Goal: Task Accomplishment & Management: Use online tool/utility

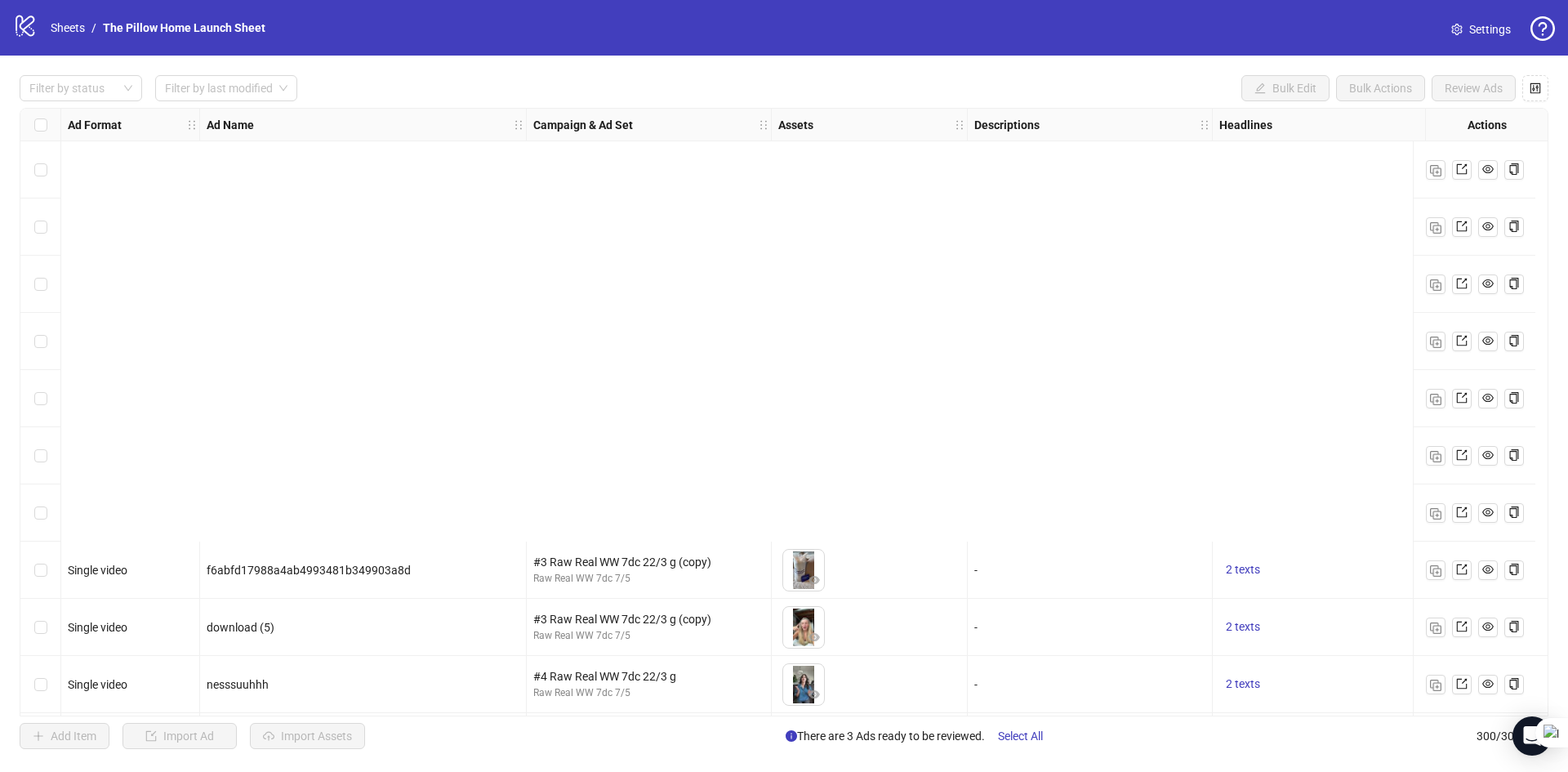
scroll to position [491, 0]
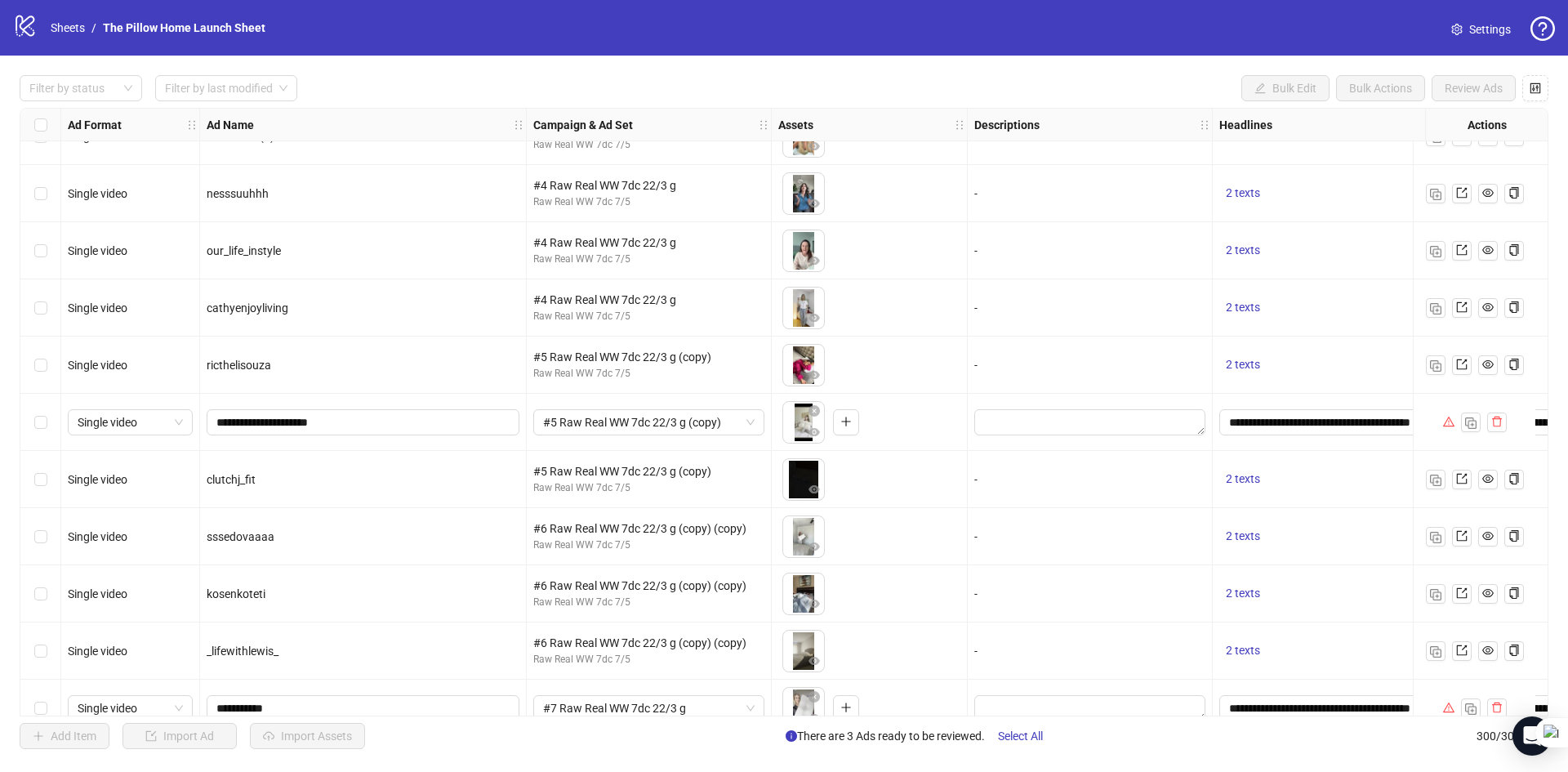
click at [88, 18] on div "logo/logo-mobile Sheets / The Pillow Home Launch Sheet" at bounding box center [142, 28] width 259 height 29
click at [180, 24] on link "The Pillow Home Launch Sheet" at bounding box center [184, 28] width 169 height 18
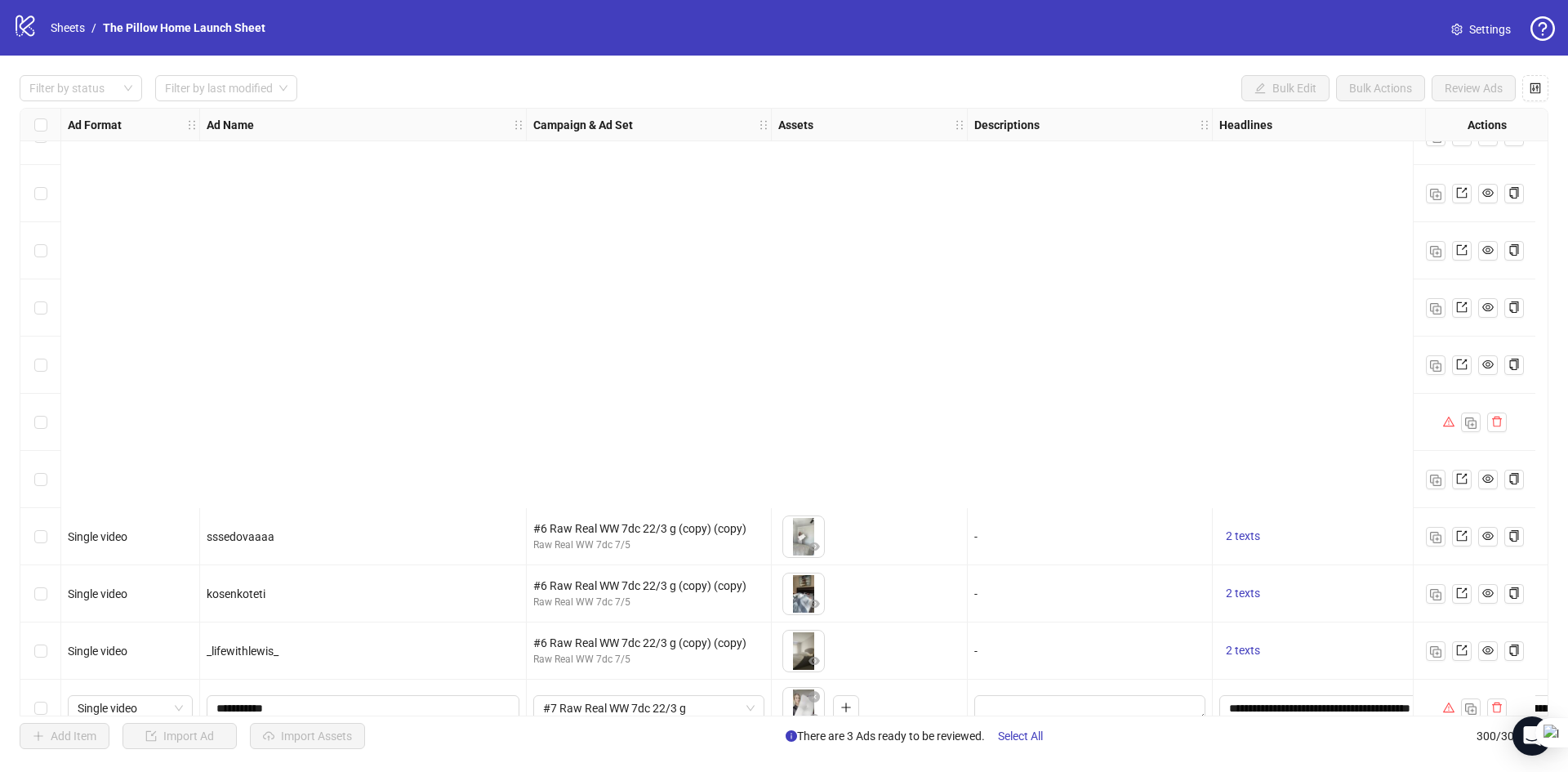
scroll to position [981, 0]
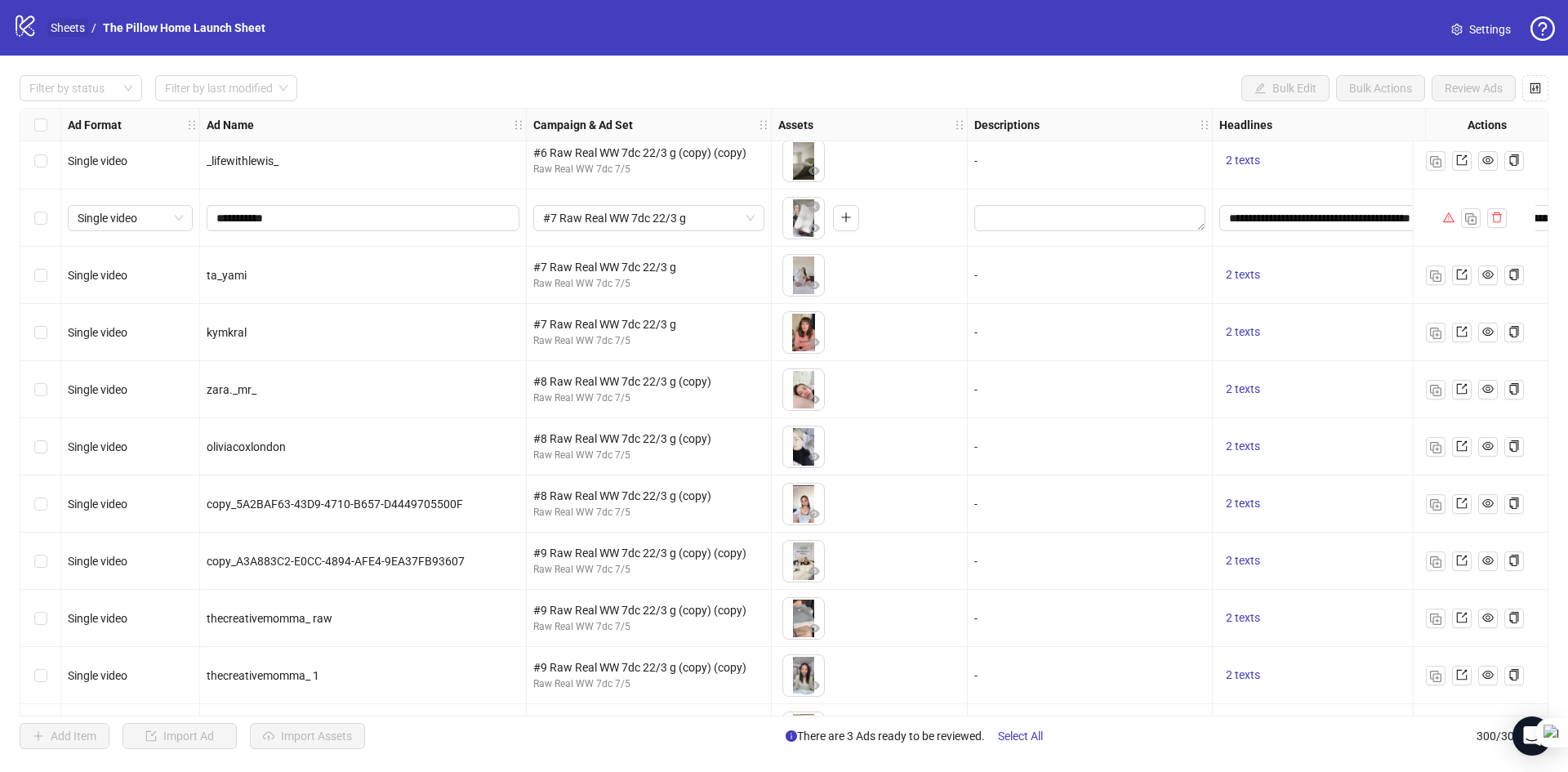
click at [74, 33] on link "Sheets" at bounding box center [68, 28] width 41 height 18
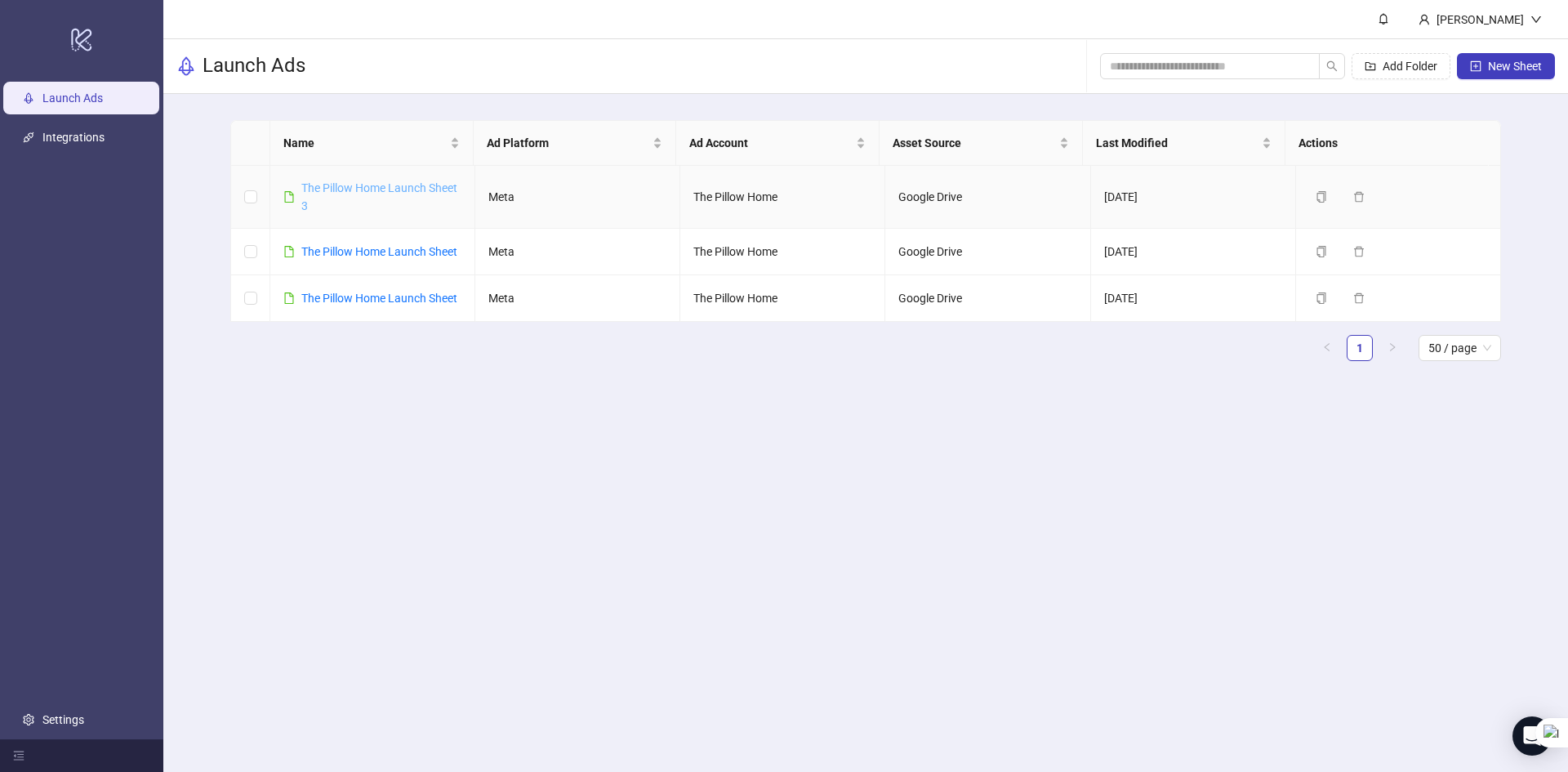
click at [372, 181] on link "The Pillow Home Launch Sheet 3" at bounding box center [380, 197] width 156 height 31
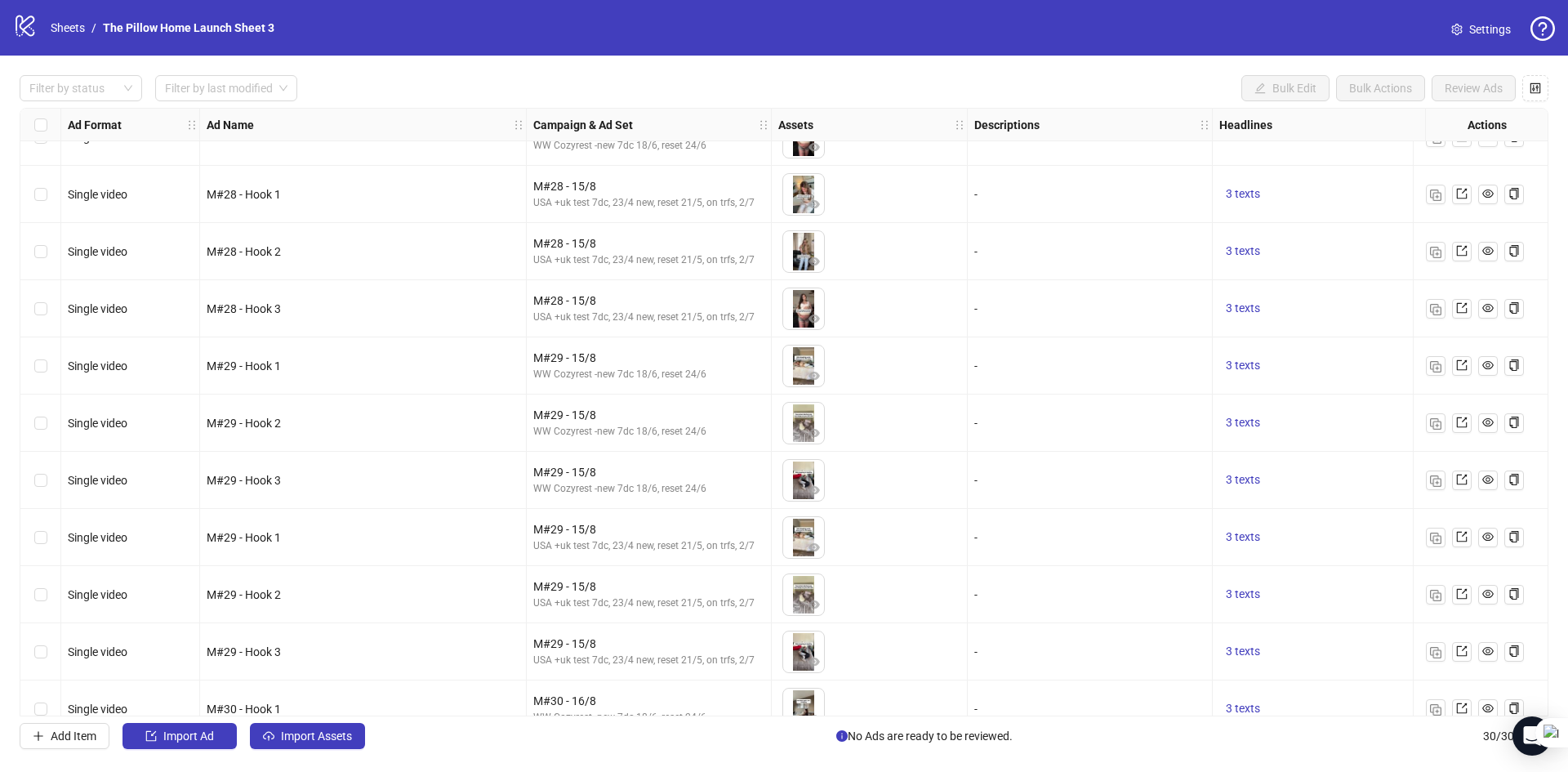
scroll to position [1148, 0]
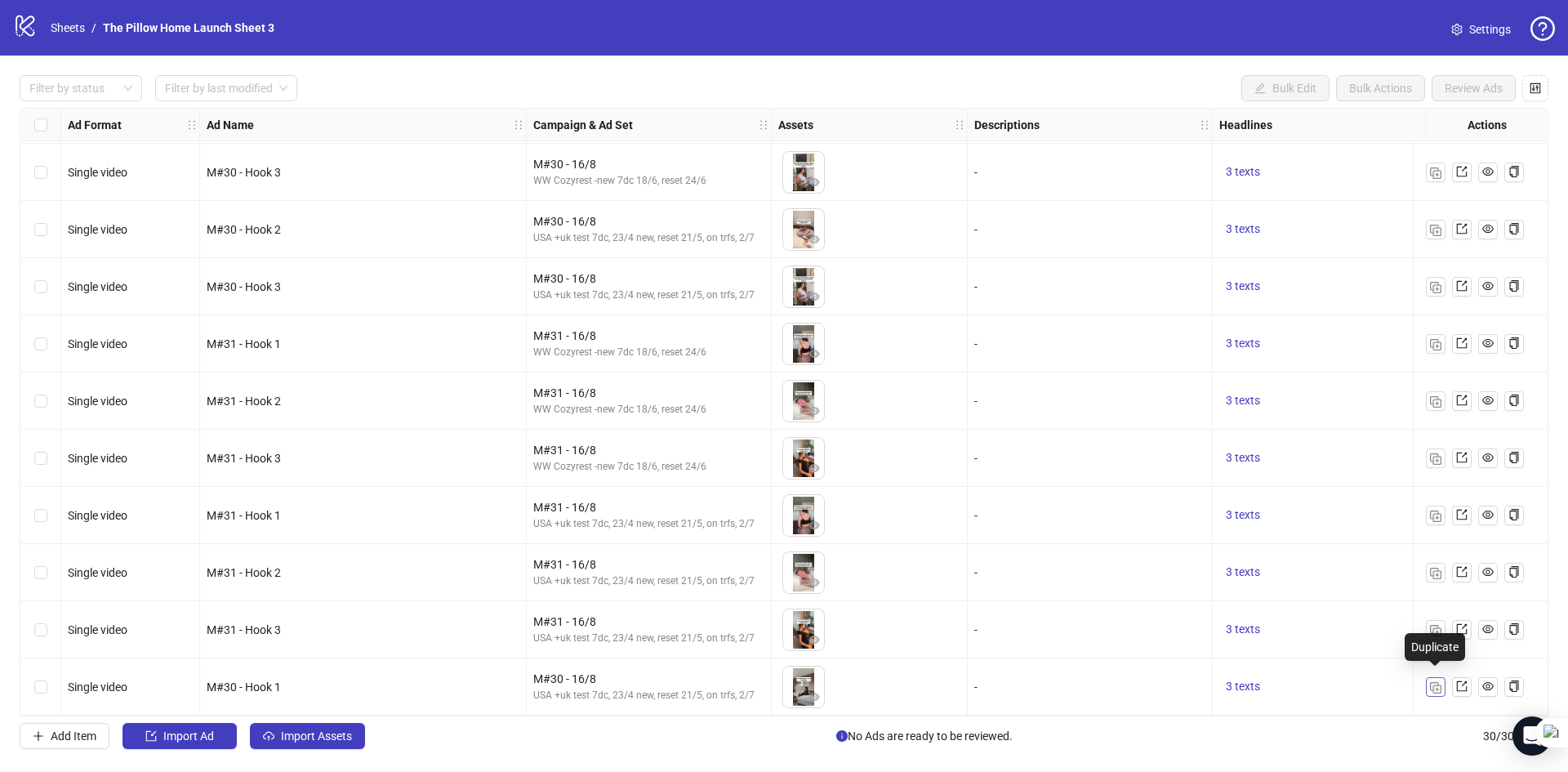
click at [1431, 682] on img "button" at bounding box center [1435, 687] width 11 height 11
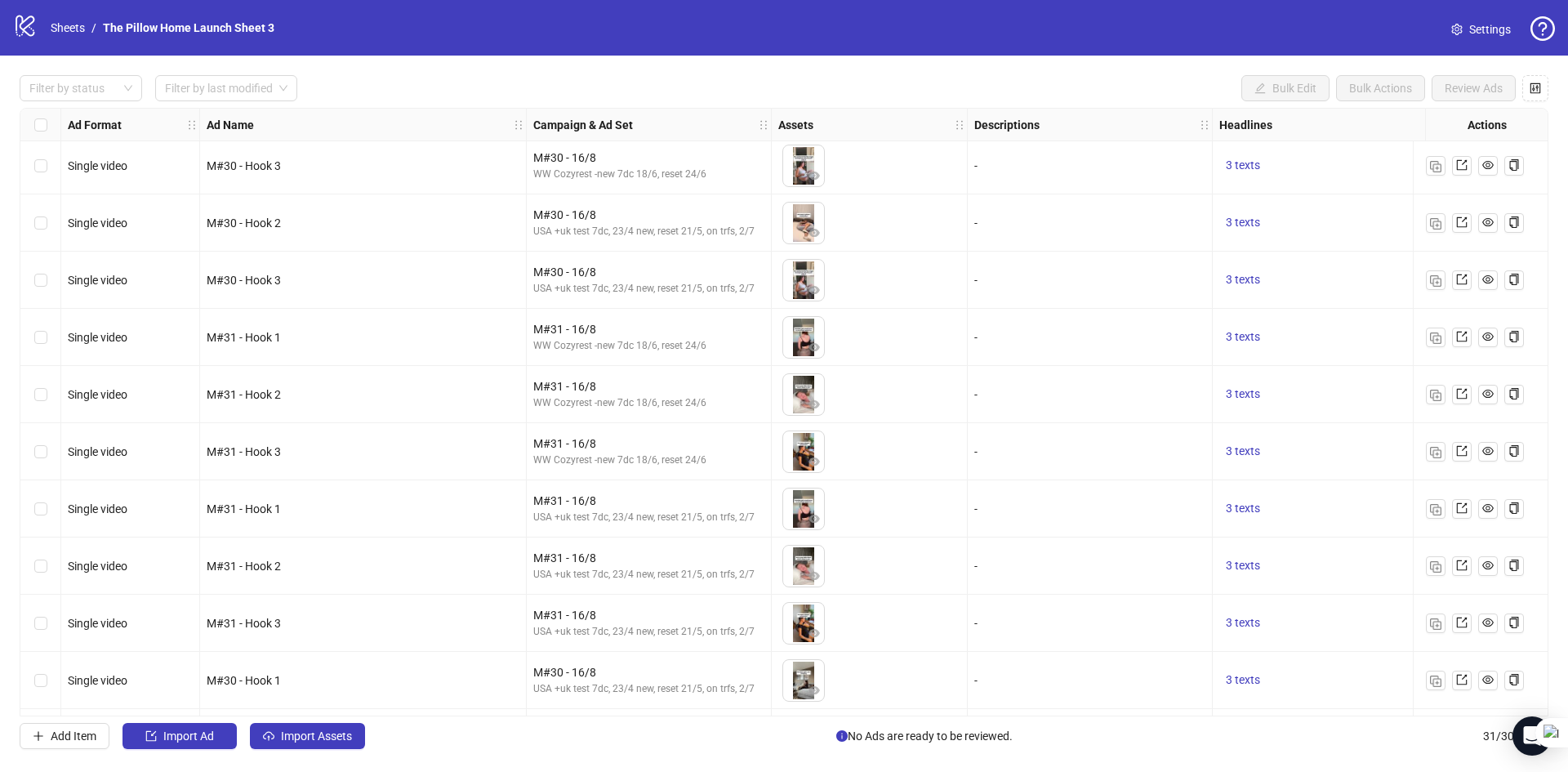
scroll to position [1205, 0]
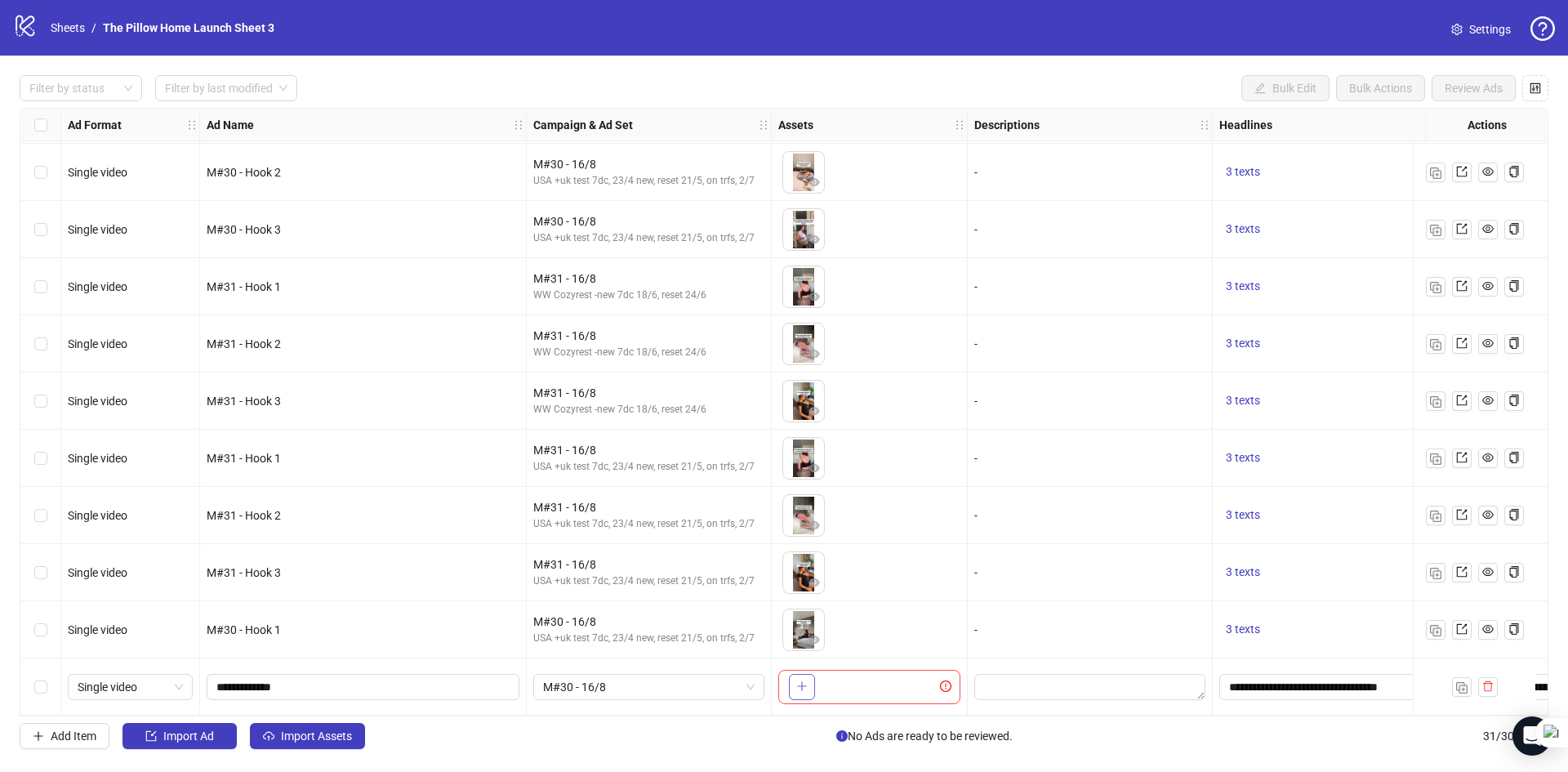
click at [807, 680] on icon "plus" at bounding box center [801, 685] width 11 height 11
click at [245, 678] on input "**********" at bounding box center [362, 687] width 290 height 18
type input "**********"
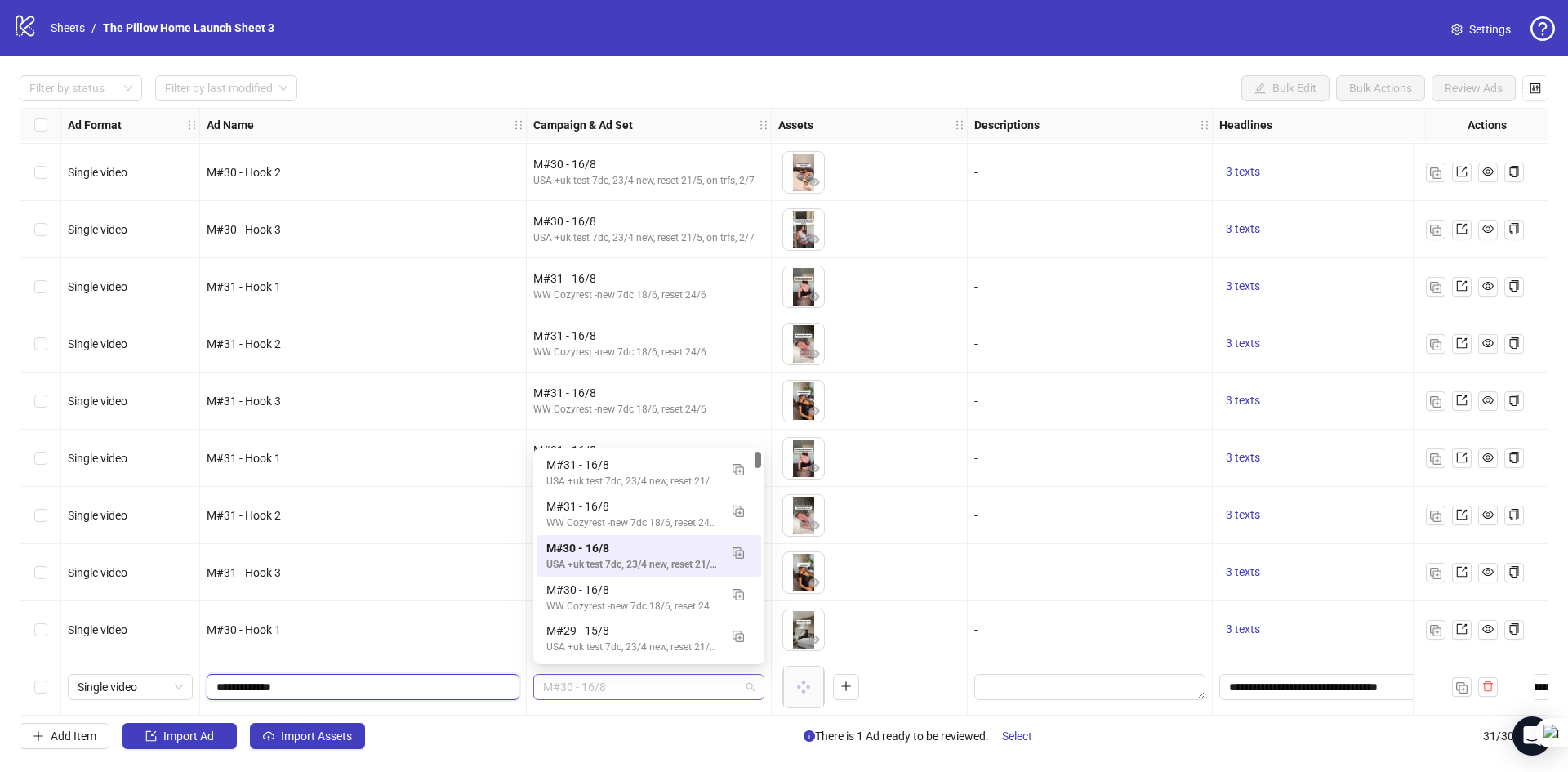
click at [591, 675] on span "M#30 - 16/8" at bounding box center [649, 687] width 212 height 24
click at [738, 514] on img "button" at bounding box center [738, 511] width 11 height 11
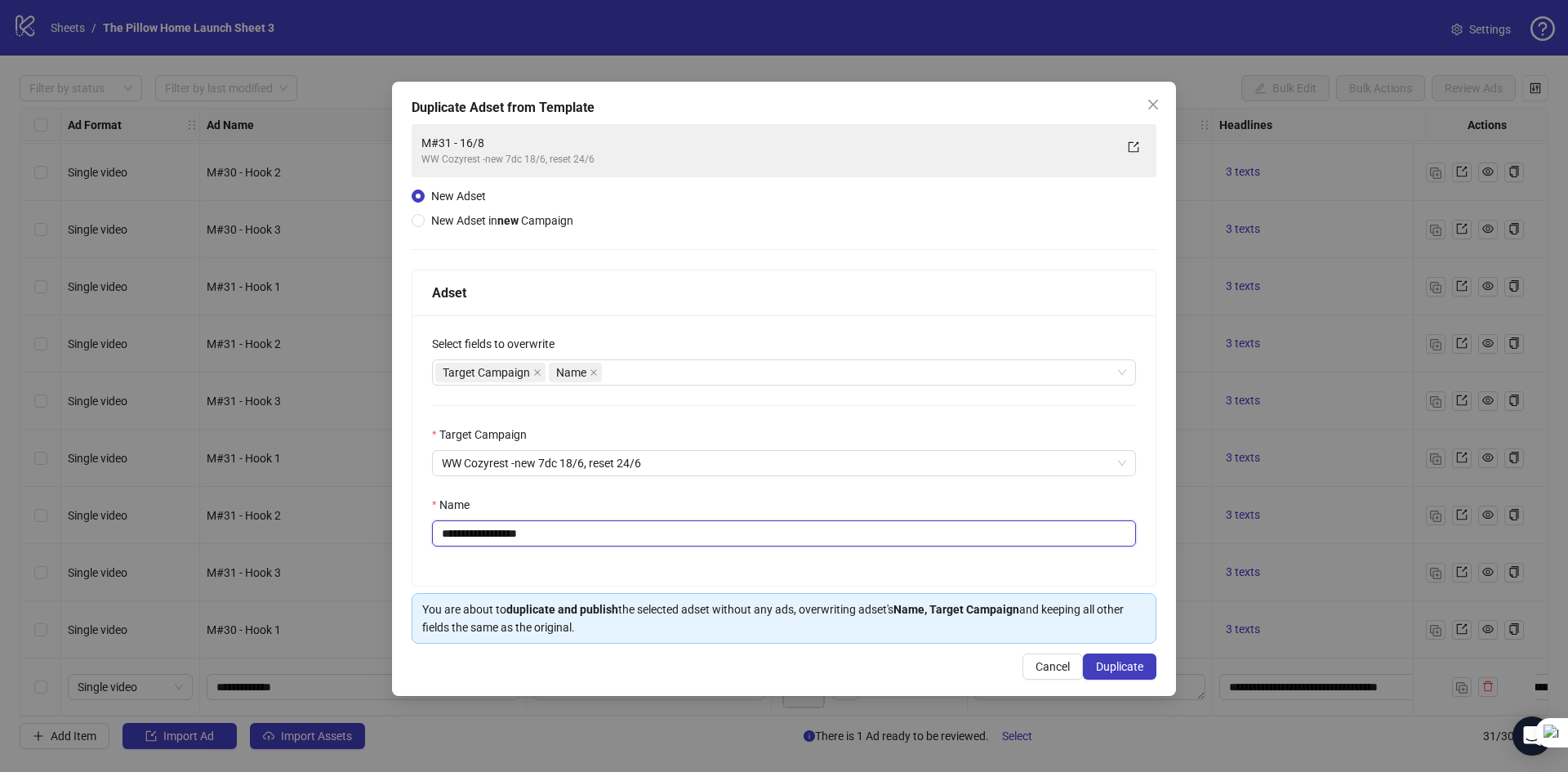
click at [469, 539] on input "**********" at bounding box center [784, 533] width 704 height 26
type input "**********"
click at [1123, 668] on span "Duplicate" at bounding box center [1120, 666] width 48 height 13
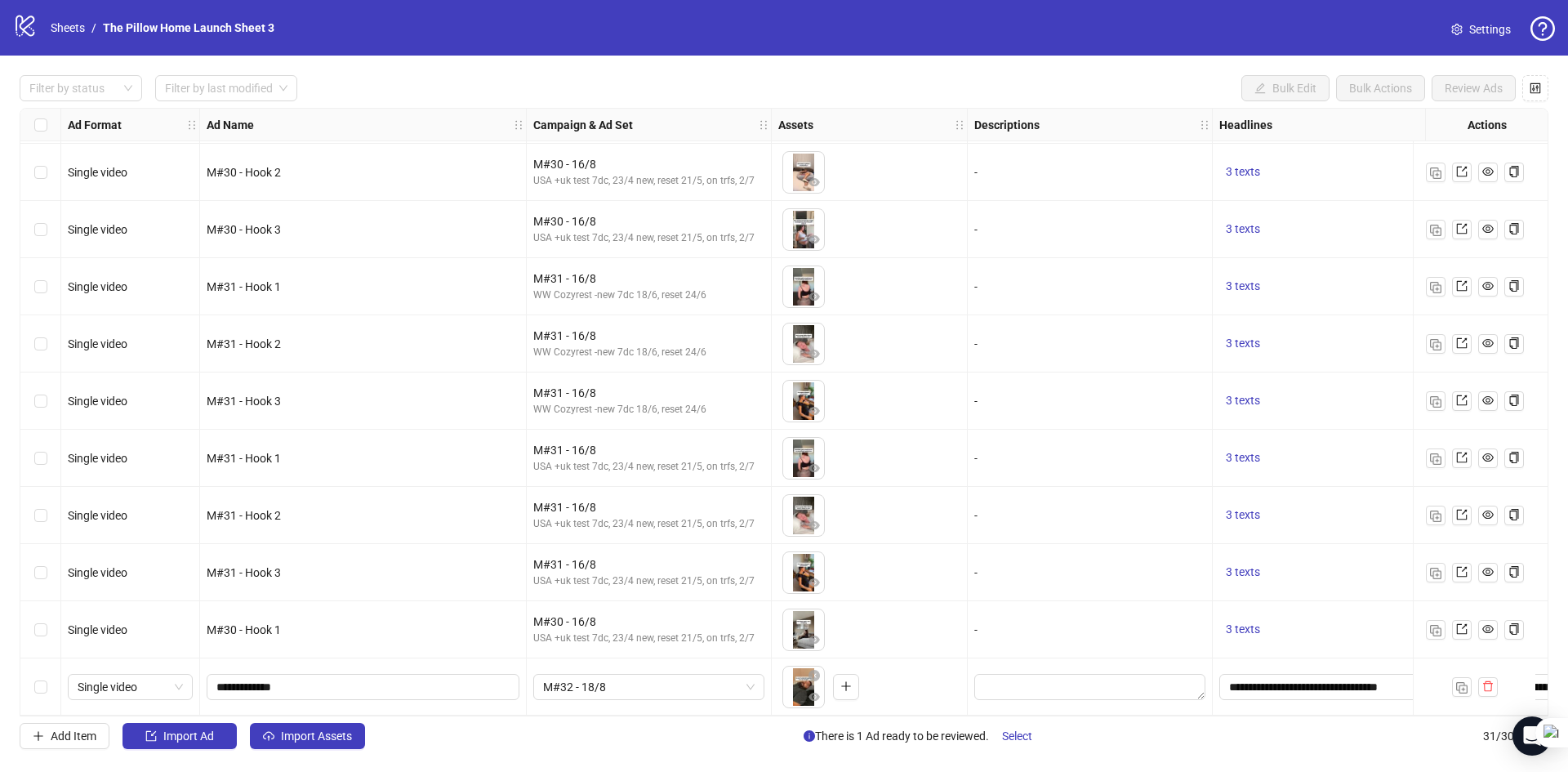
drag, startPoint x: 888, startPoint y: 716, endPoint x: 1007, endPoint y: 714, distance: 119.0
click at [1007, 714] on div "Ad Format Ad Name Campaign & Ad Set Assets Descriptions Headlines Primary Texts…" at bounding box center [784, 412] width 1529 height 609
click at [269, 730] on icon "cloud-upload" at bounding box center [268, 736] width 11 height 11
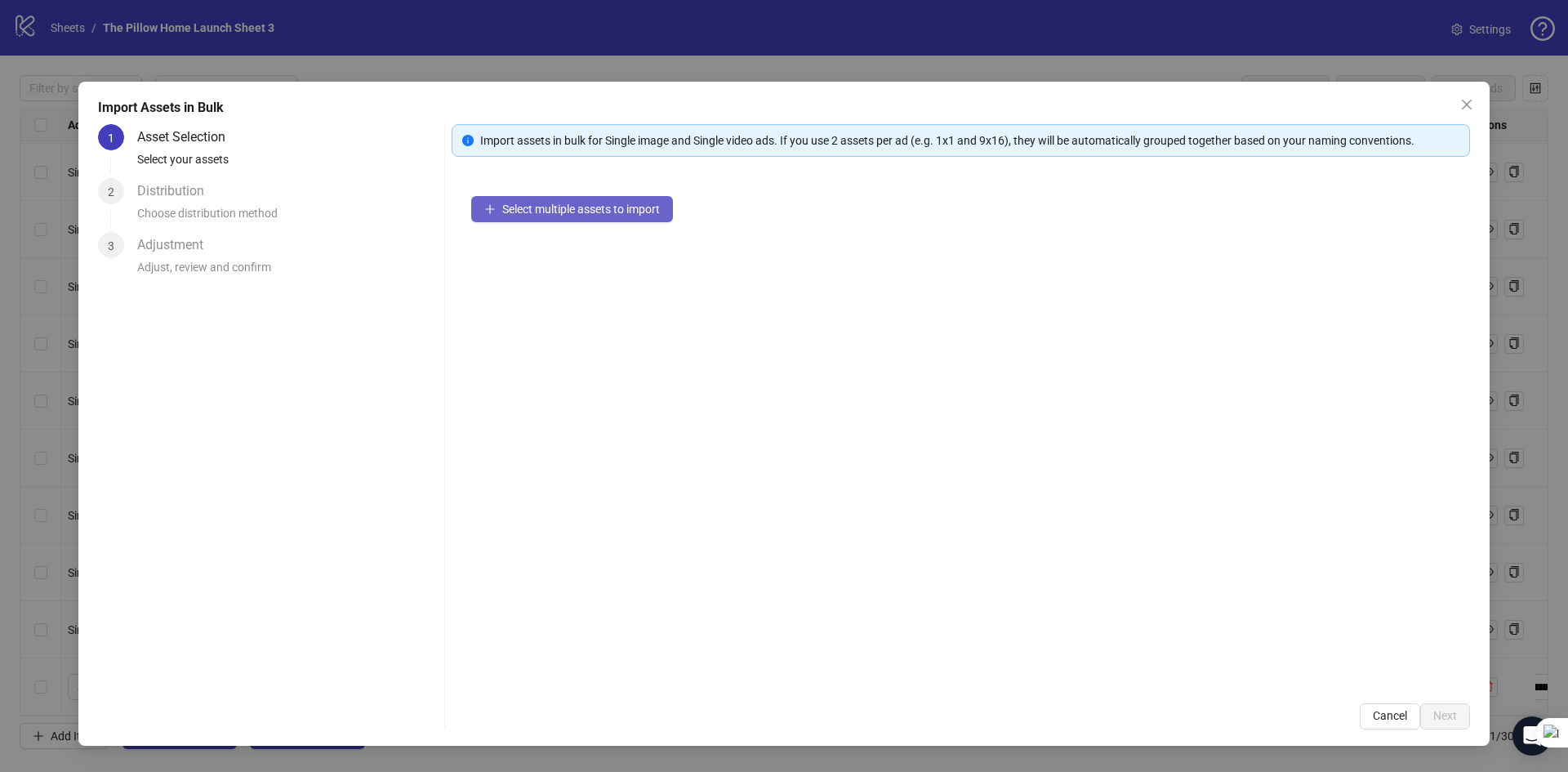
click at [594, 198] on button "Select multiple assets to import" at bounding box center [572, 209] width 202 height 26
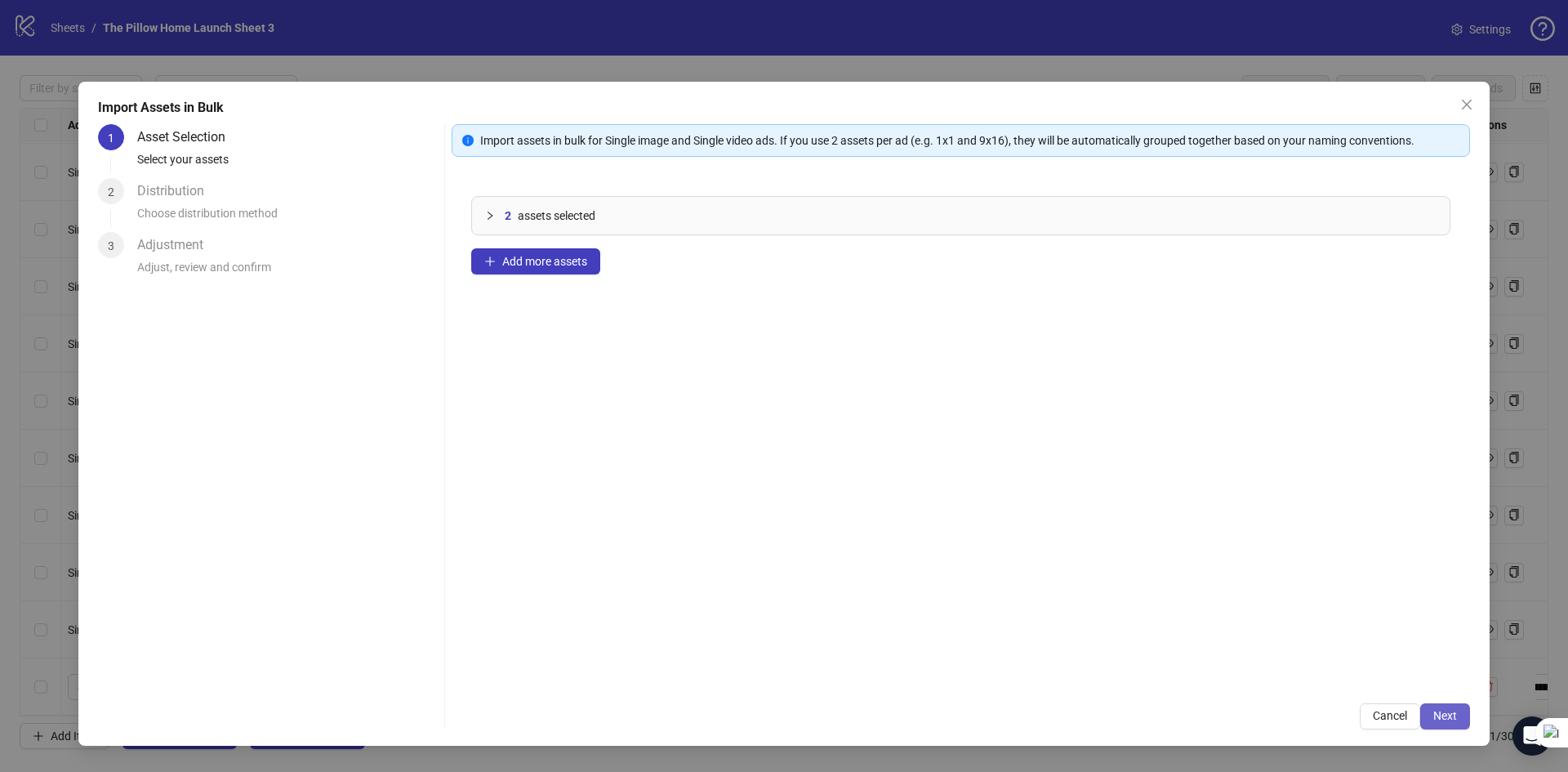
click at [1451, 703] on button "Next" at bounding box center [1445, 716] width 49 height 26
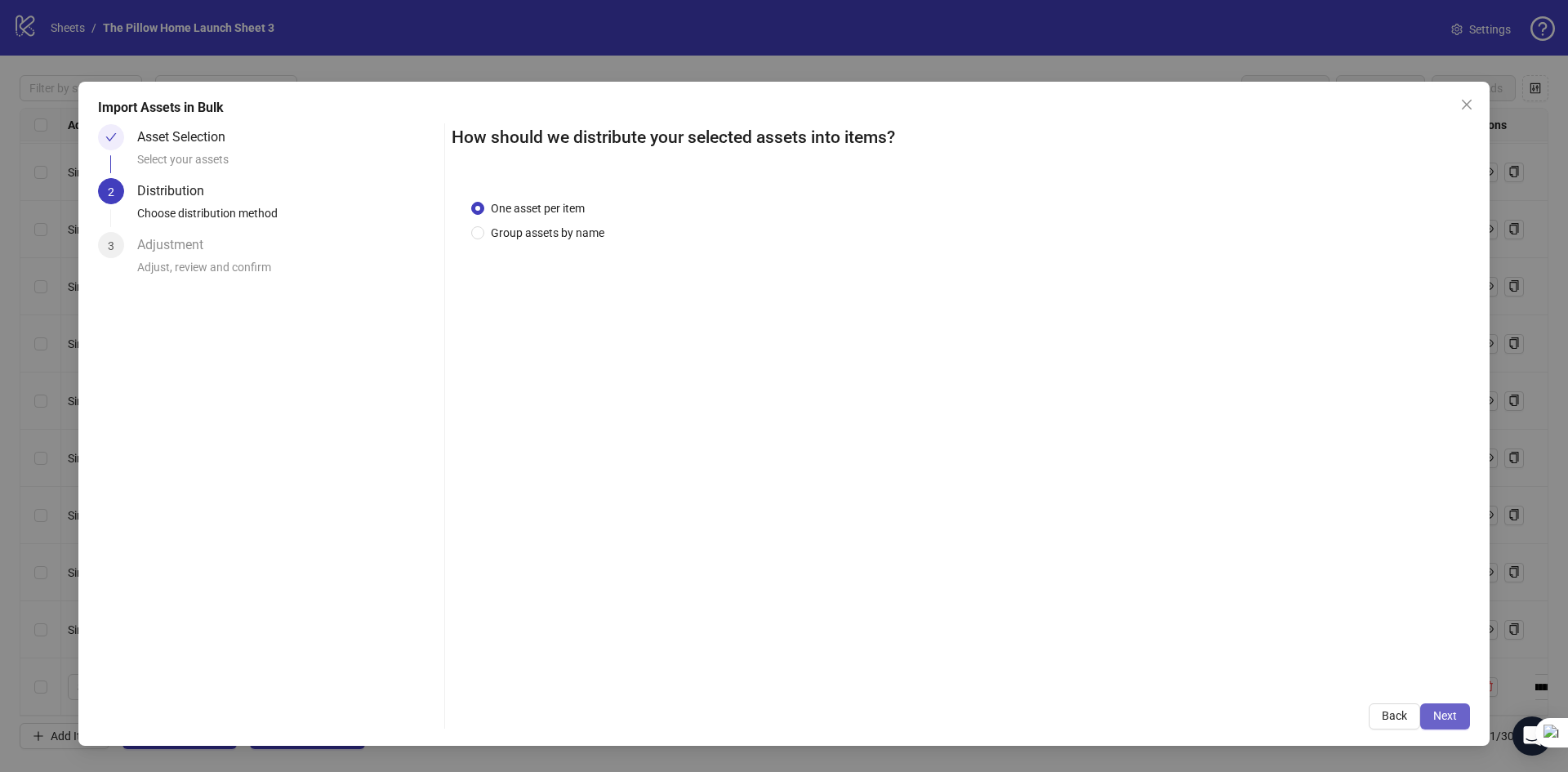
click at [1441, 726] on button "Next" at bounding box center [1445, 716] width 49 height 26
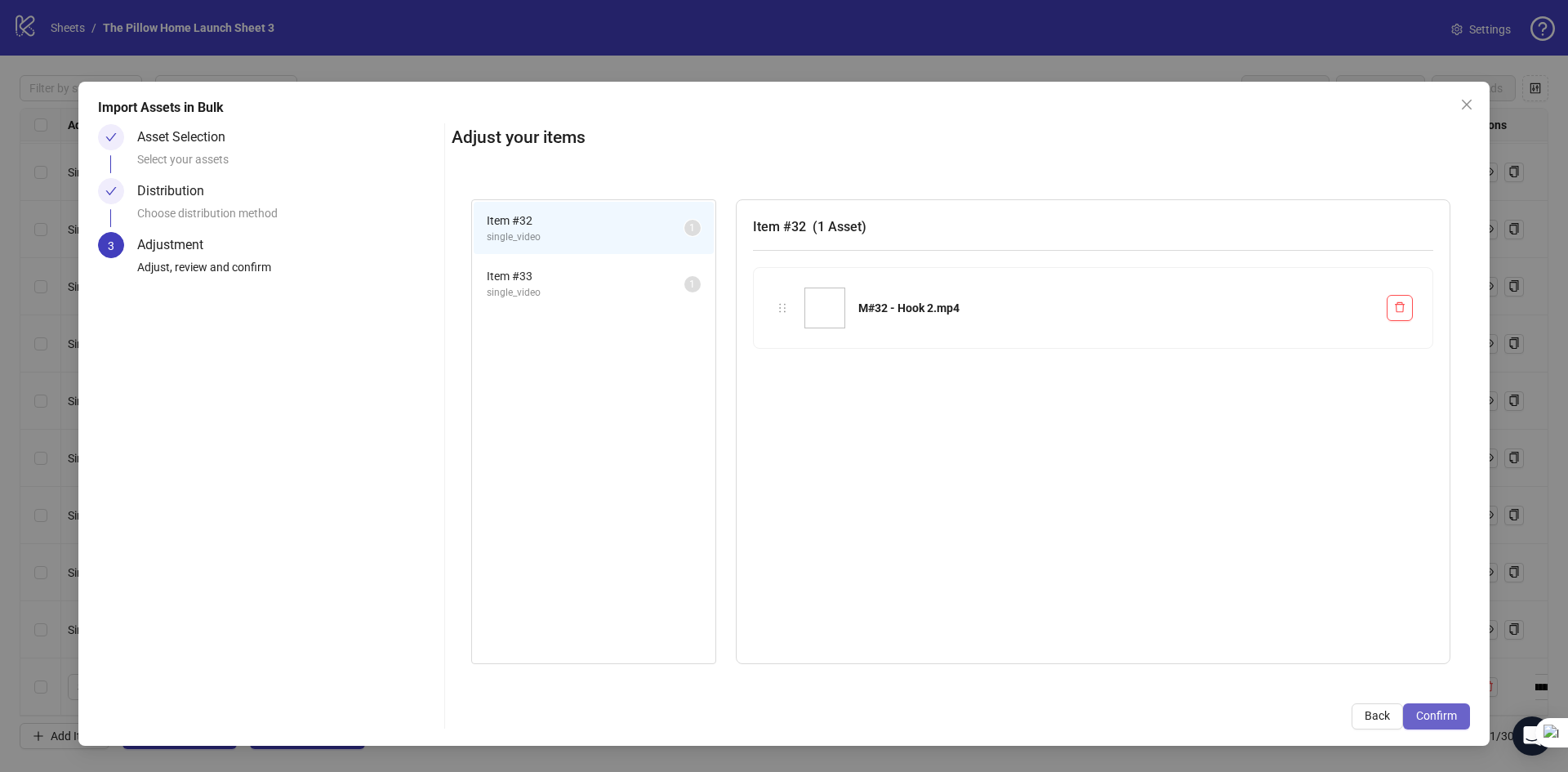
click at [1437, 723] on span "Confirm" at bounding box center [1436, 715] width 41 height 13
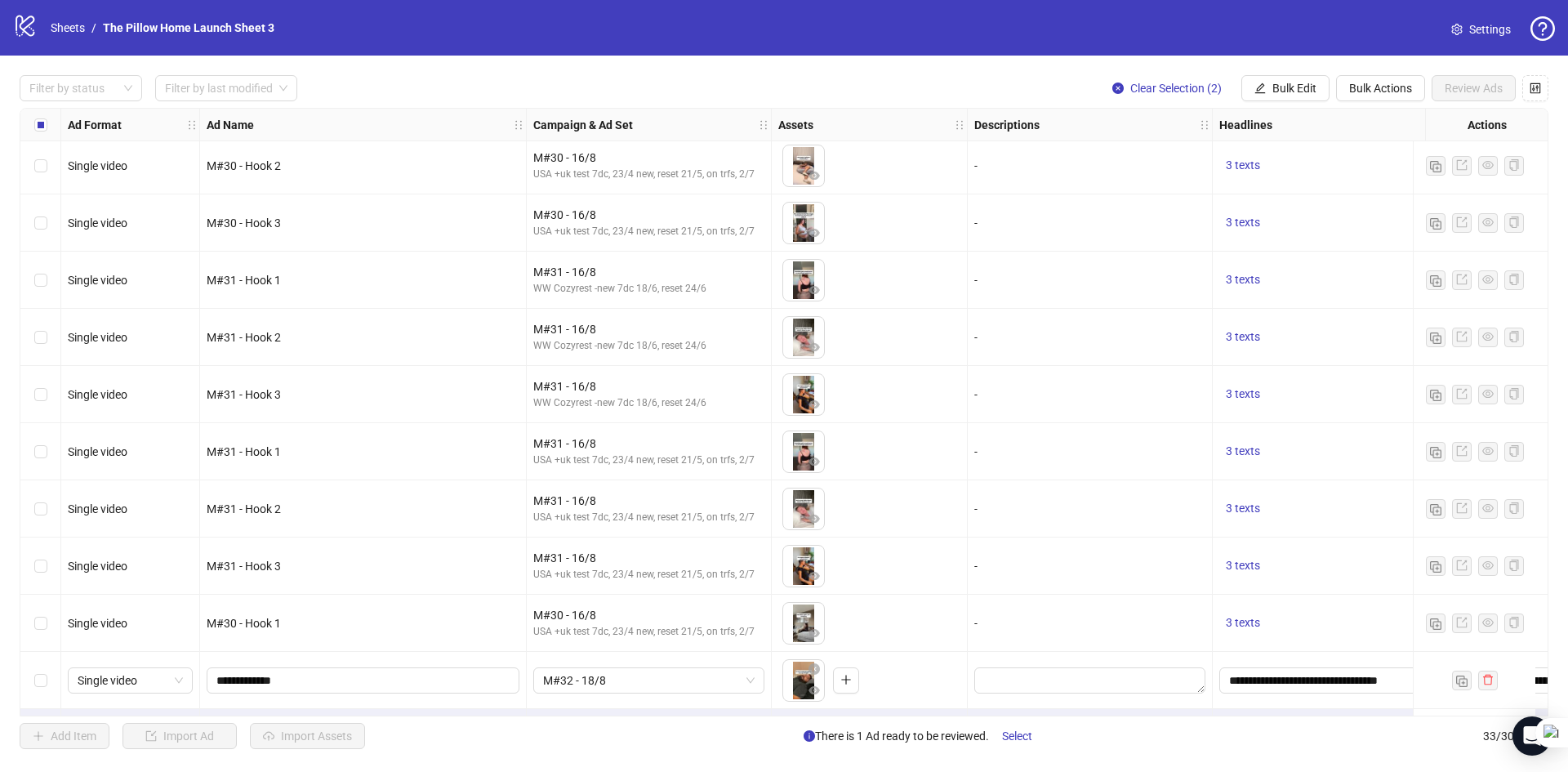
scroll to position [1319, 0]
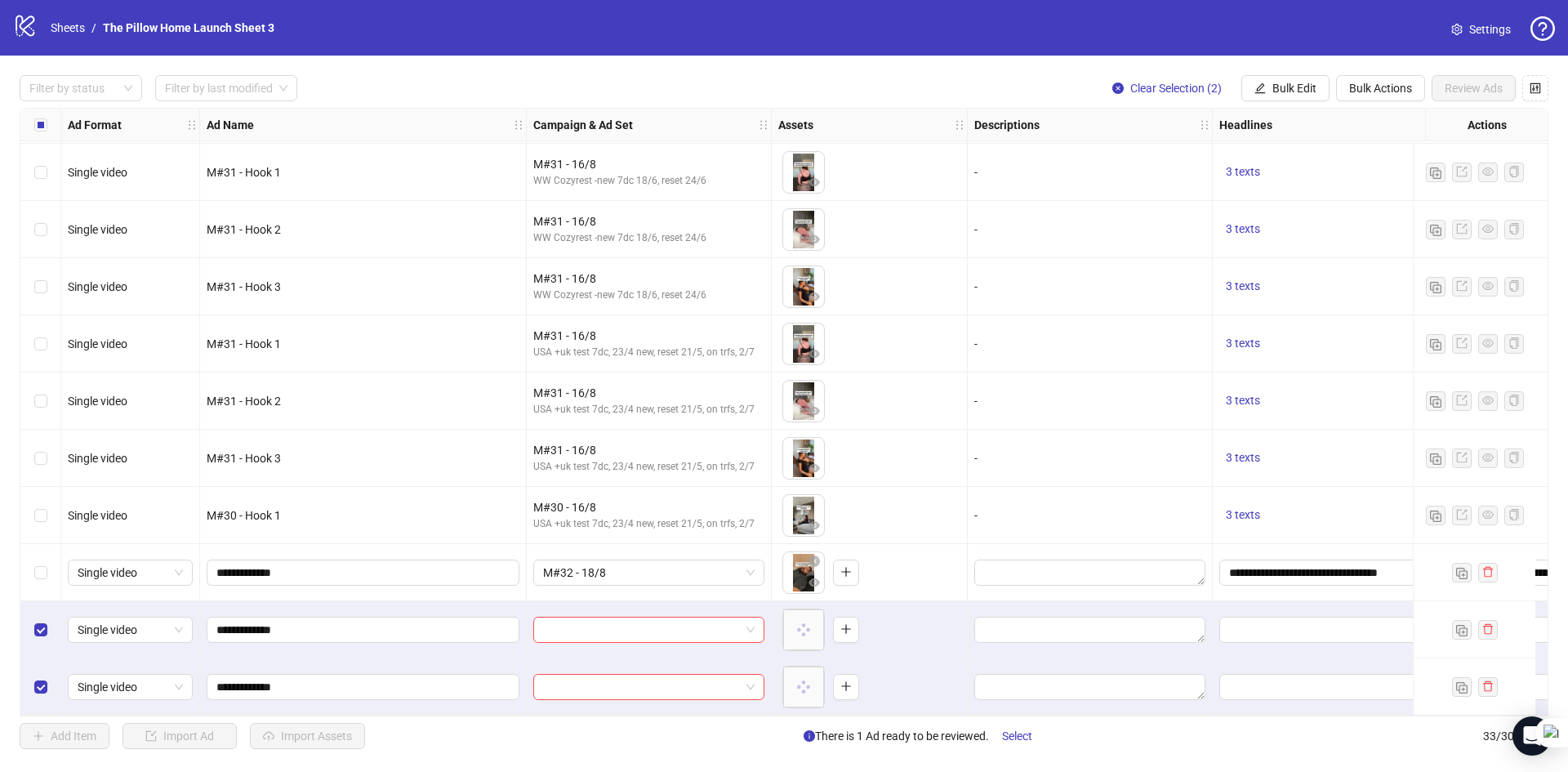
click at [32, 578] on div "Select row 31" at bounding box center [41, 572] width 41 height 57
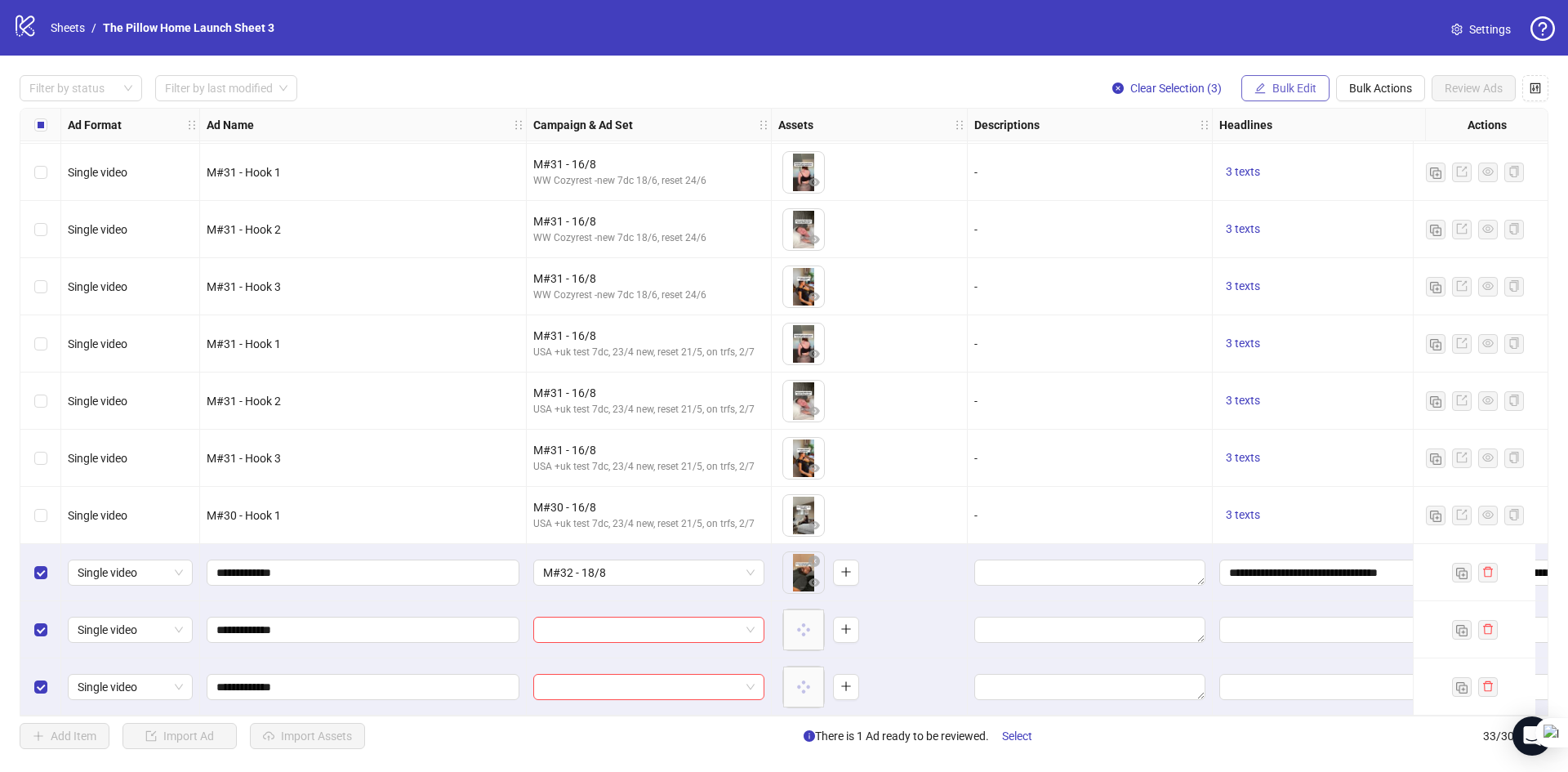
click at [1310, 88] on span "Bulk Edit" at bounding box center [1294, 88] width 44 height 13
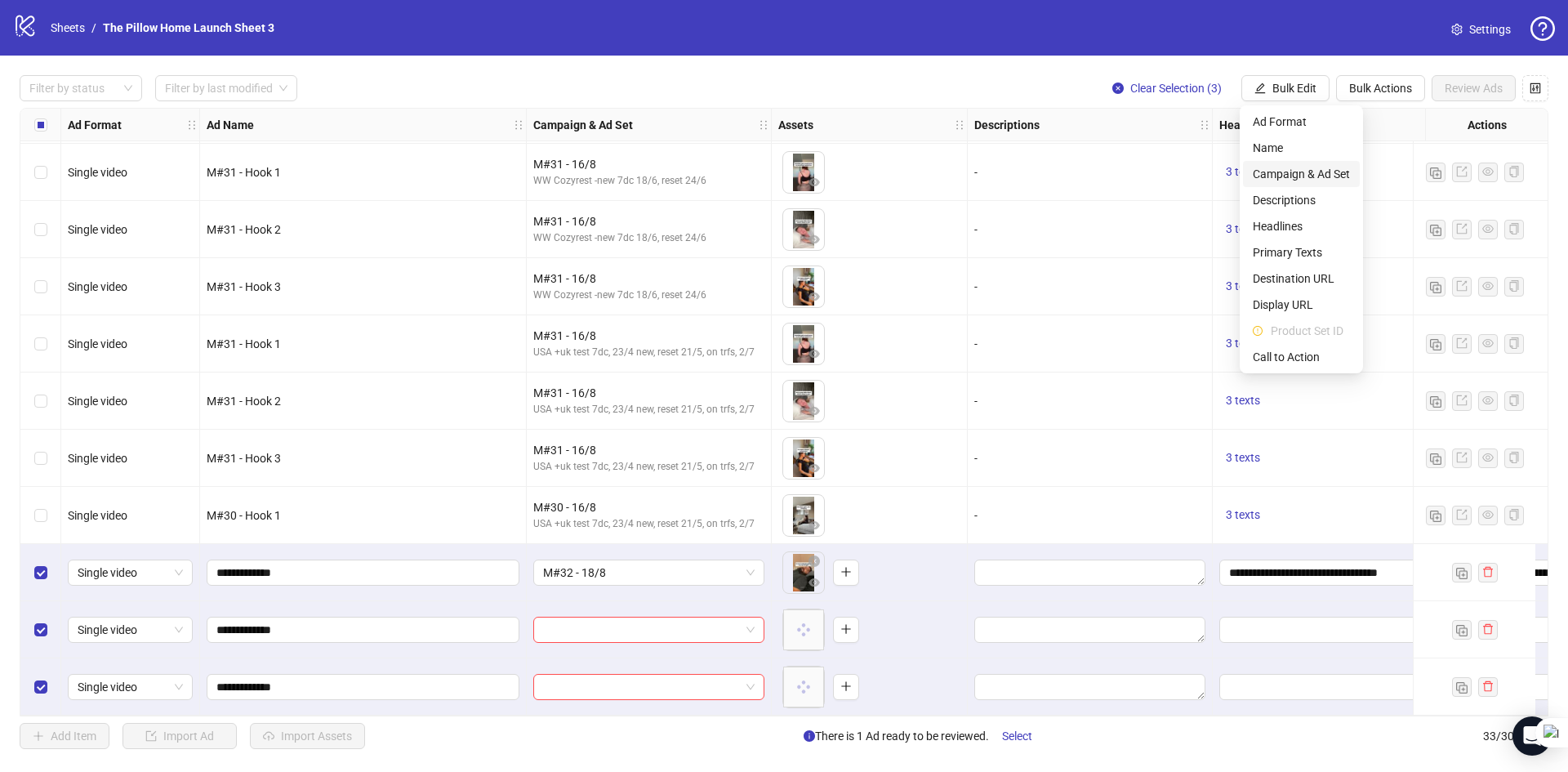
click at [1283, 174] on span "Campaign & Ad Set" at bounding box center [1302, 173] width 97 height 18
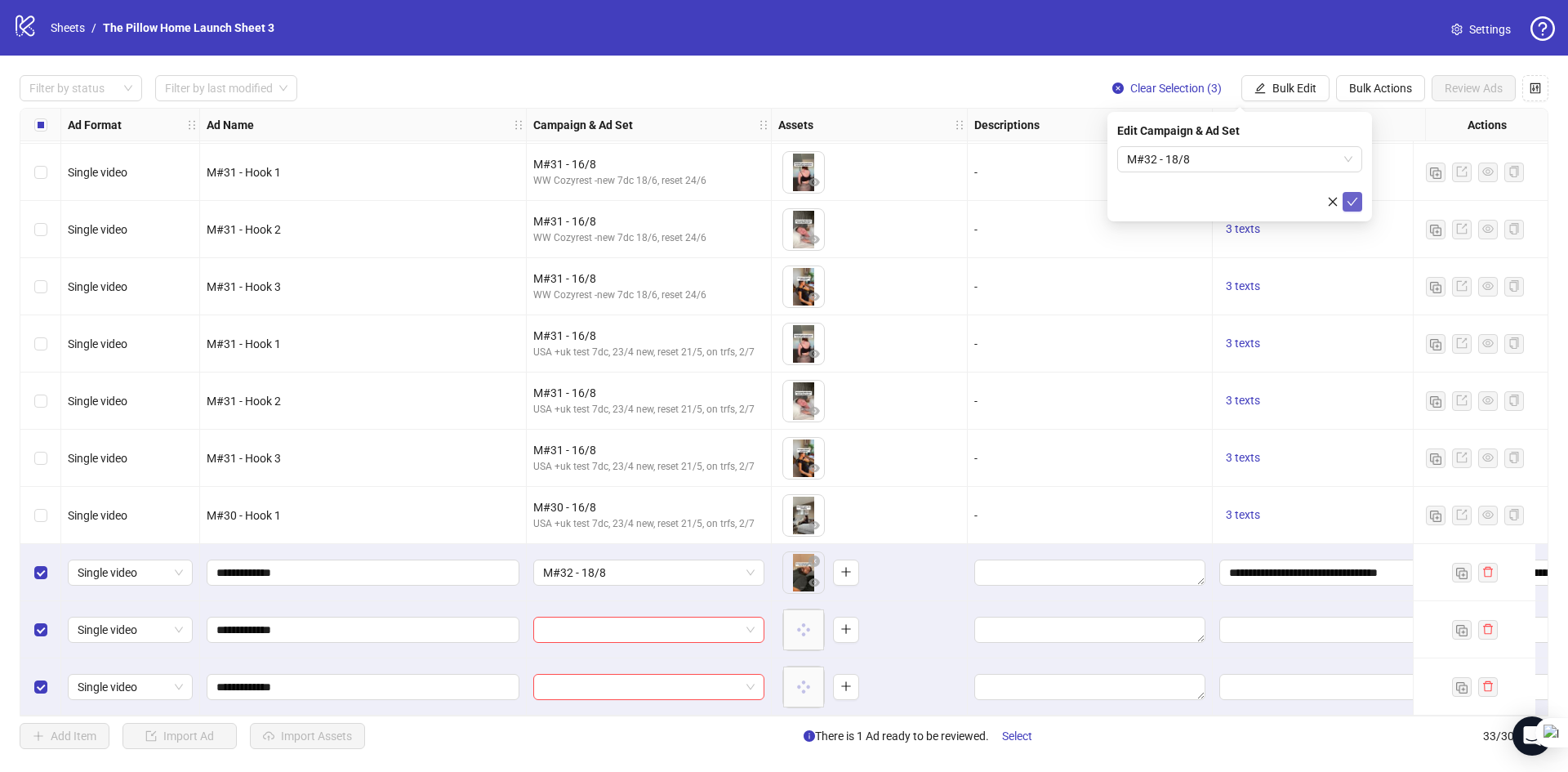
click at [1360, 199] on button "submit" at bounding box center [1352, 201] width 20 height 20
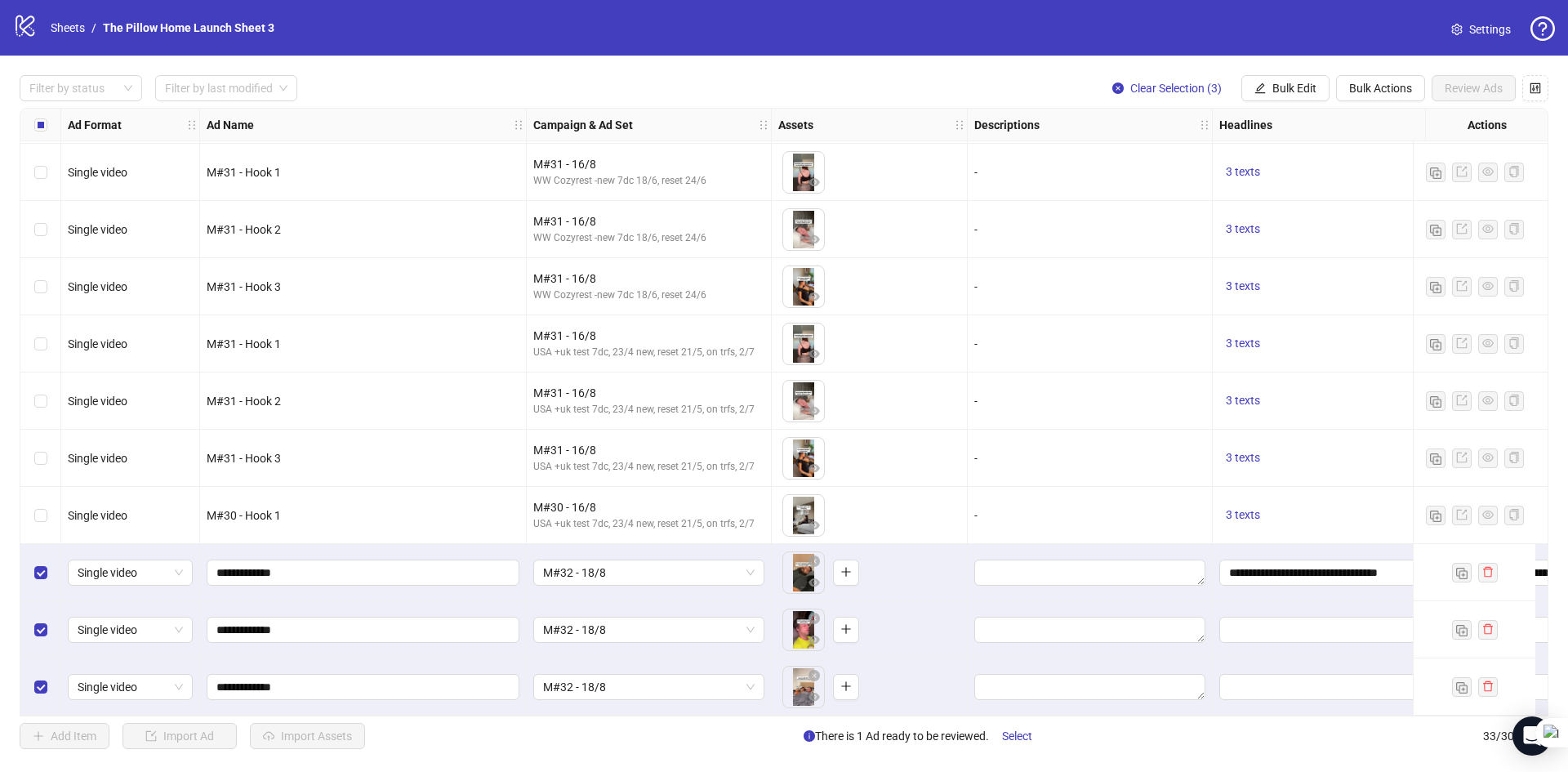
drag, startPoint x: 1271, startPoint y: 91, endPoint x: 1271, endPoint y: 106, distance: 15.0
click at [1272, 91] on span "Bulk Edit" at bounding box center [1294, 88] width 44 height 13
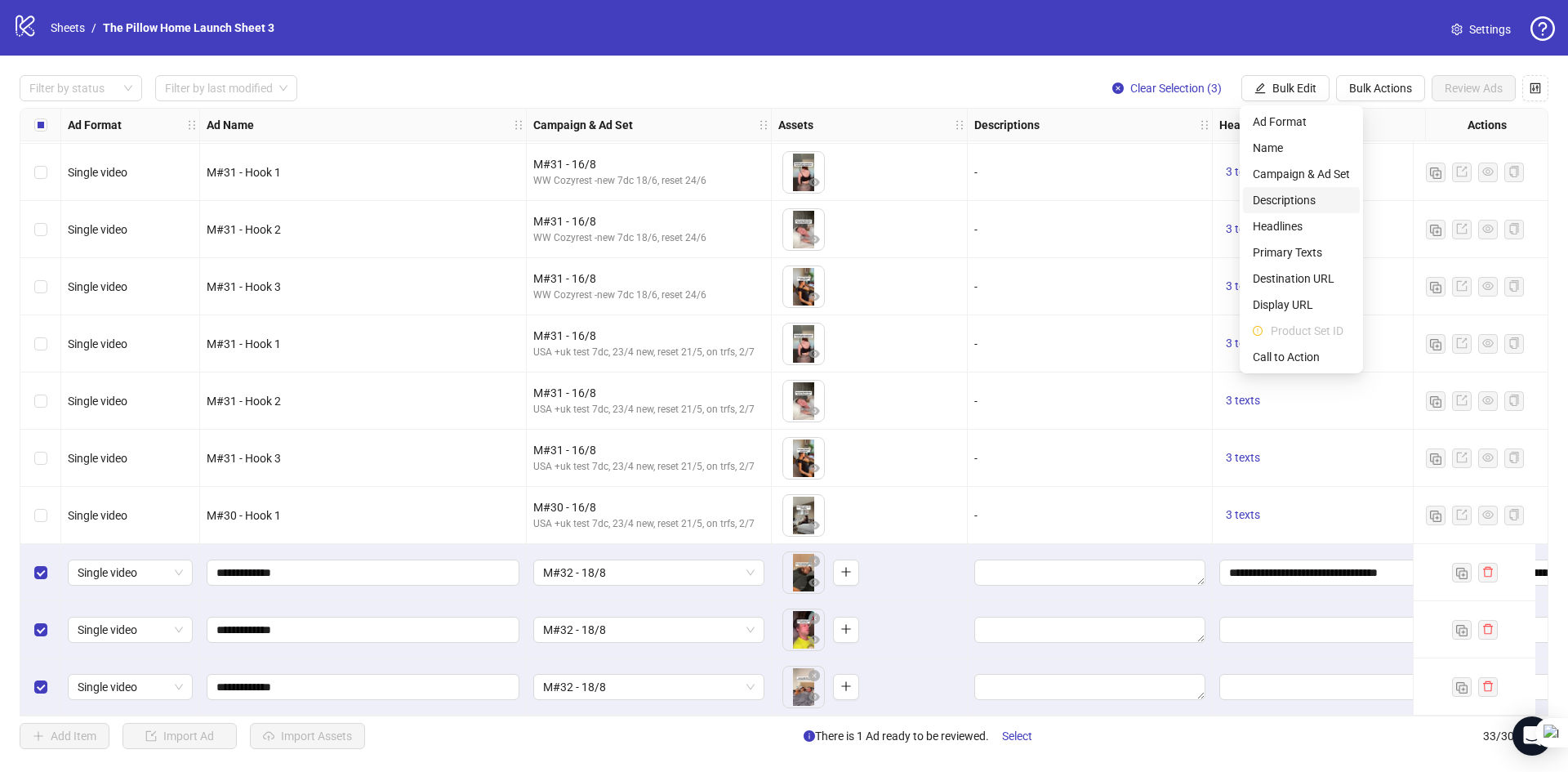
click at [1275, 204] on span "Descriptions" at bounding box center [1302, 200] width 97 height 18
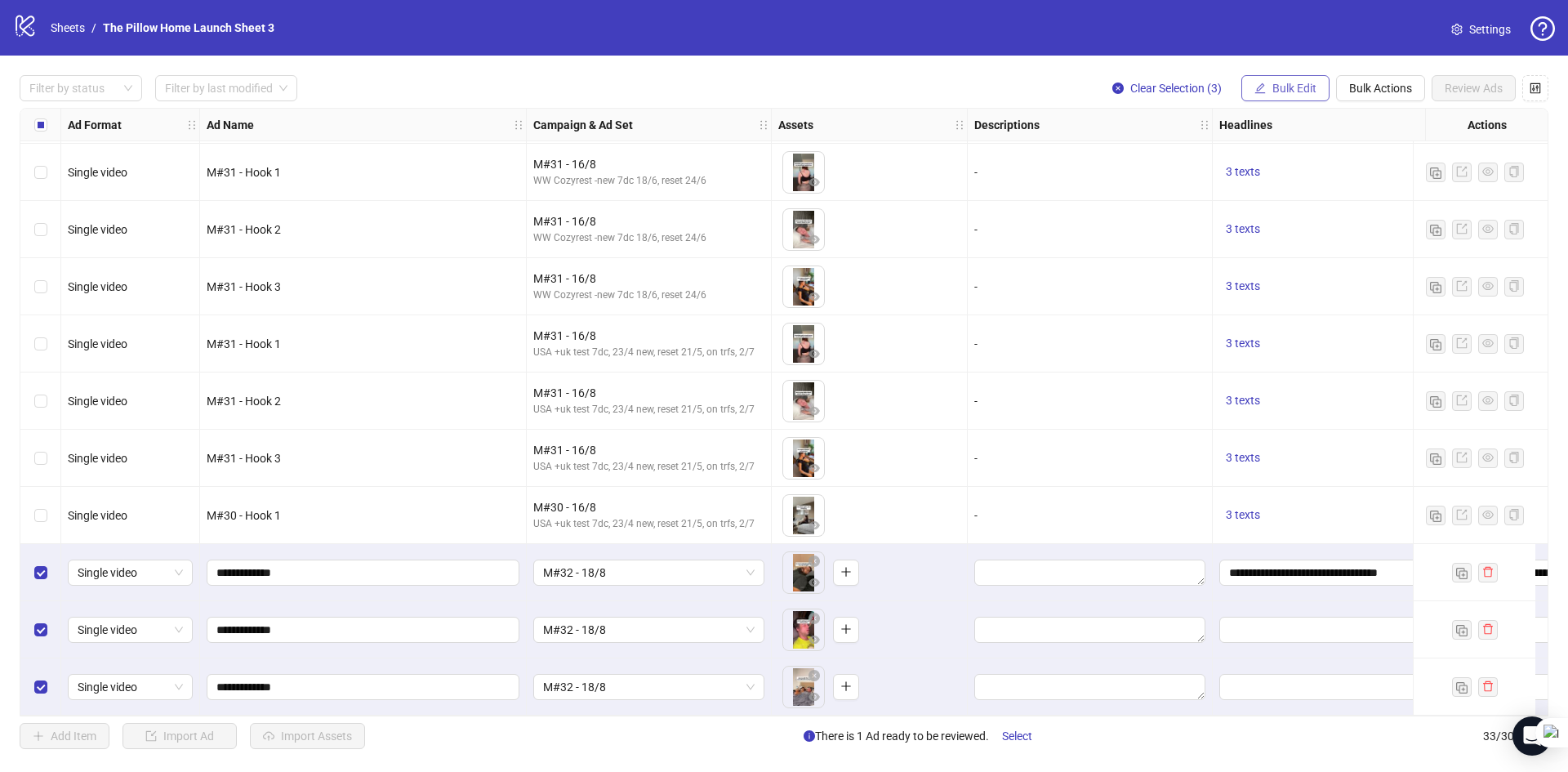
click at [1292, 92] on span "Bulk Edit" at bounding box center [1294, 88] width 44 height 13
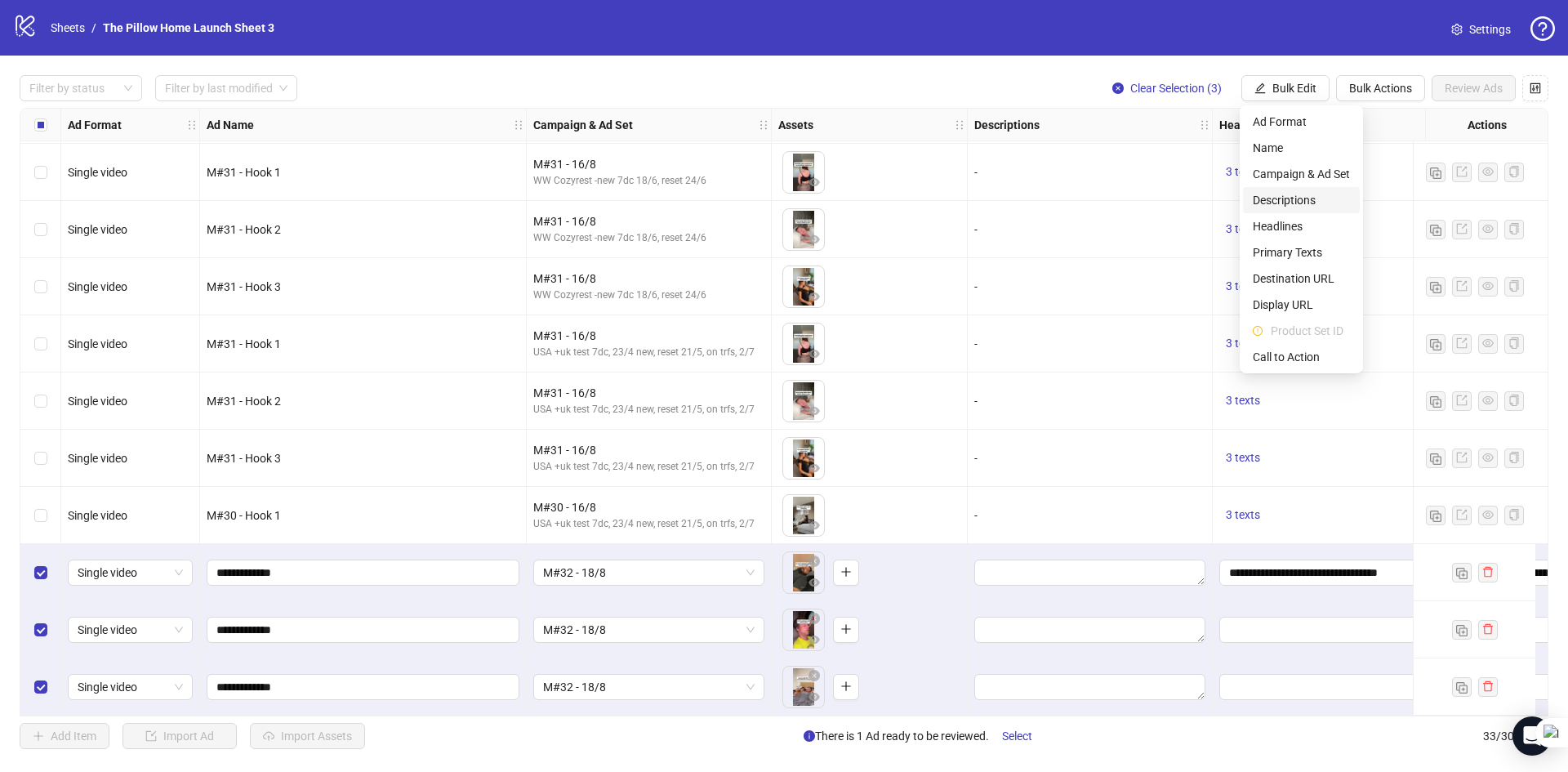
click at [1301, 204] on span "Descriptions" at bounding box center [1302, 200] width 97 height 18
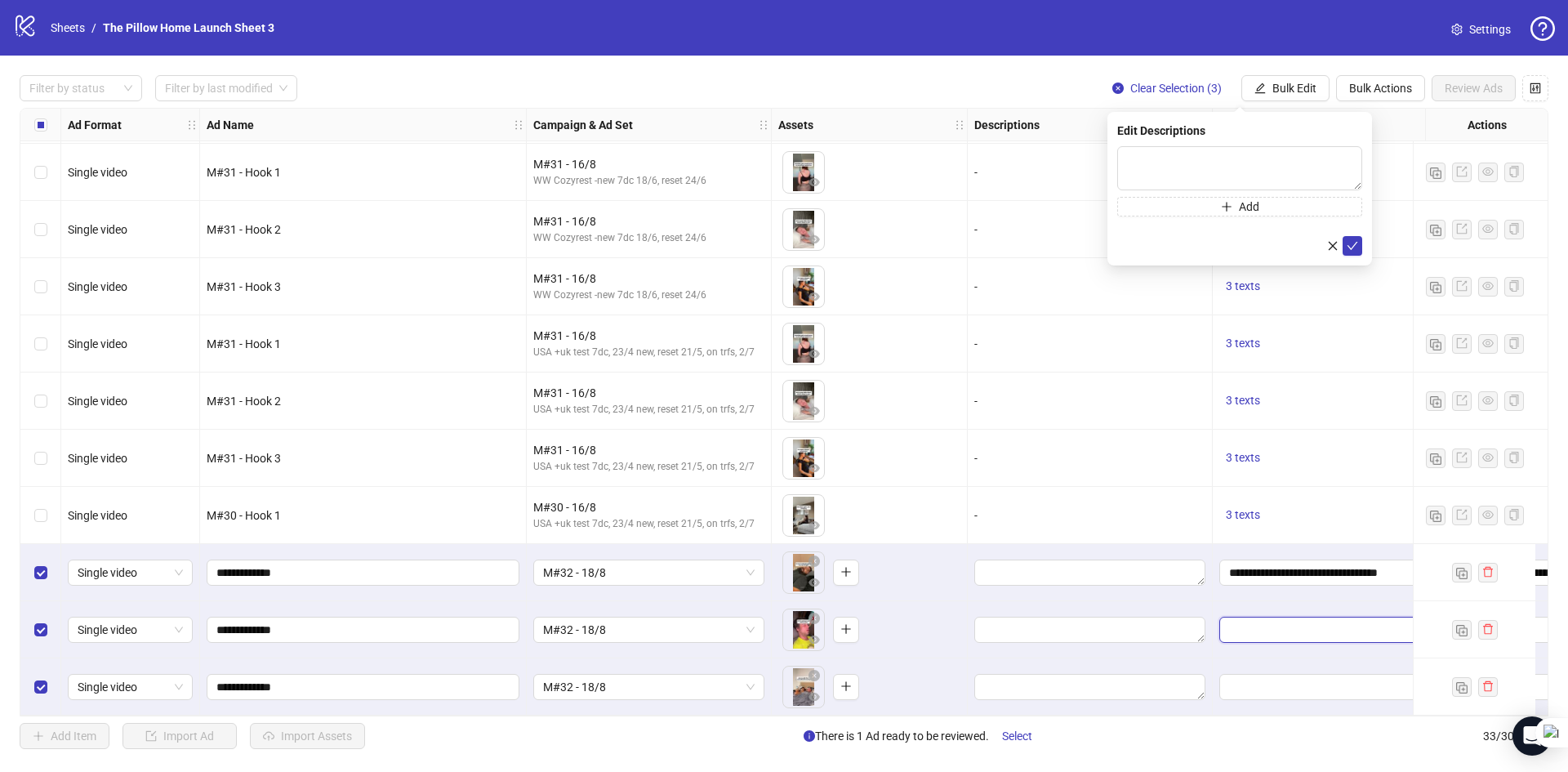
click at [1316, 628] on input "Edit values" at bounding box center [1333, 630] width 208 height 18
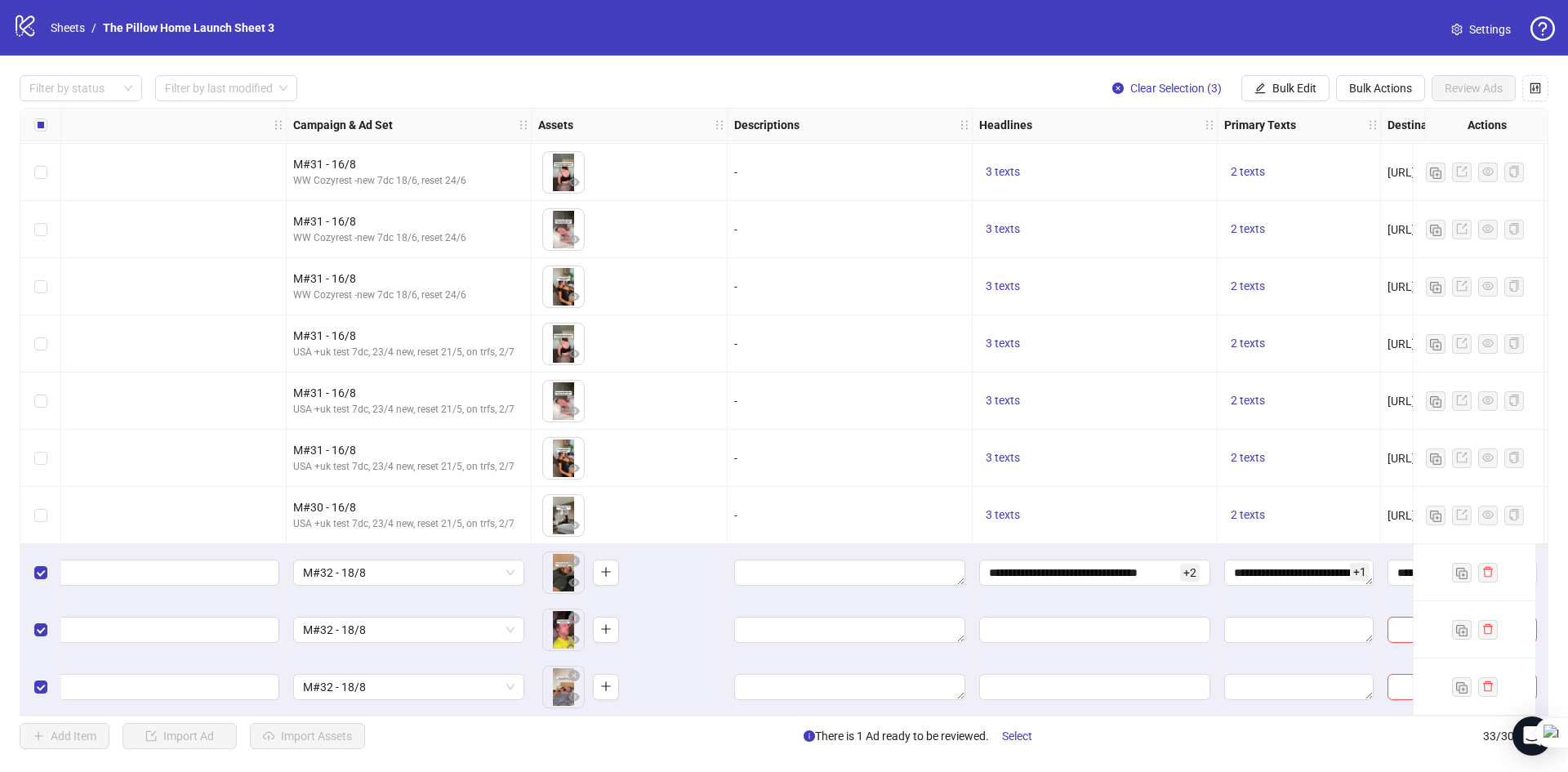
scroll to position [1319, 241]
click at [1269, 88] on button "Bulk Edit" at bounding box center [1285, 88] width 88 height 26
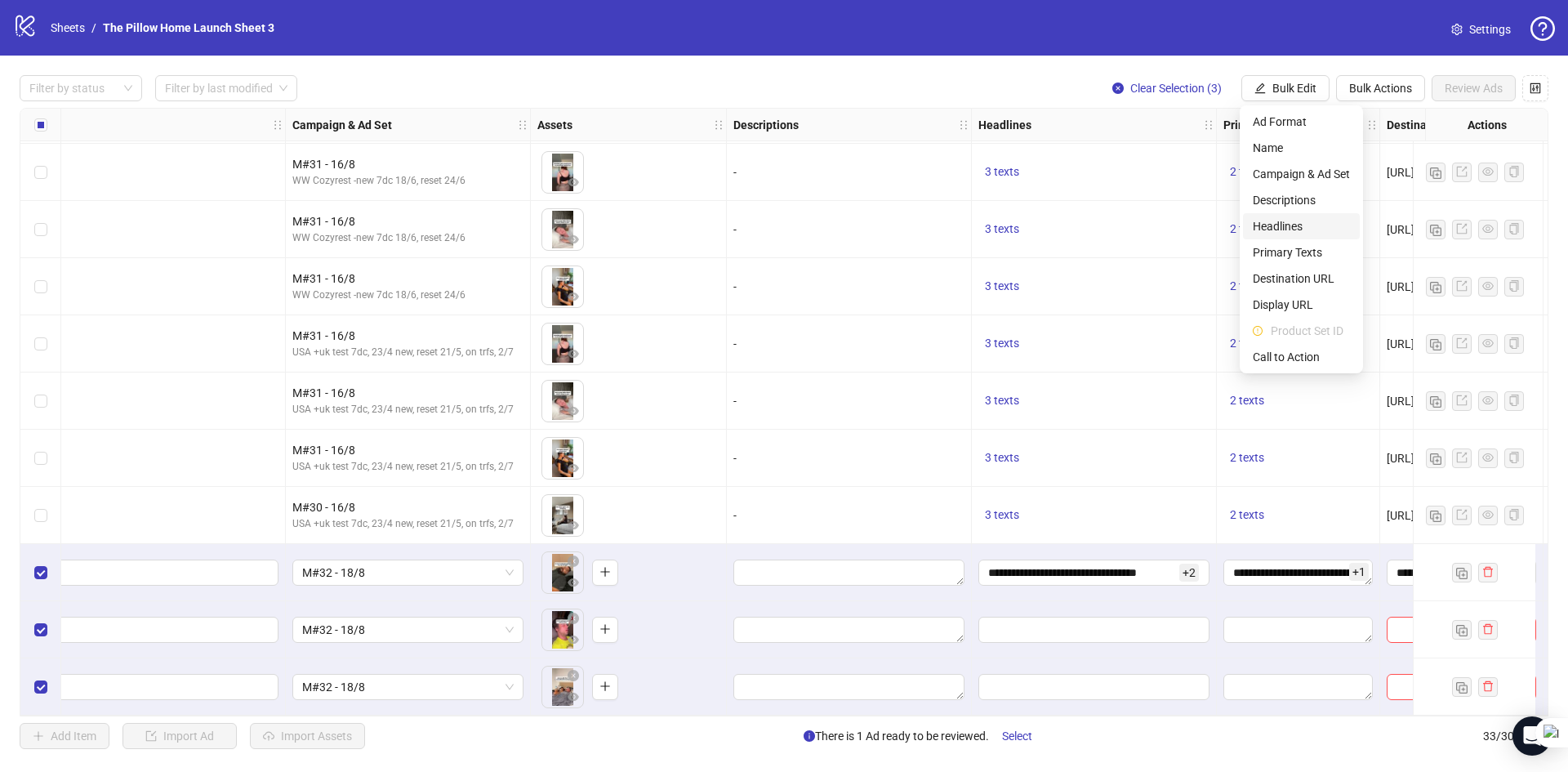
click at [1289, 225] on span "Headlines" at bounding box center [1302, 226] width 97 height 18
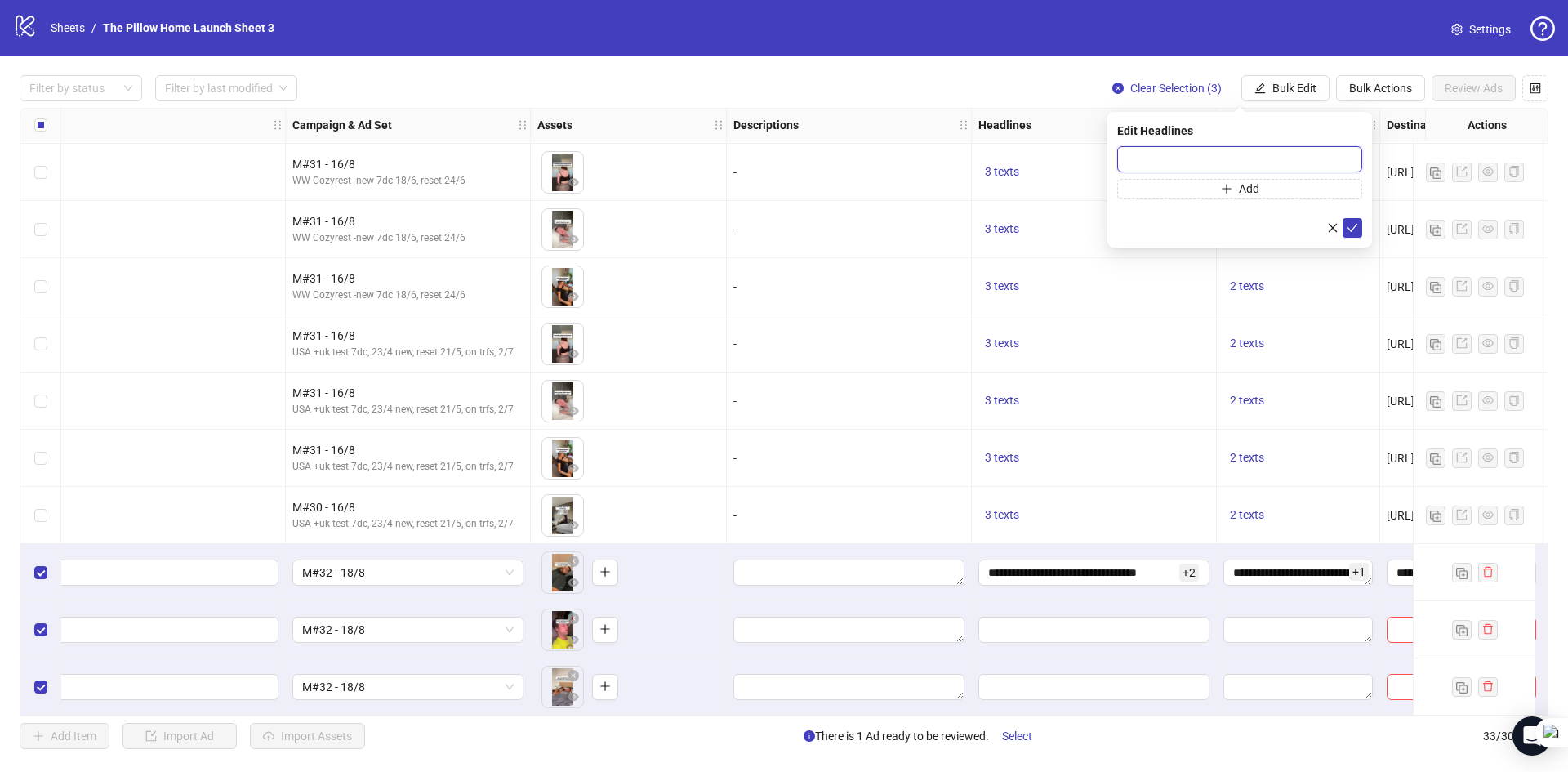
click at [1252, 161] on input "text" at bounding box center [1239, 160] width 245 height 26
click at [1072, 640] on div at bounding box center [1094, 630] width 245 height 57
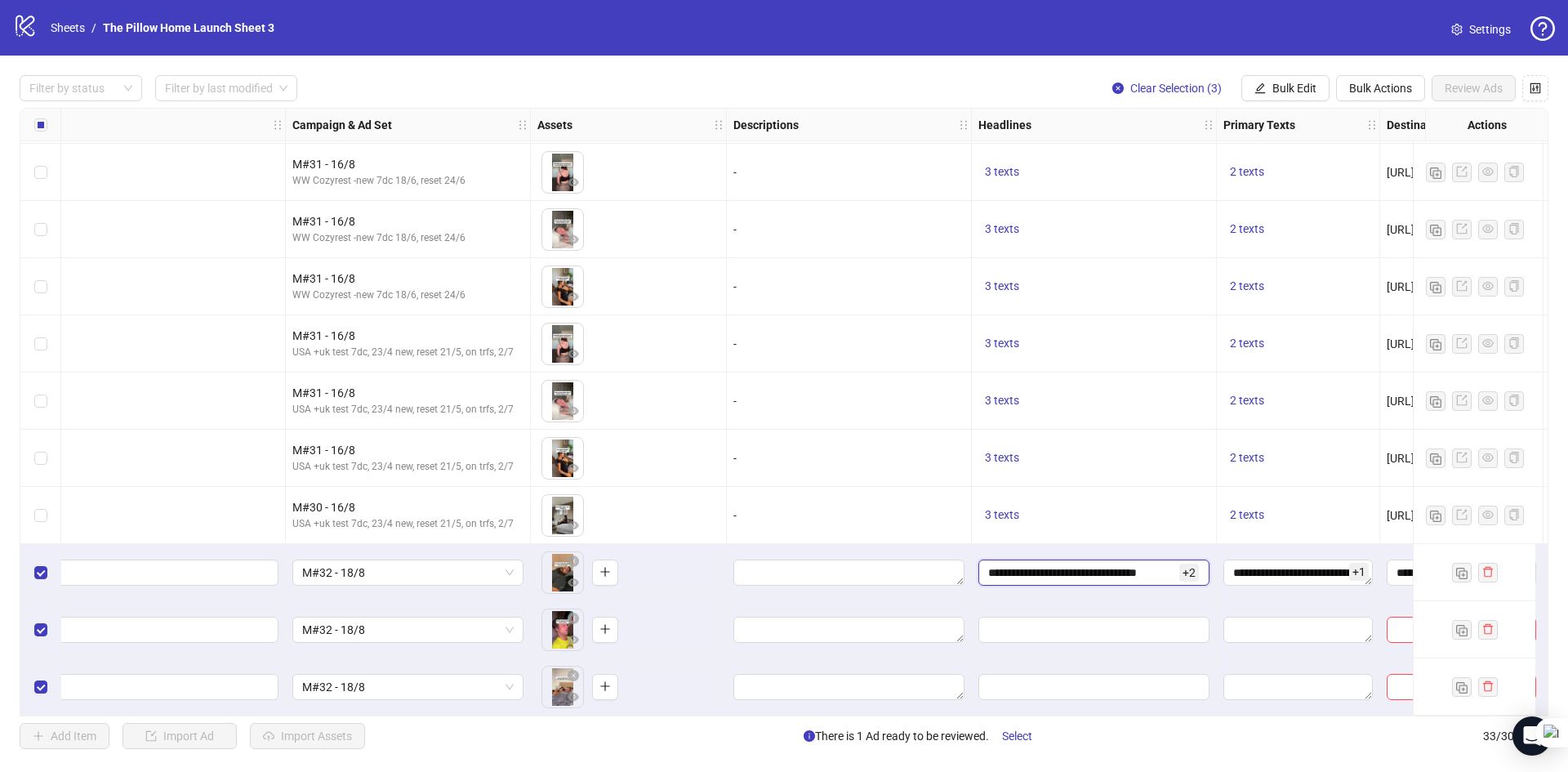
click at [1047, 564] on input "**********" at bounding box center [1082, 572] width 188 height 18
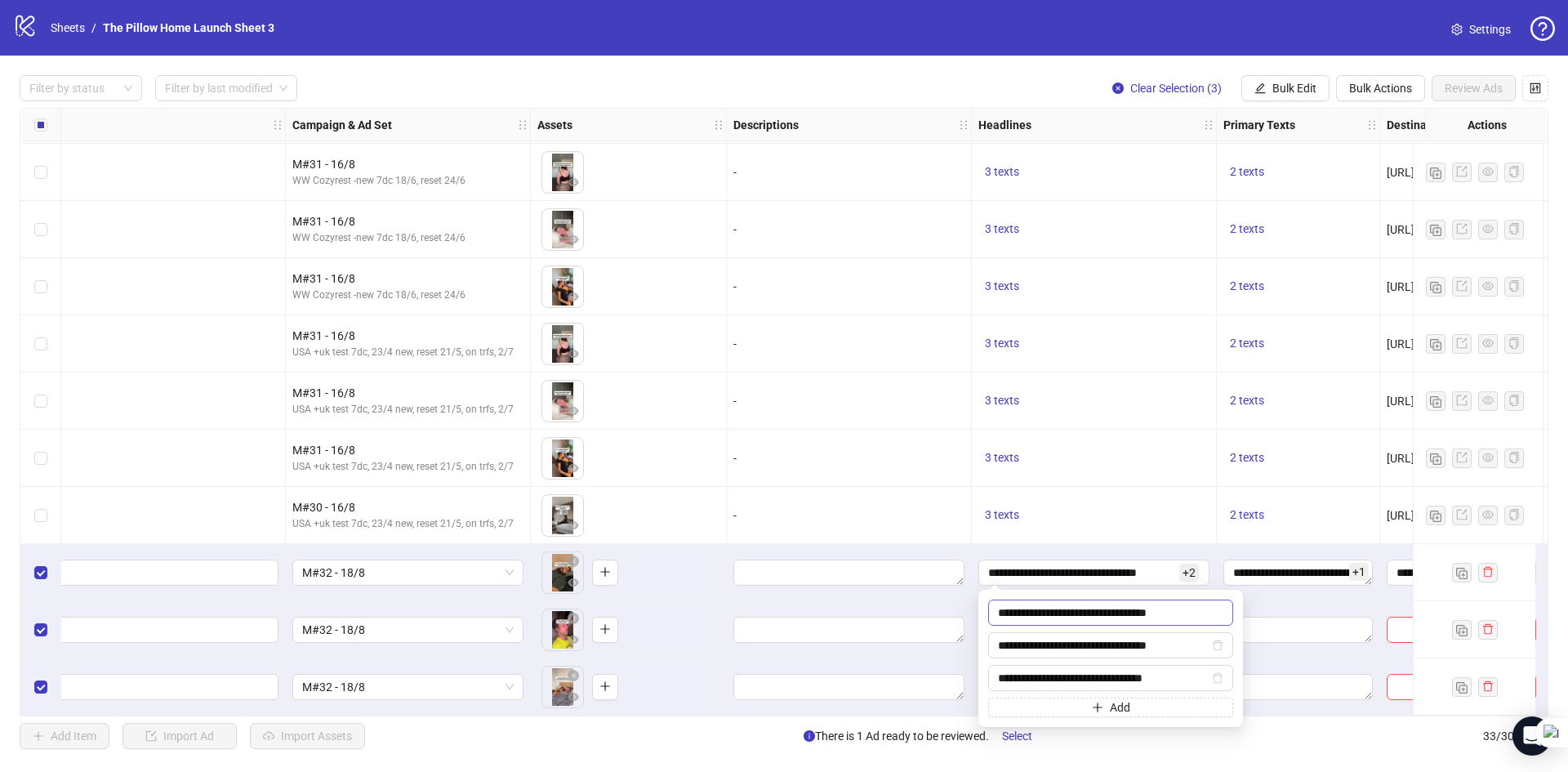
click at [1059, 607] on input "**********" at bounding box center [1111, 612] width 245 height 26
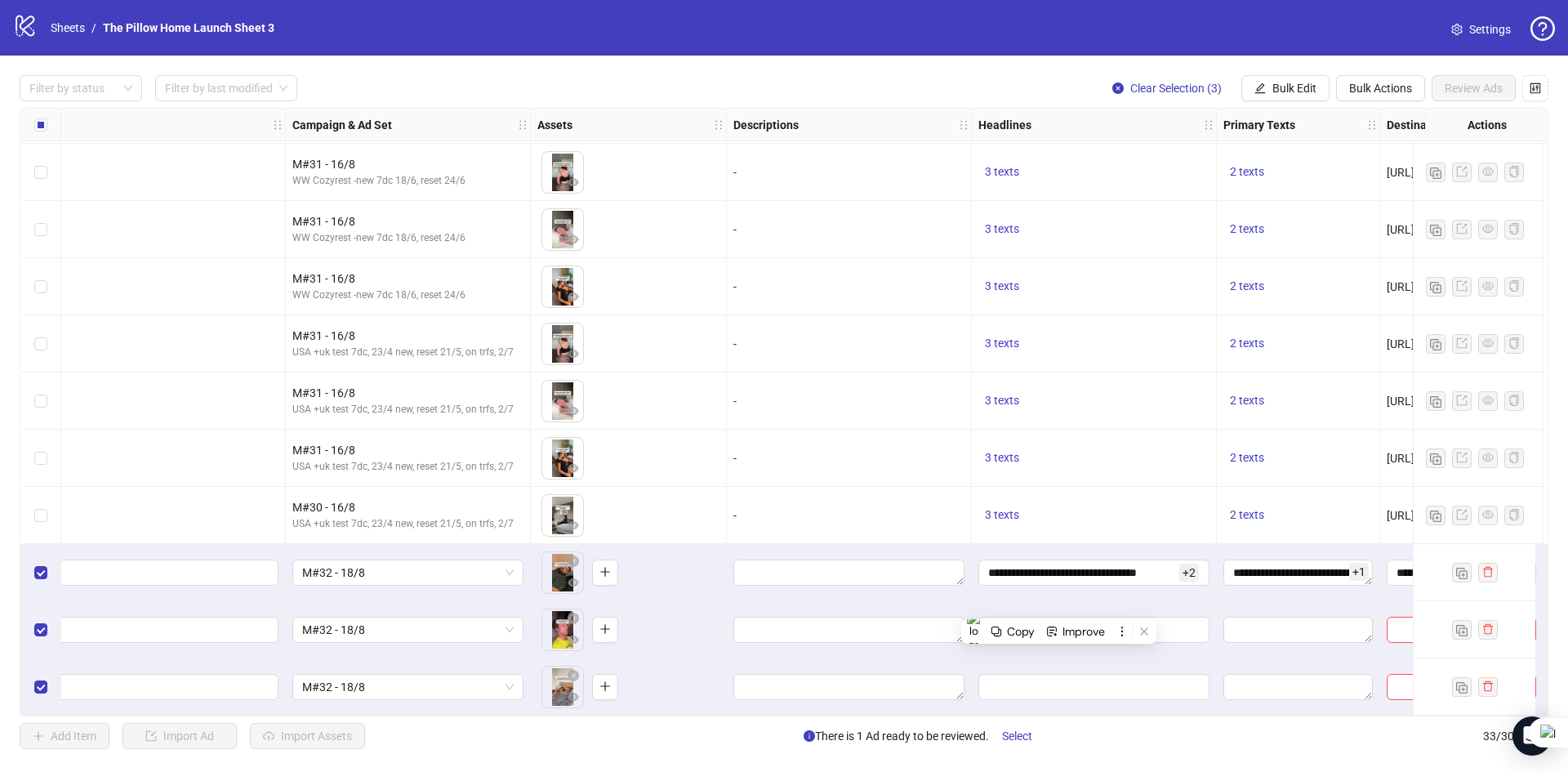
click at [927, 588] on div at bounding box center [849, 572] width 245 height 57
click at [1029, 629] on input "Edit values" at bounding box center [1093, 630] width 208 height 18
paste input "**********"
type input "**********"
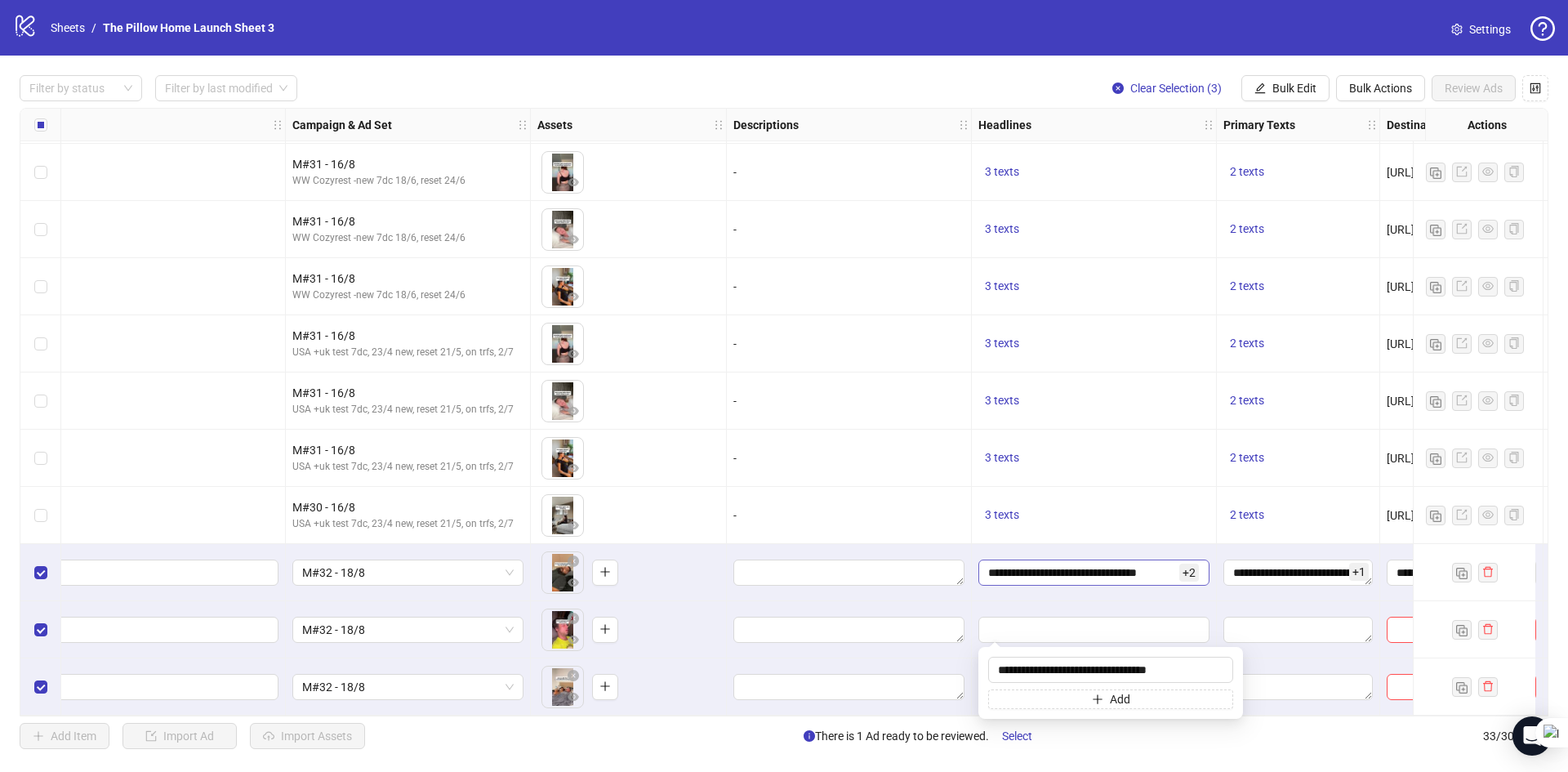
click at [1096, 559] on span "**********" at bounding box center [1094, 572] width 232 height 26
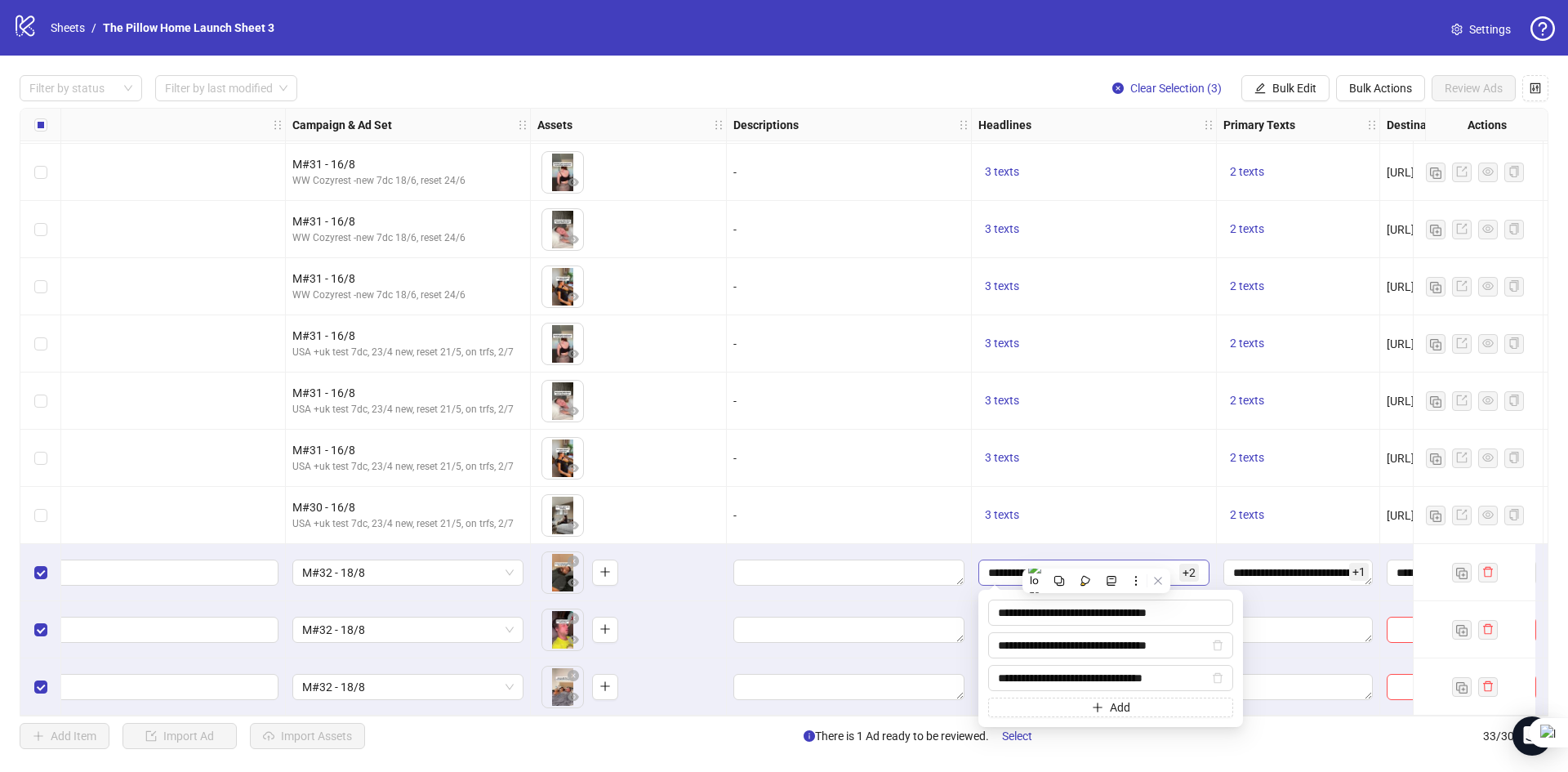
click at [1106, 573] on button at bounding box center [1111, 580] width 21 height 21
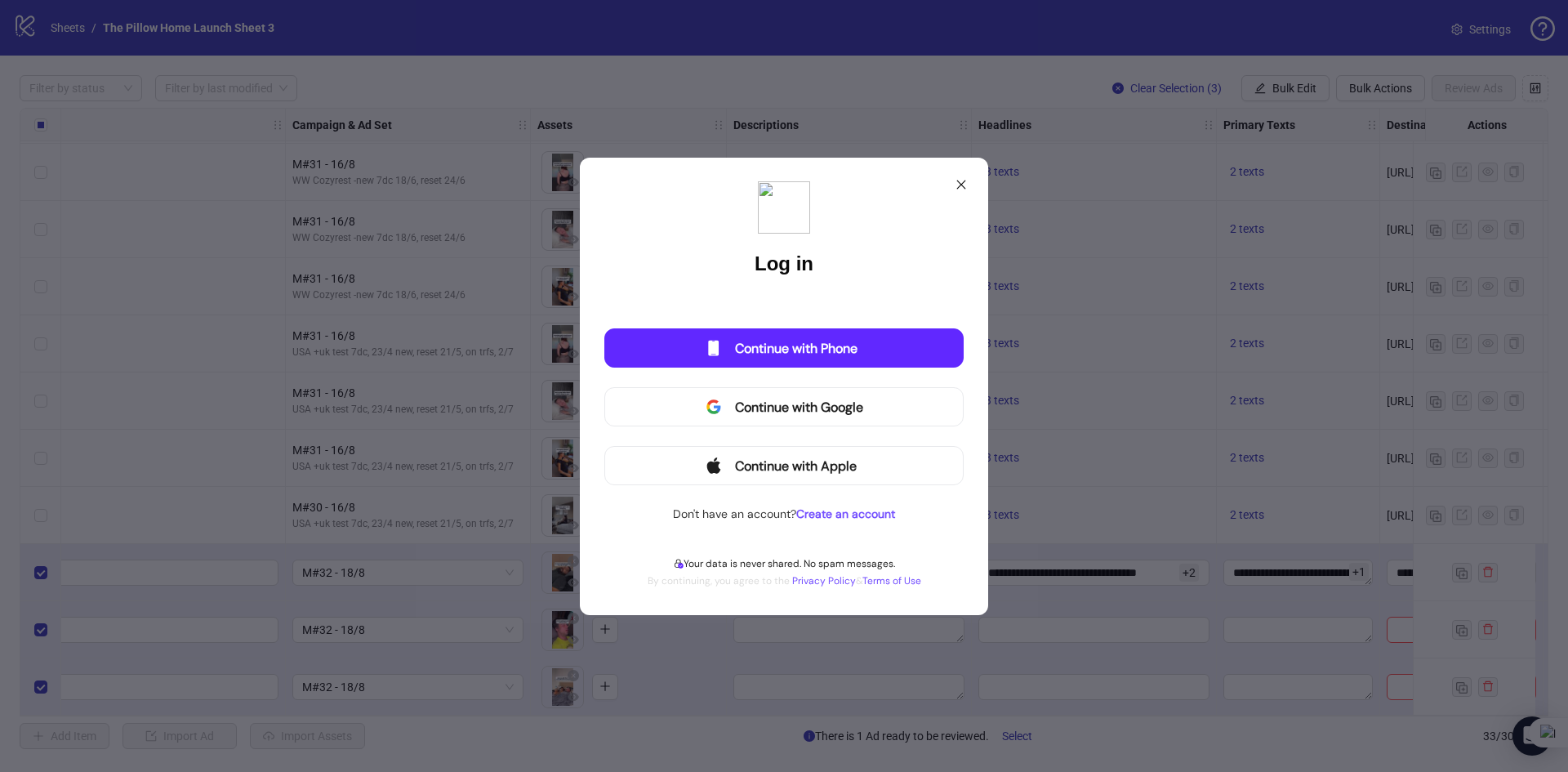
click at [956, 183] on icon at bounding box center [961, 184] width 13 height 13
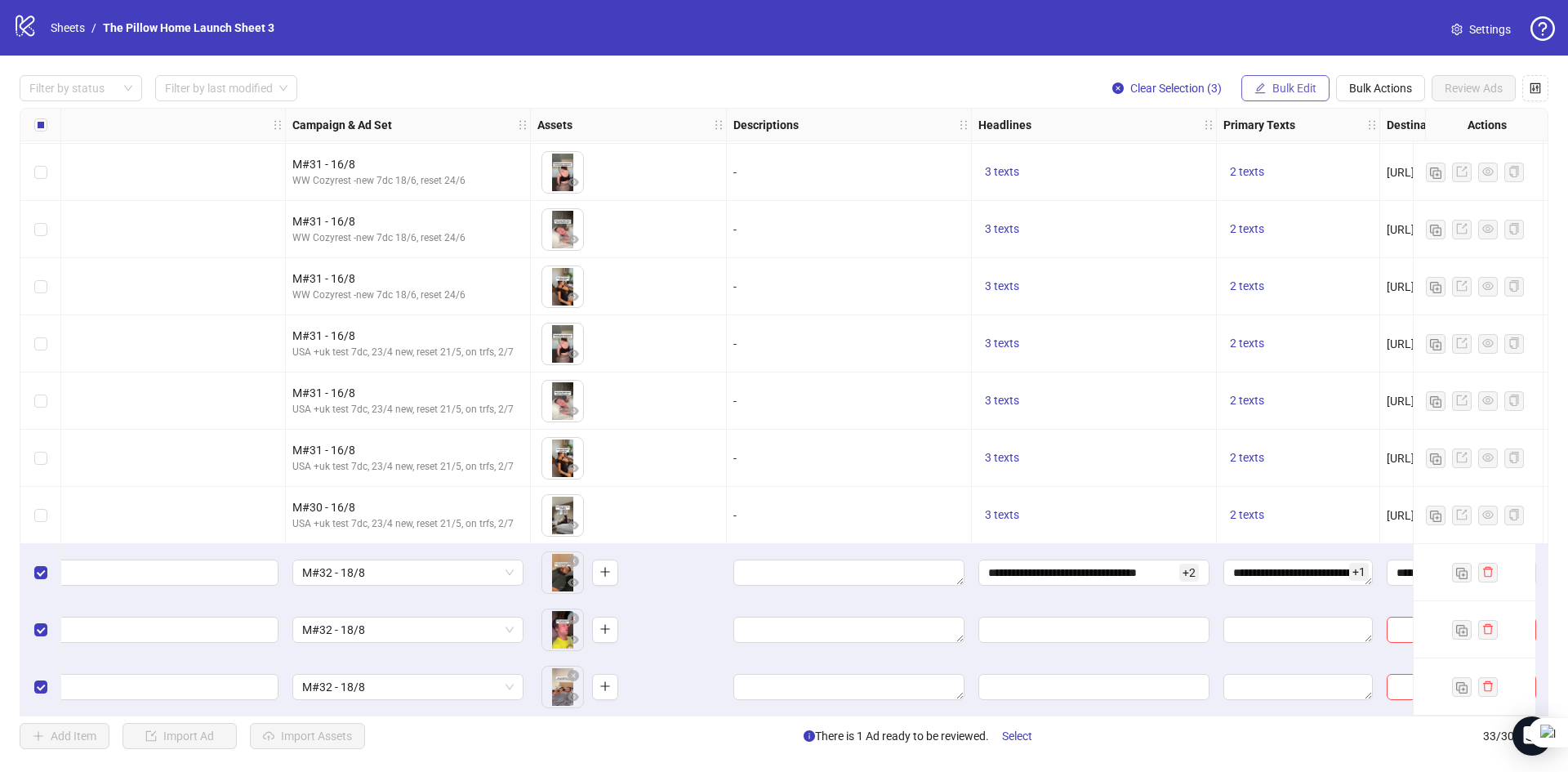
click at [1327, 91] on button "Bulk Edit" at bounding box center [1285, 88] width 88 height 26
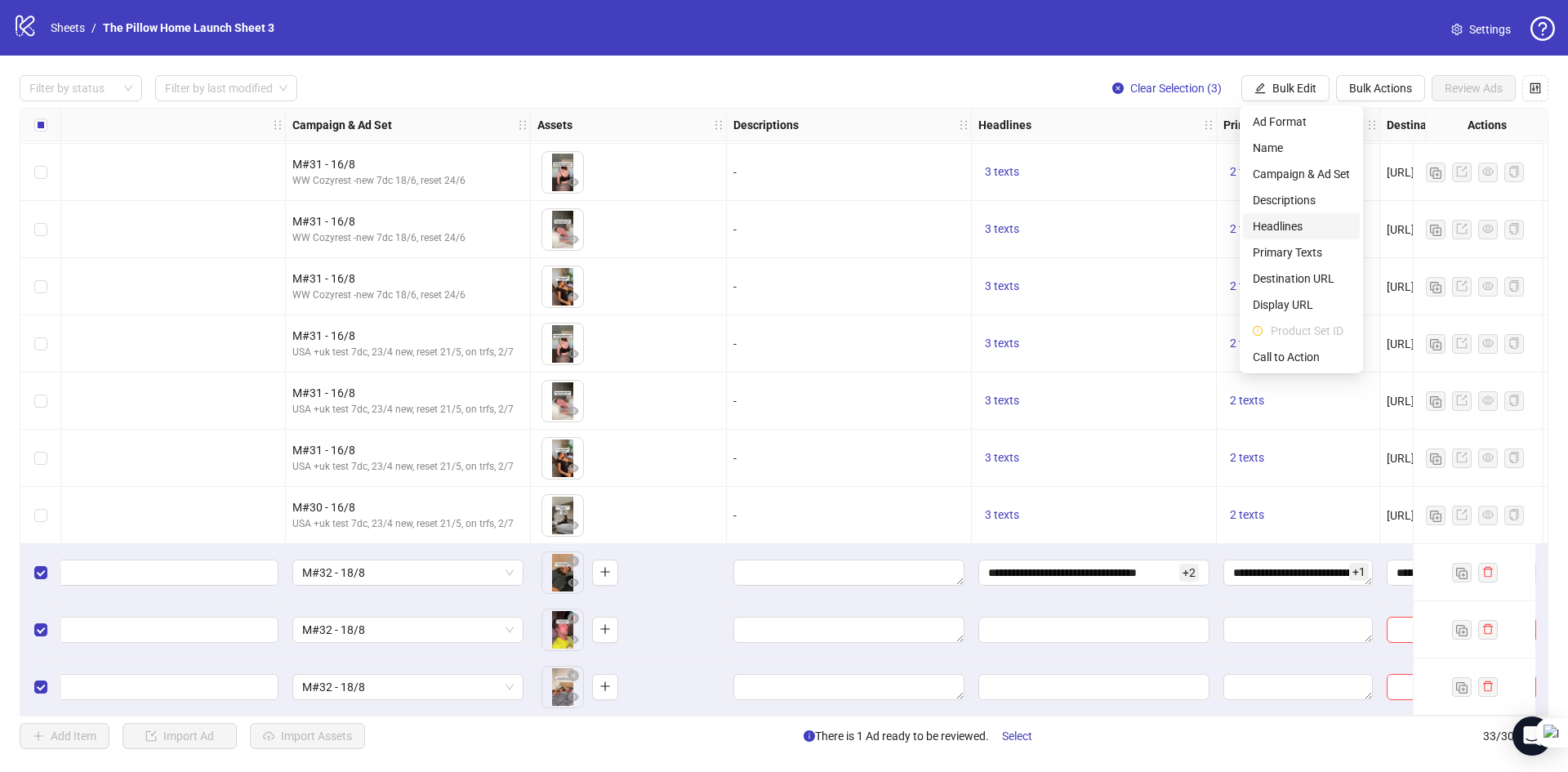
click at [1278, 226] on span "Headlines" at bounding box center [1302, 226] width 97 height 18
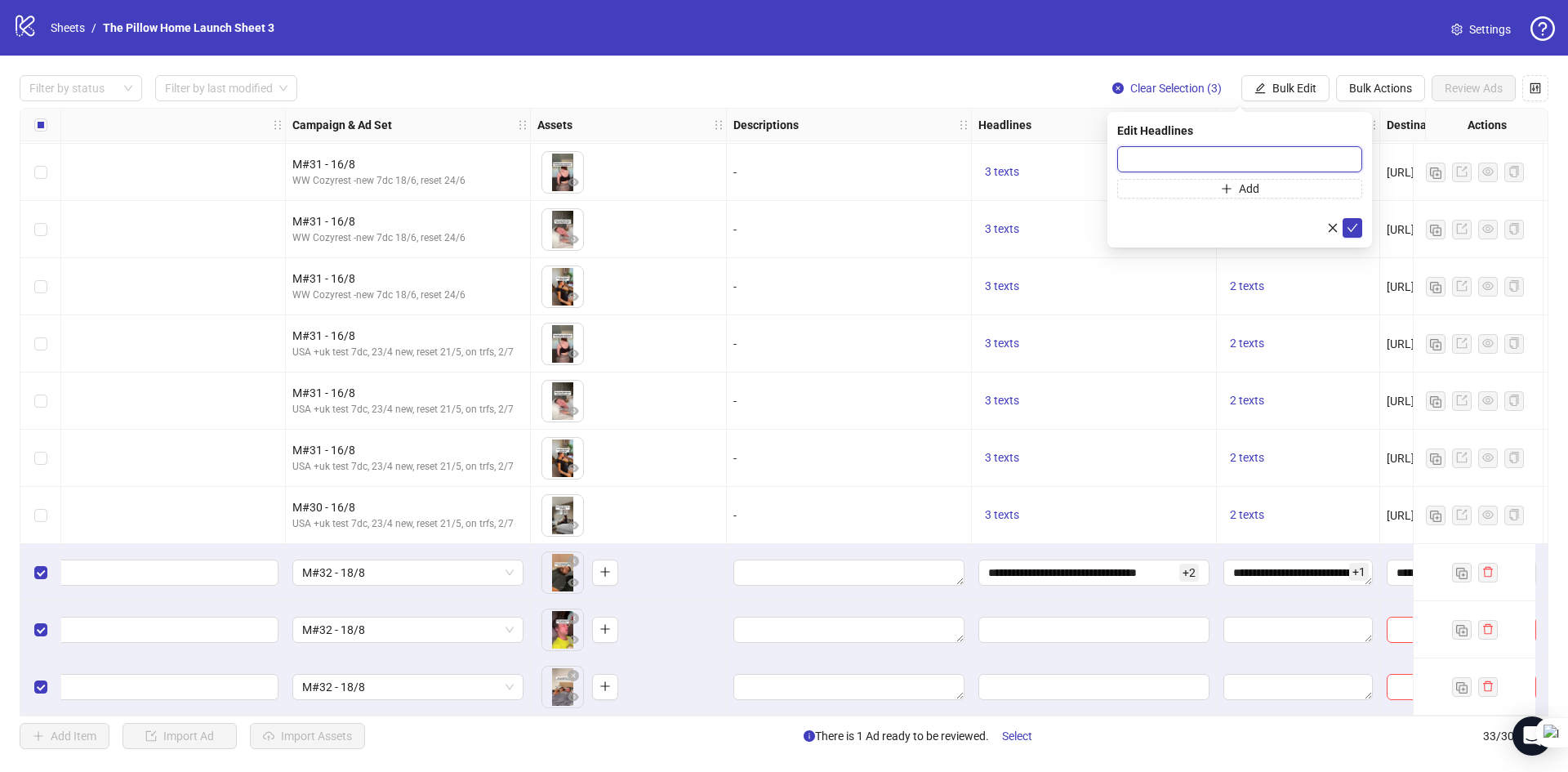
click at [1160, 154] on input "text" at bounding box center [1239, 160] width 245 height 26
paste input "**********"
type input "**********"
click at [1179, 184] on button "Add" at bounding box center [1239, 188] width 245 height 20
click at [1082, 575] on span "**********" at bounding box center [1094, 572] width 232 height 26
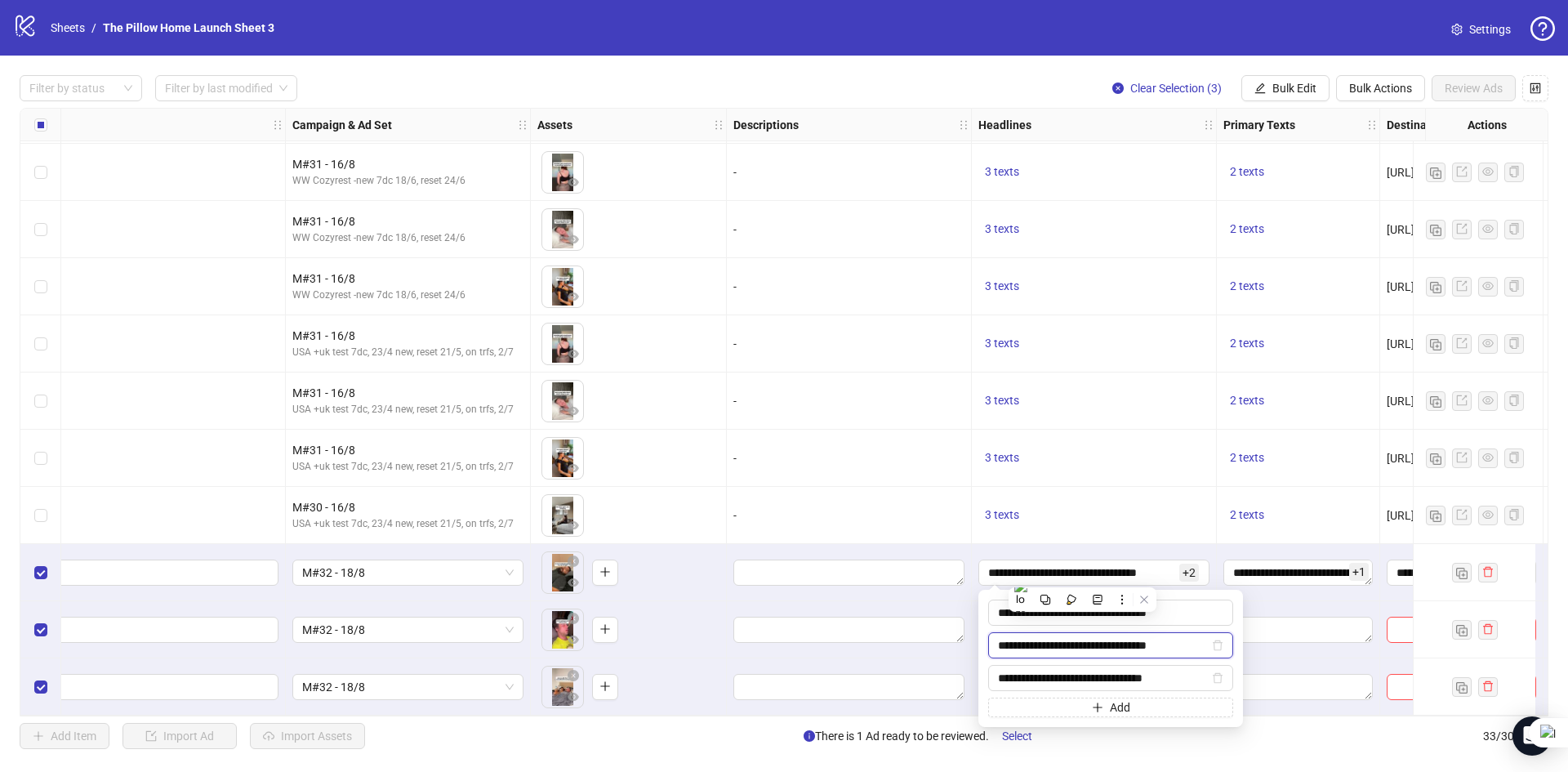
click at [1111, 645] on input "**********" at bounding box center [1103, 645] width 211 height 18
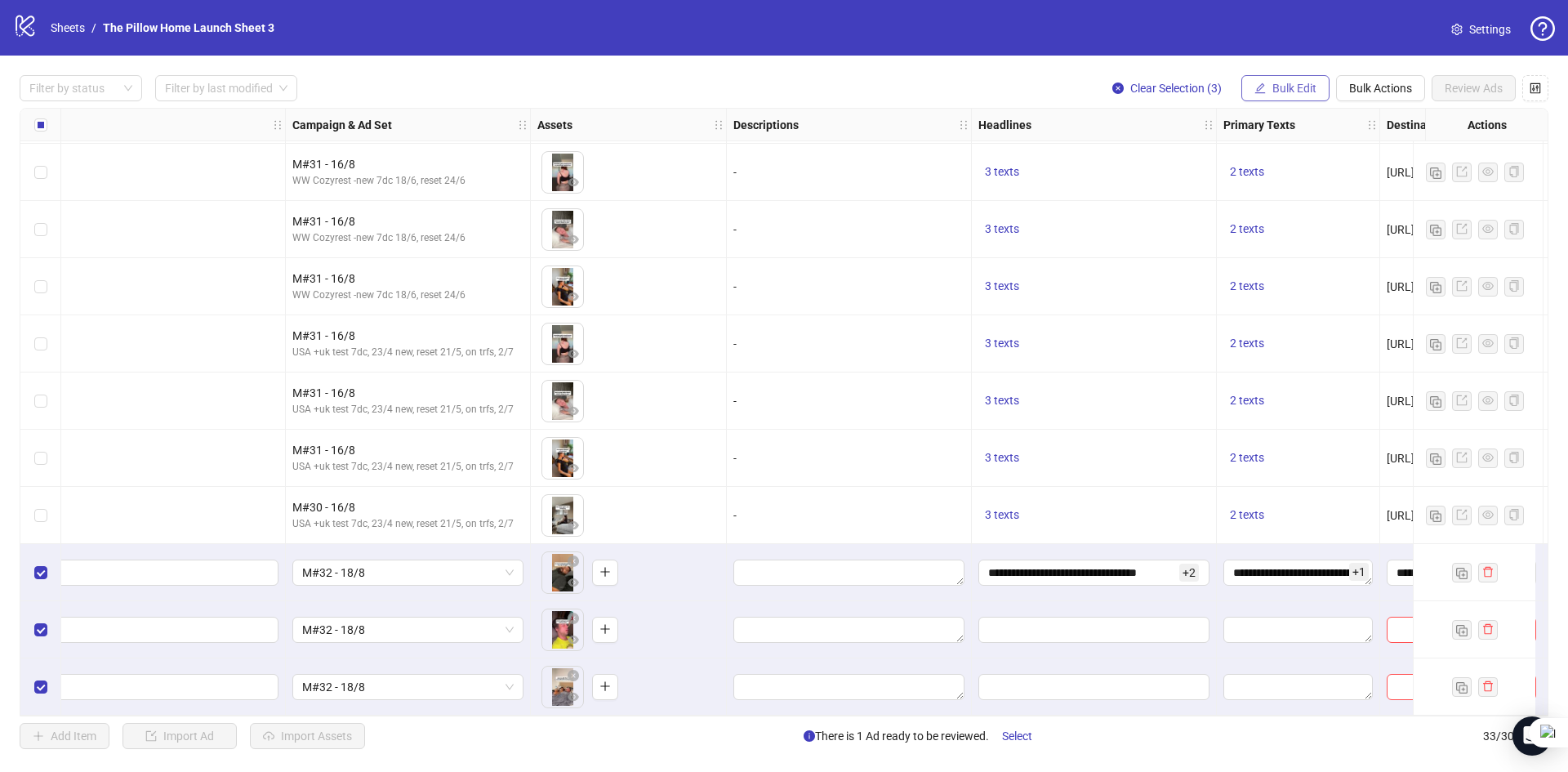
click at [1287, 88] on span "Bulk Edit" at bounding box center [1294, 88] width 44 height 13
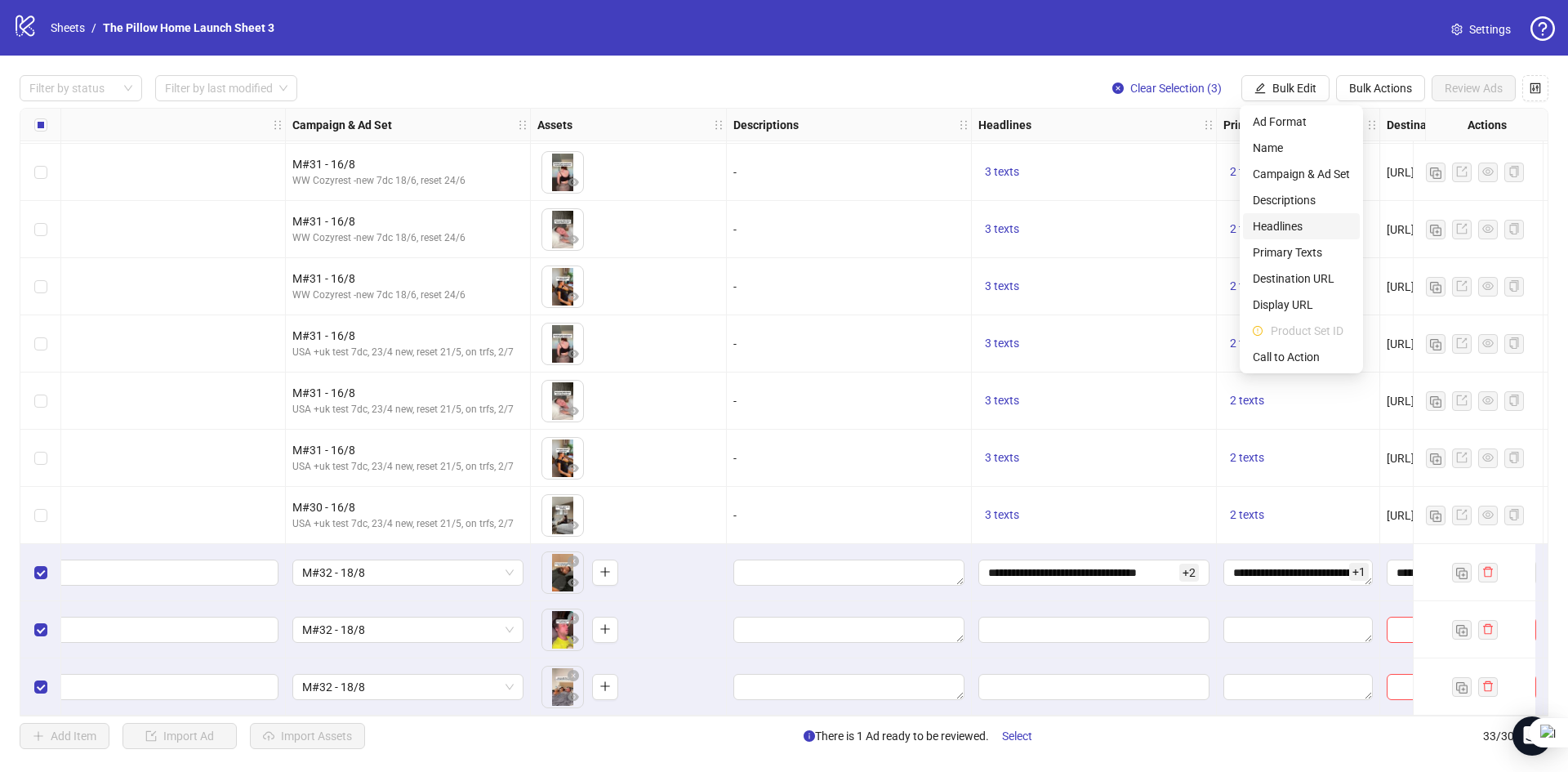
click at [1266, 222] on span "Headlines" at bounding box center [1302, 226] width 97 height 18
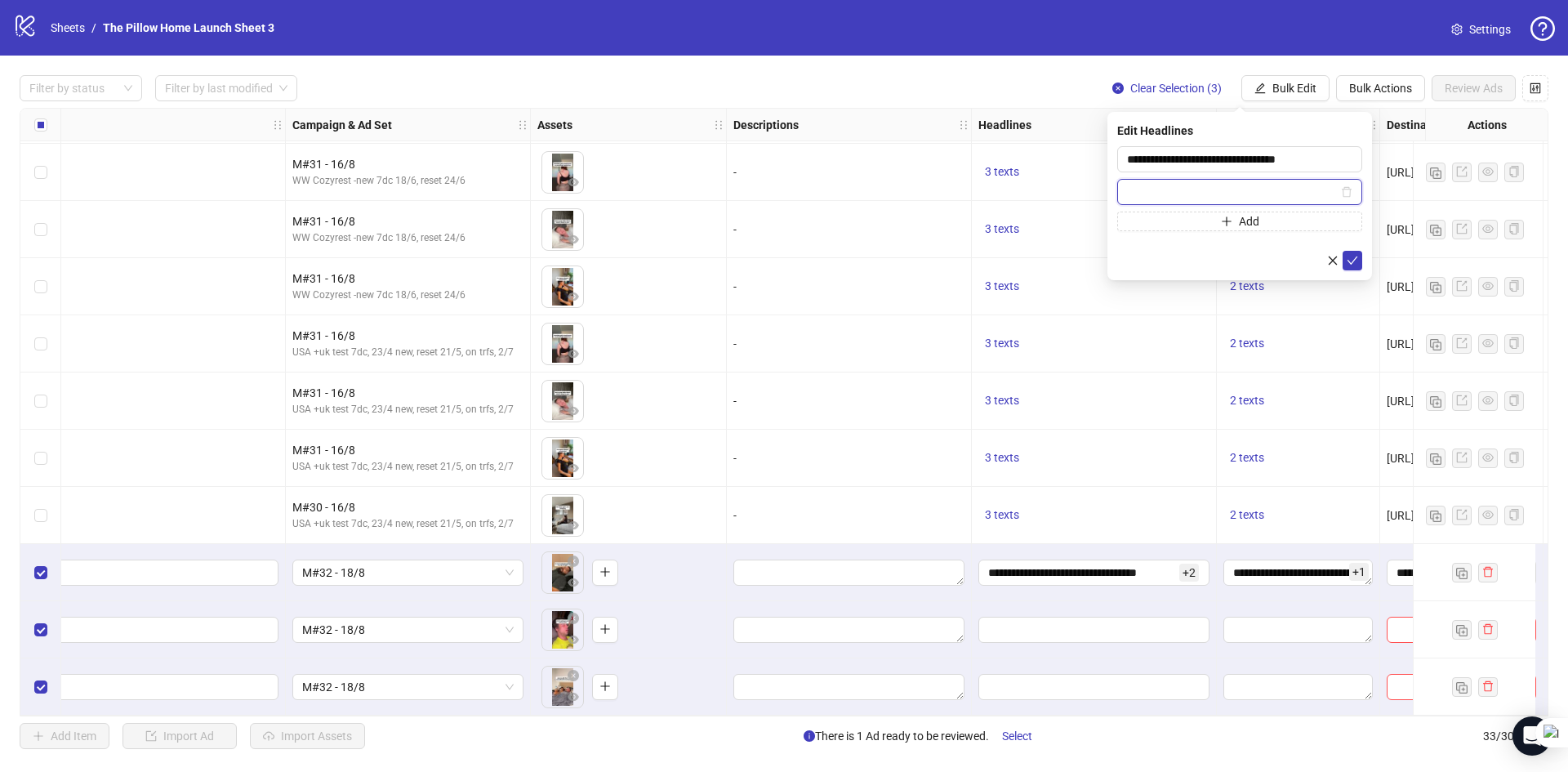
click at [1228, 196] on input "text" at bounding box center [1232, 192] width 211 height 18
paste input "**********"
type input "**********"
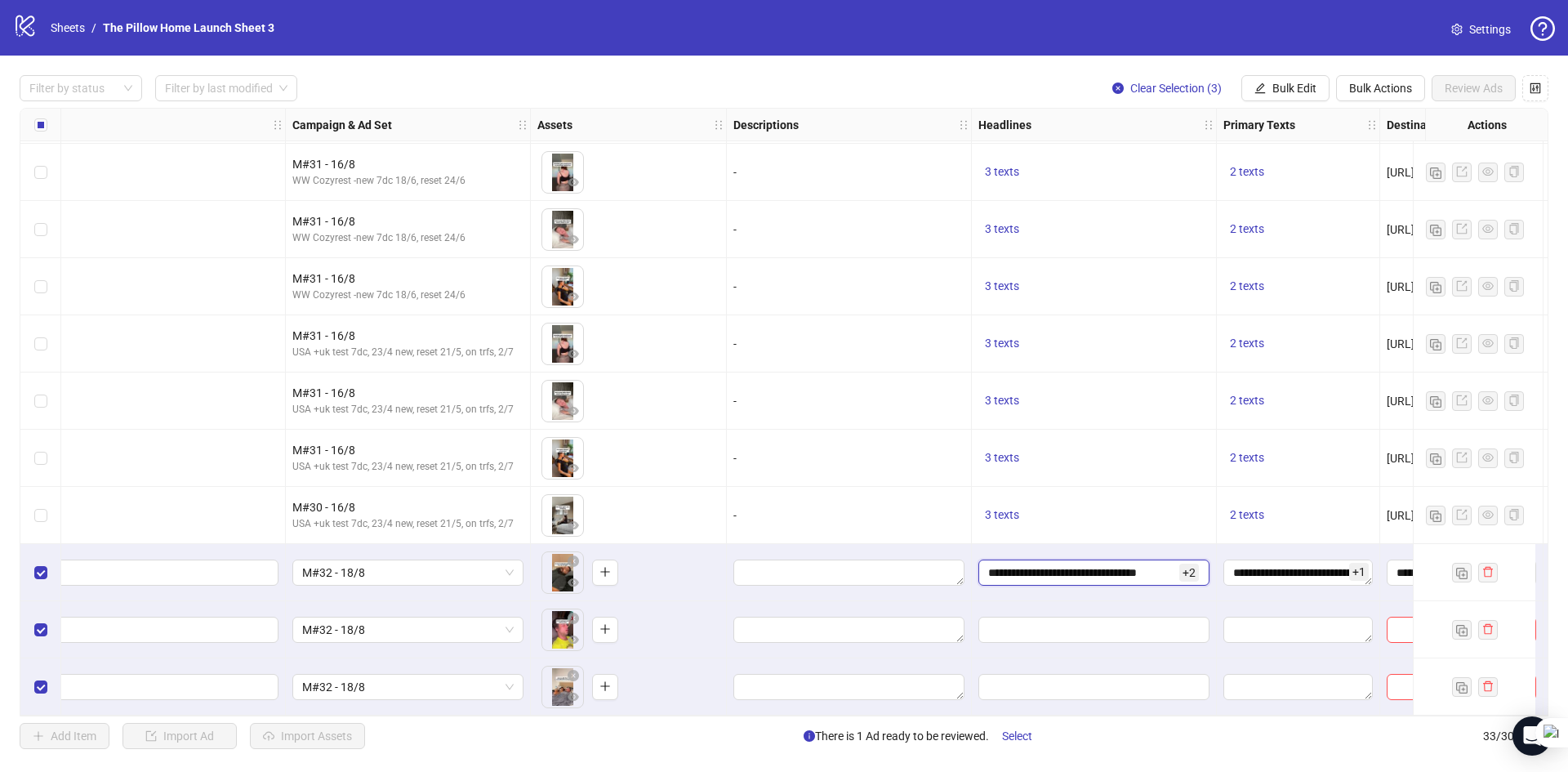
click at [1077, 565] on input "**********" at bounding box center [1082, 572] width 188 height 18
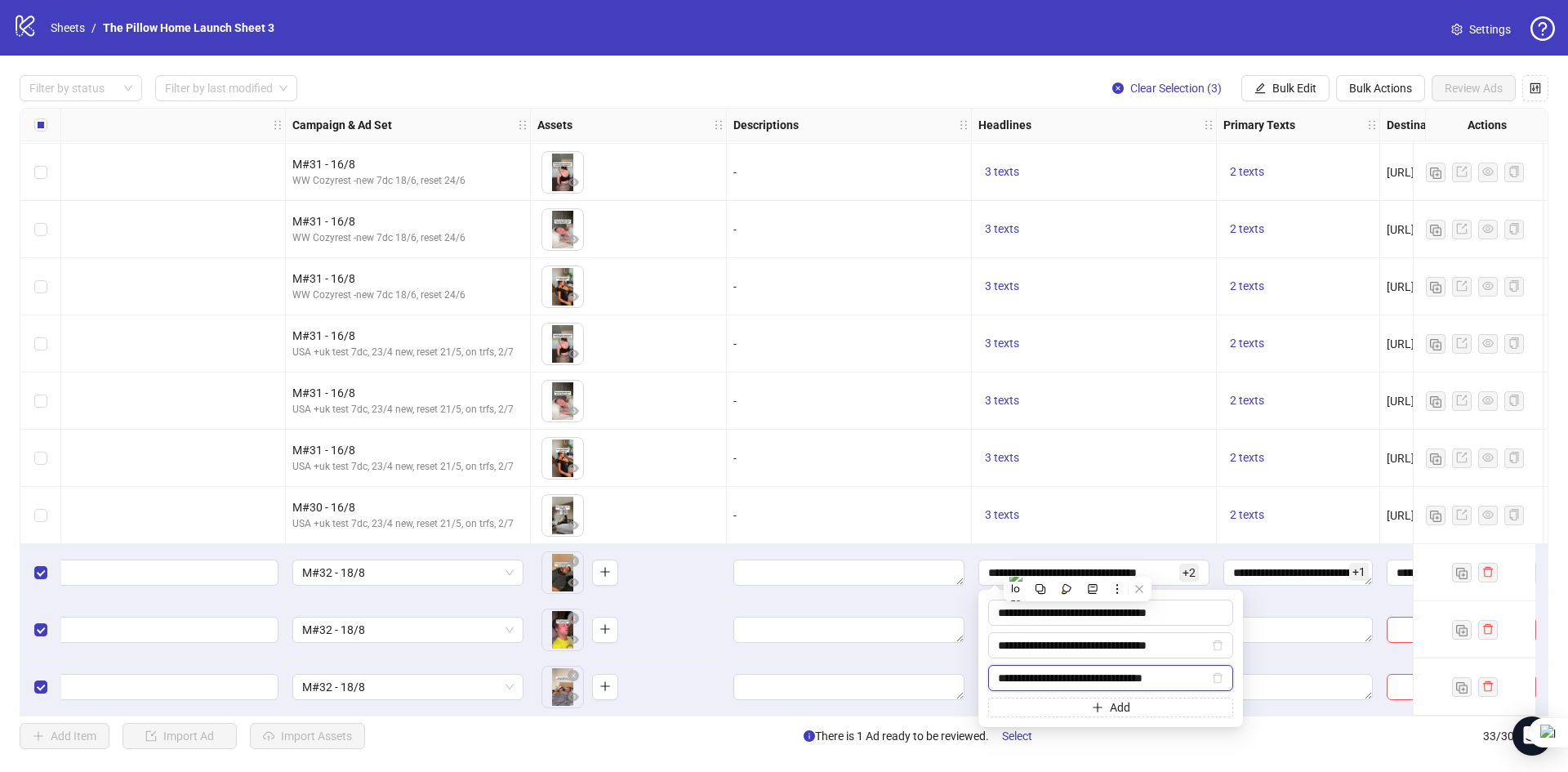
click at [1063, 671] on input "**********" at bounding box center [1103, 677] width 211 height 18
click at [1274, 91] on span "Bulk Edit" at bounding box center [1294, 88] width 44 height 13
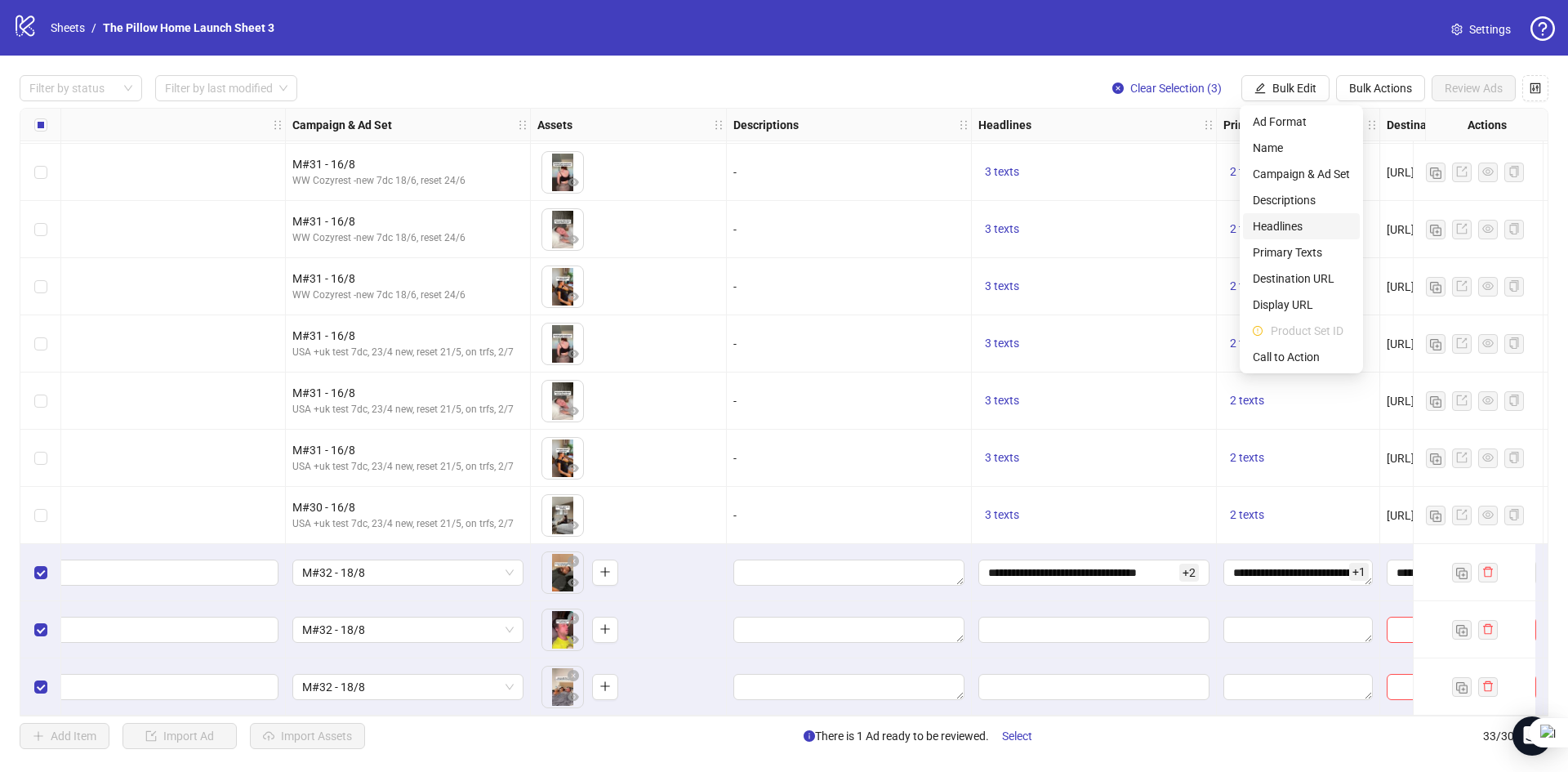
click at [1286, 220] on span "Headlines" at bounding box center [1302, 226] width 97 height 18
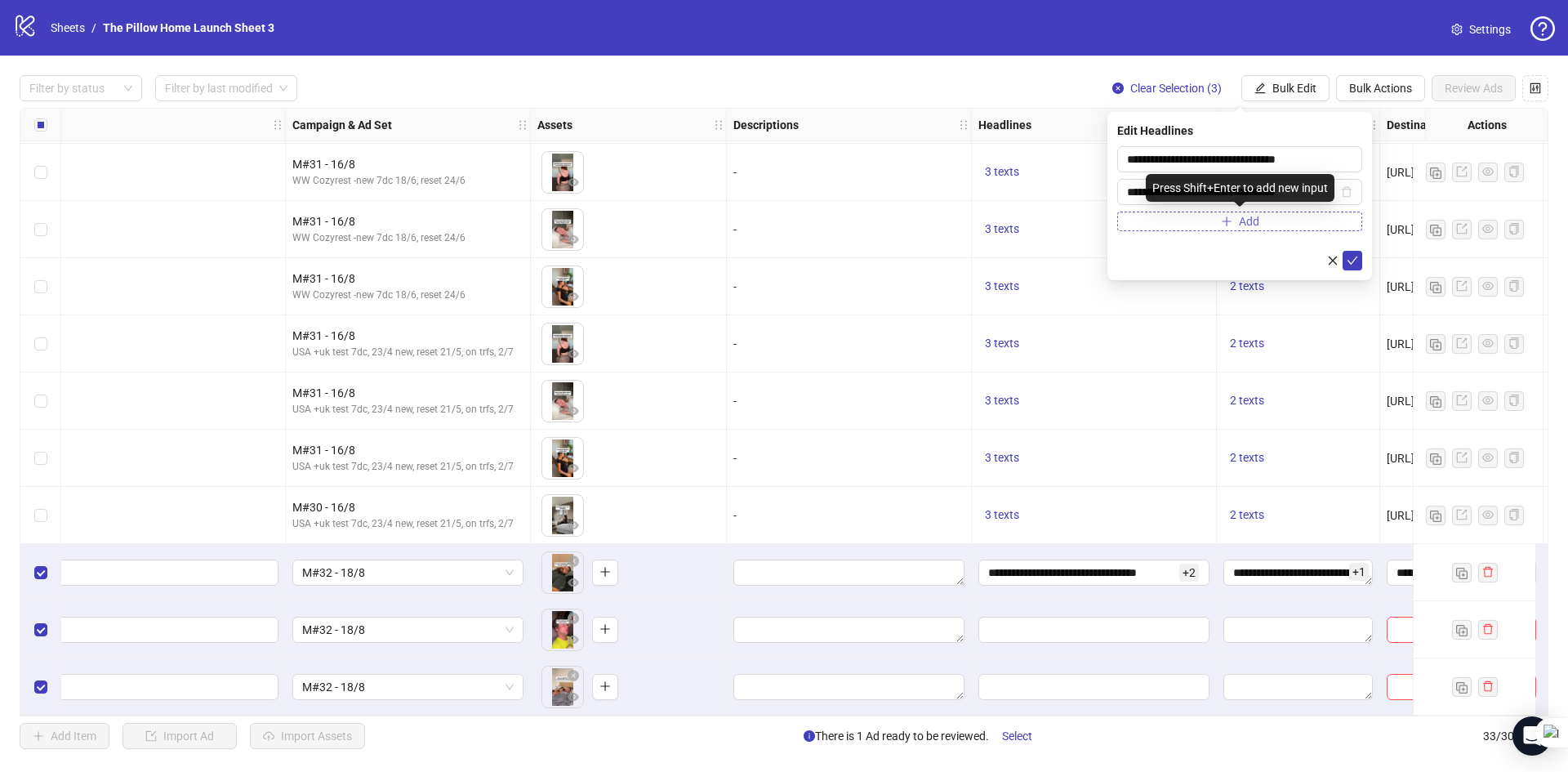
click at [1236, 229] on button "Add" at bounding box center [1239, 221] width 245 height 20
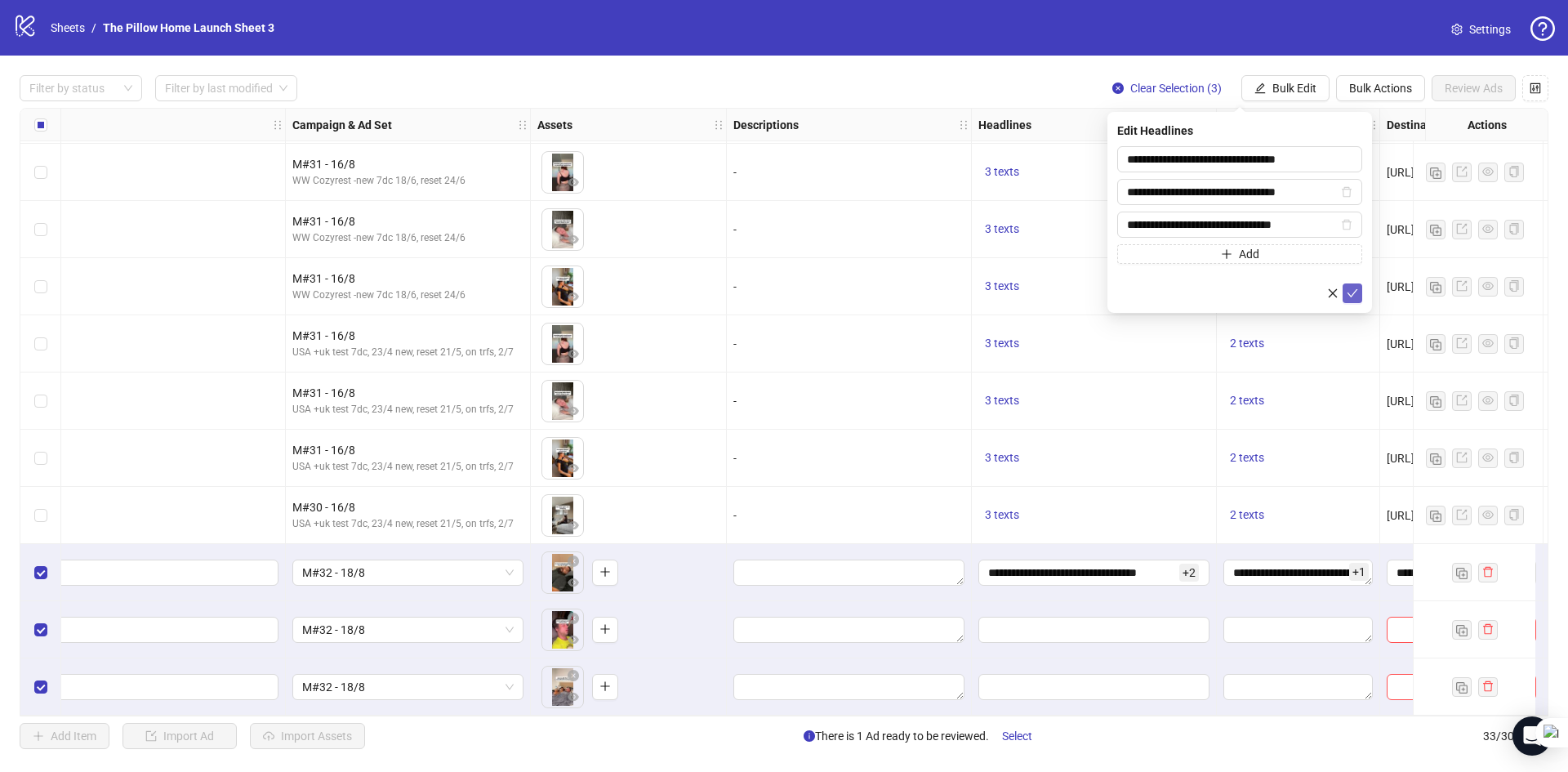
type input "**********"
click at [1360, 300] on button "submit" at bounding box center [1352, 293] width 20 height 20
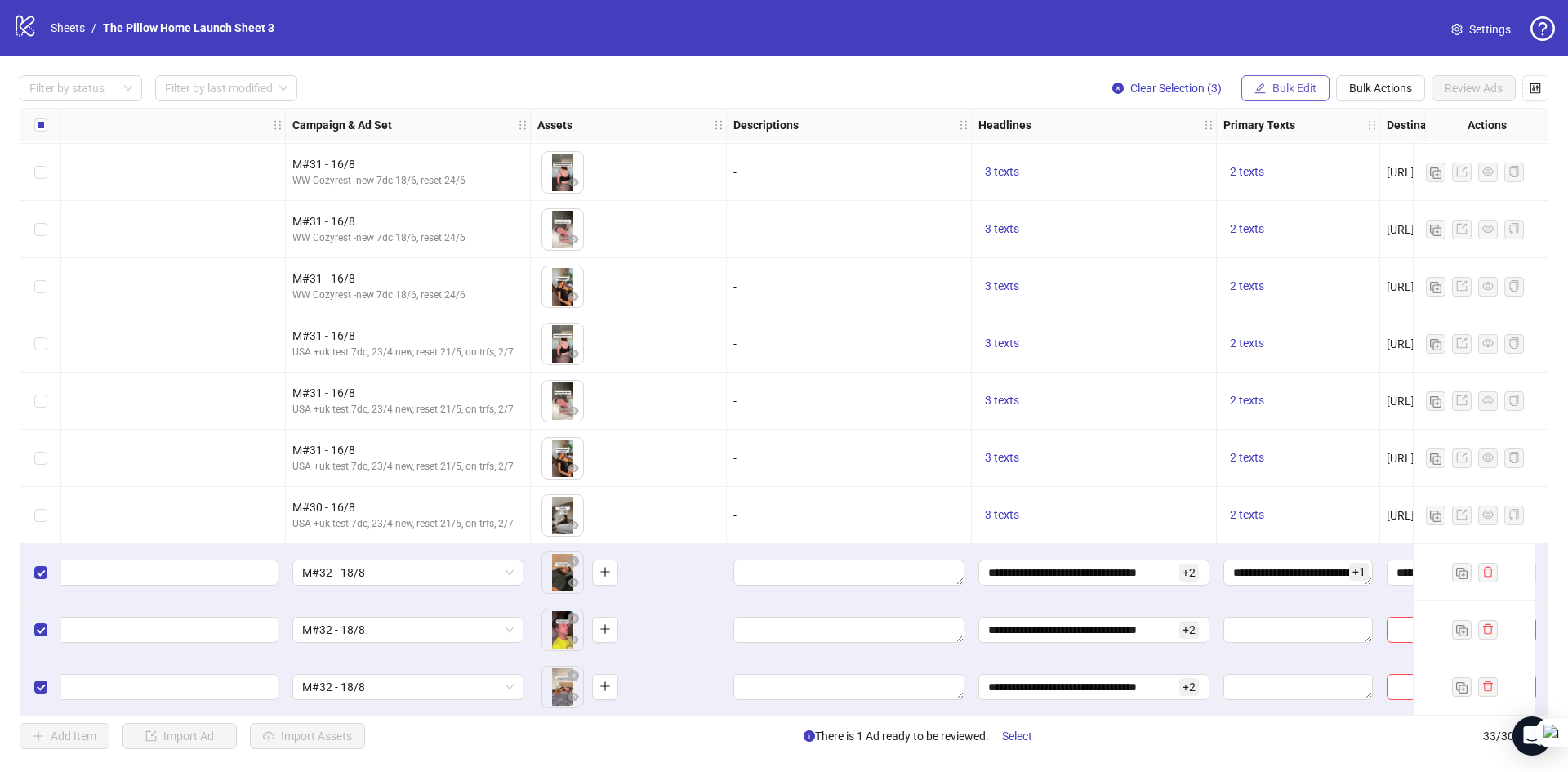
click at [1288, 82] on span "Bulk Edit" at bounding box center [1294, 88] width 44 height 13
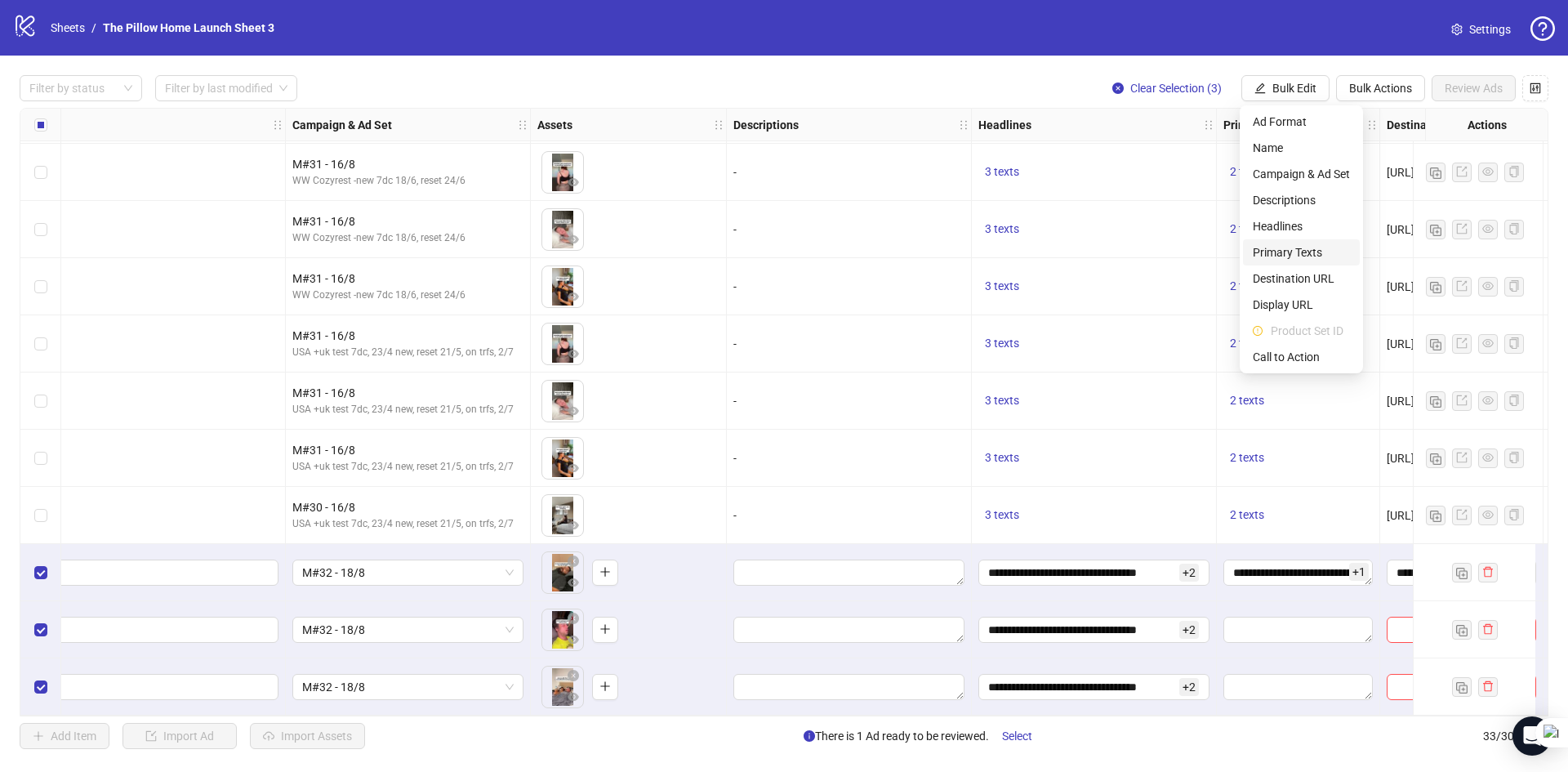
click at [1269, 255] on span "Primary Texts" at bounding box center [1302, 252] width 97 height 18
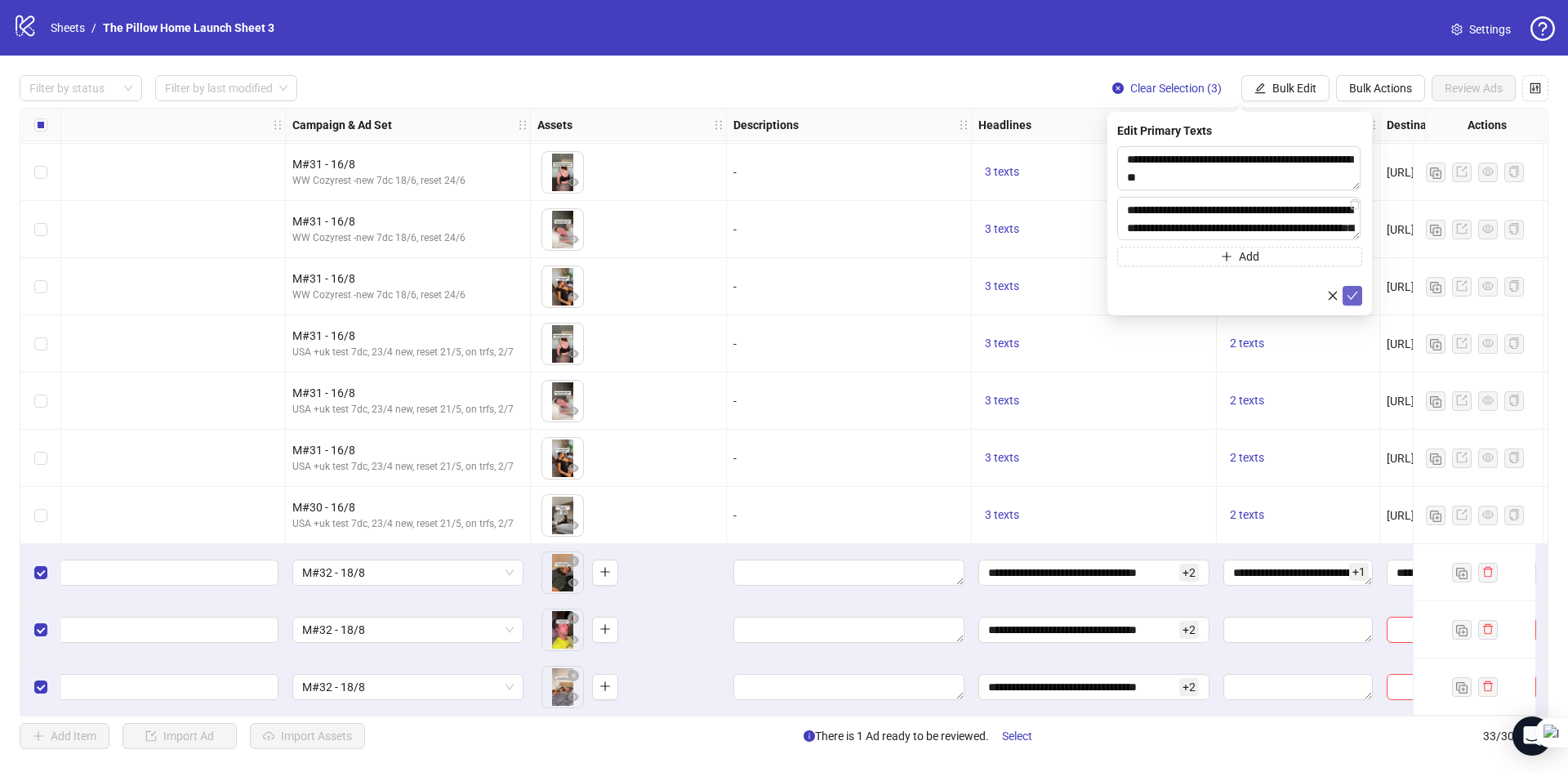
click at [1350, 290] on icon "check" at bounding box center [1352, 295] width 11 height 11
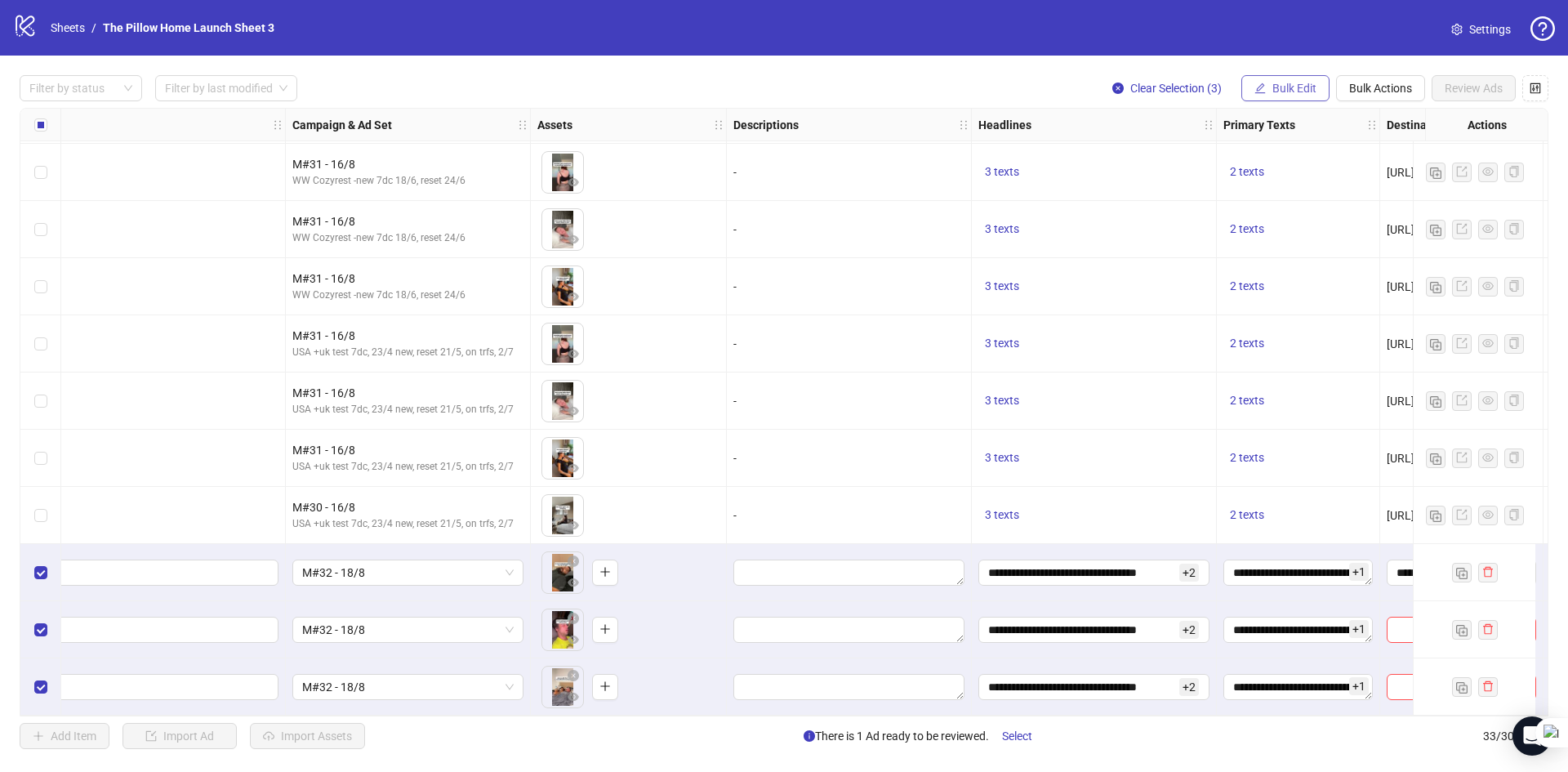
click at [1290, 95] on span "Bulk Edit" at bounding box center [1294, 88] width 44 height 13
click at [1288, 282] on span "Destination URL" at bounding box center [1302, 278] width 97 height 18
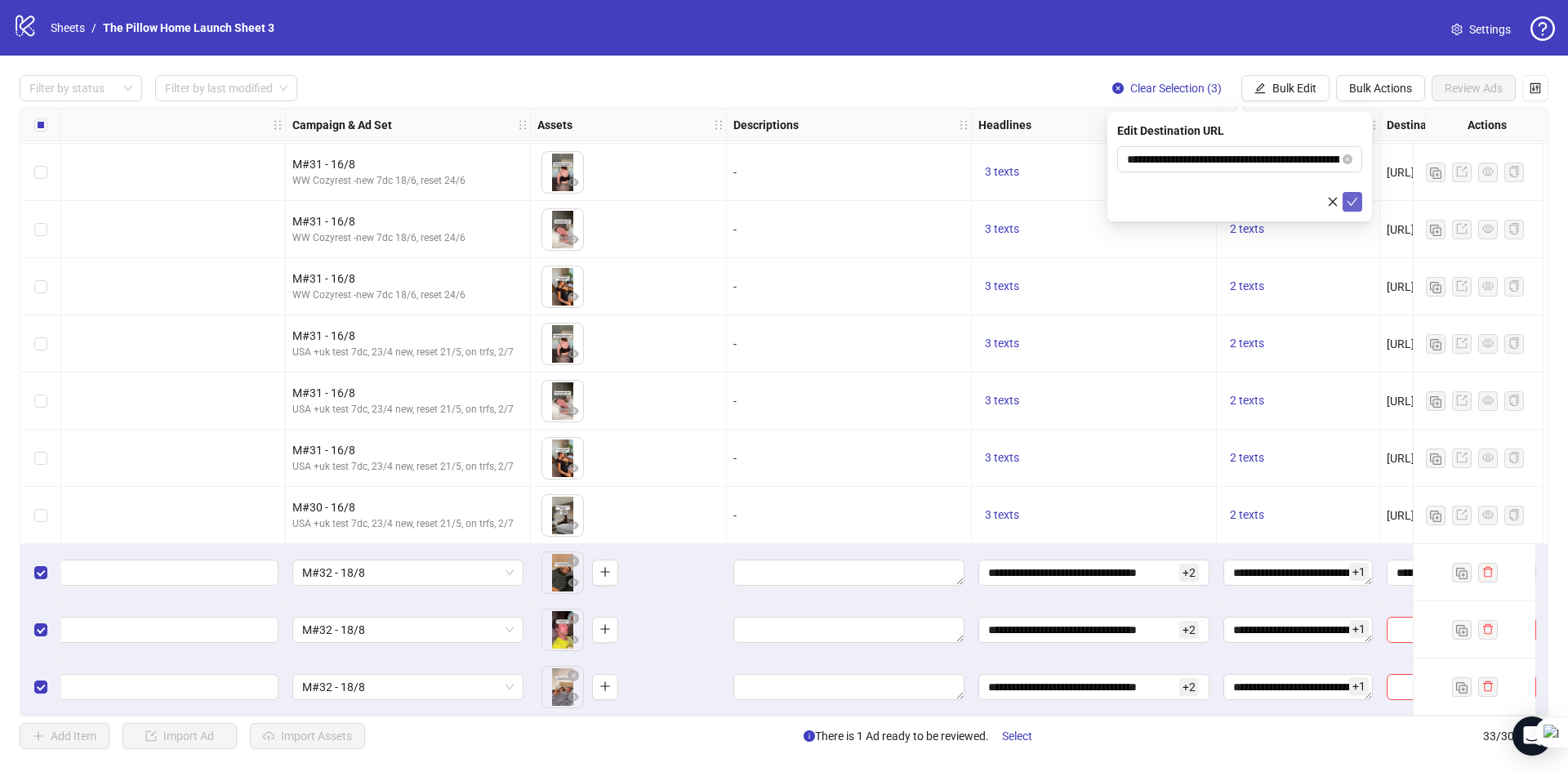
click at [1356, 198] on icon "check" at bounding box center [1353, 201] width 10 height 8
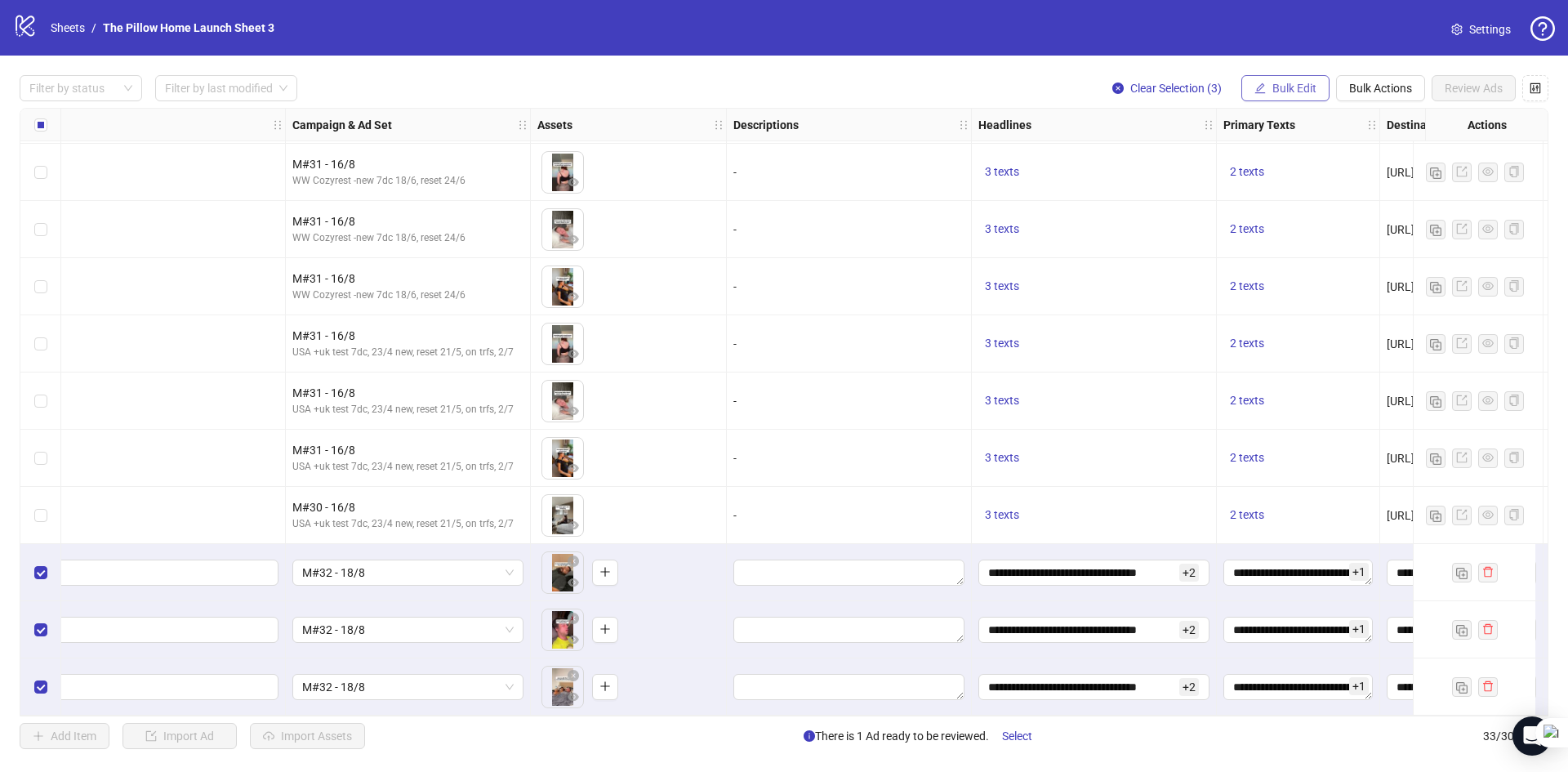
click at [1293, 82] on span "Bulk Edit" at bounding box center [1294, 88] width 44 height 13
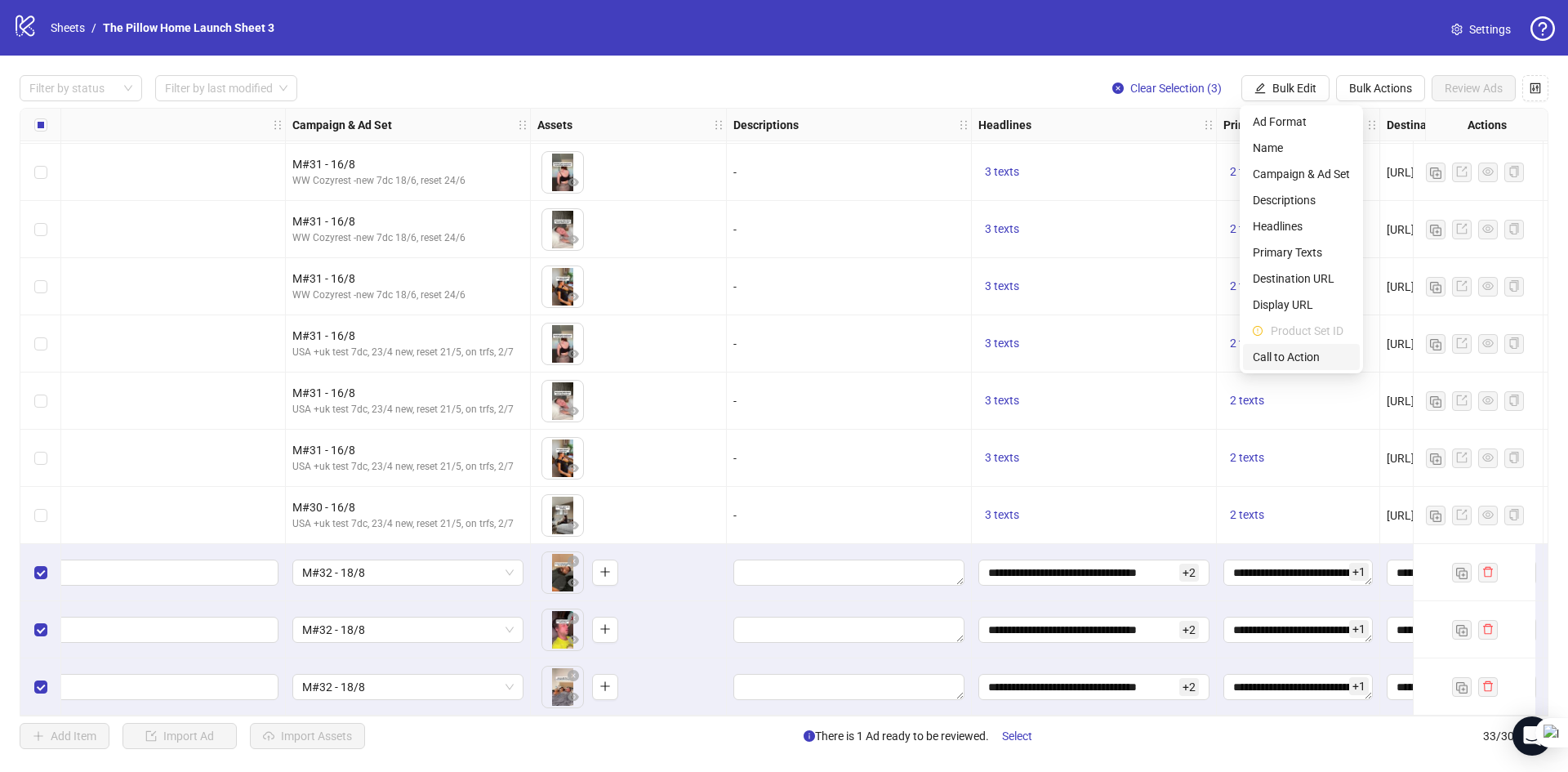
click at [1284, 357] on span "Call to Action" at bounding box center [1302, 357] width 97 height 18
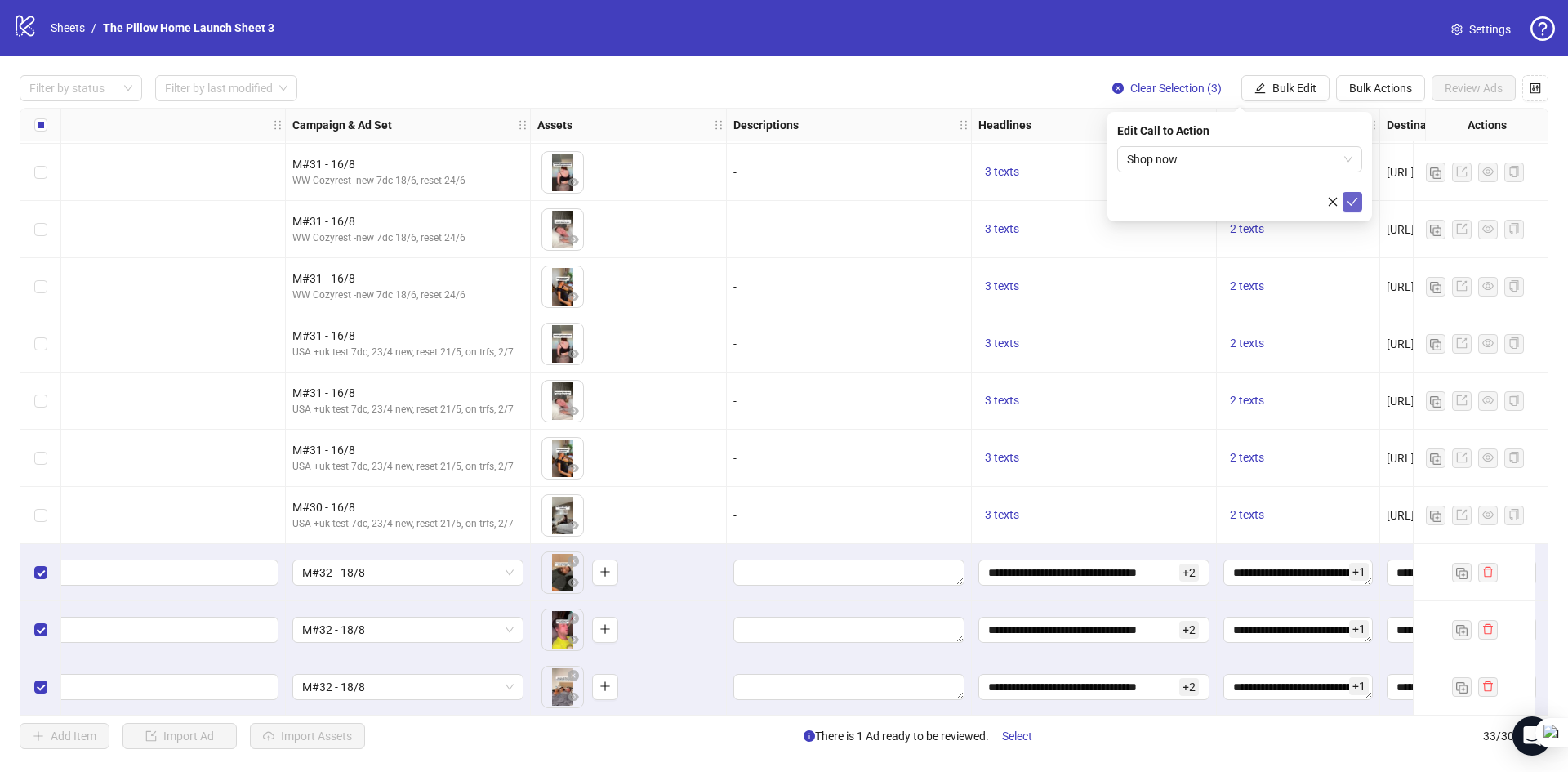
click at [1343, 196] on button "submit" at bounding box center [1352, 201] width 20 height 20
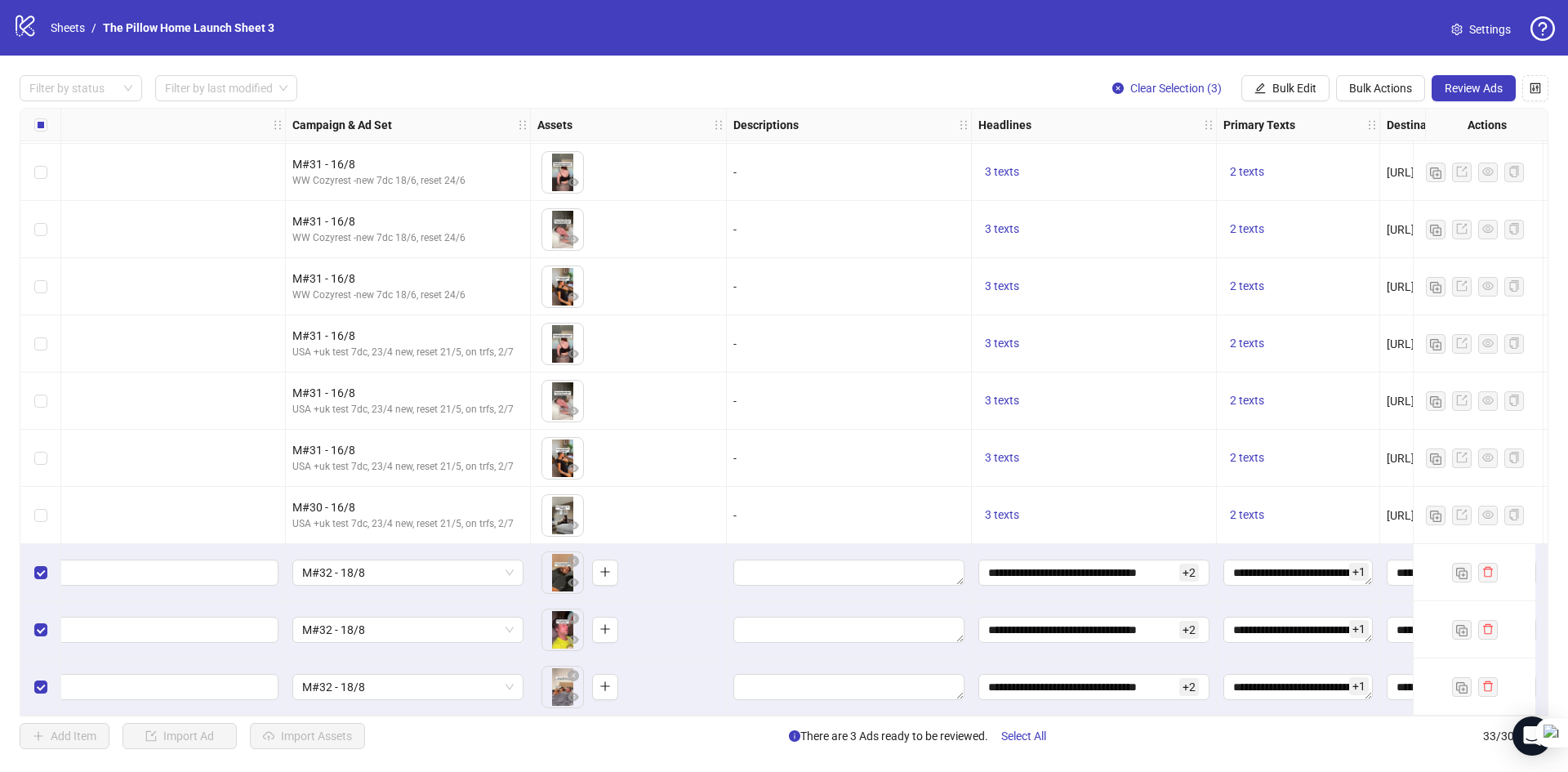
click at [799, 720] on div "Filter by status Filter by last modified Clear Selection (3) Bulk Edit Bulk Act…" at bounding box center [784, 412] width 1568 height 713
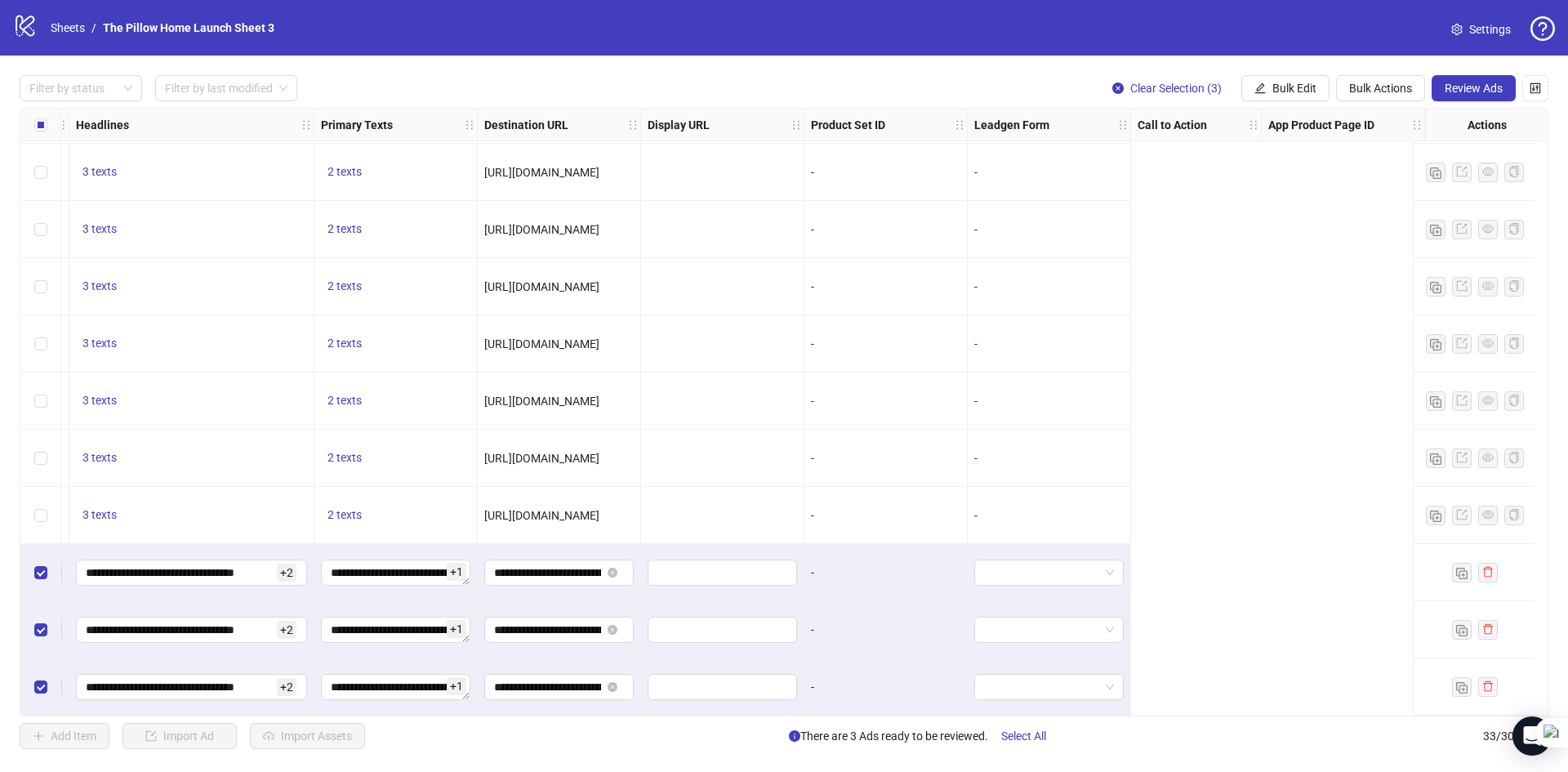
scroll to position [1319, 0]
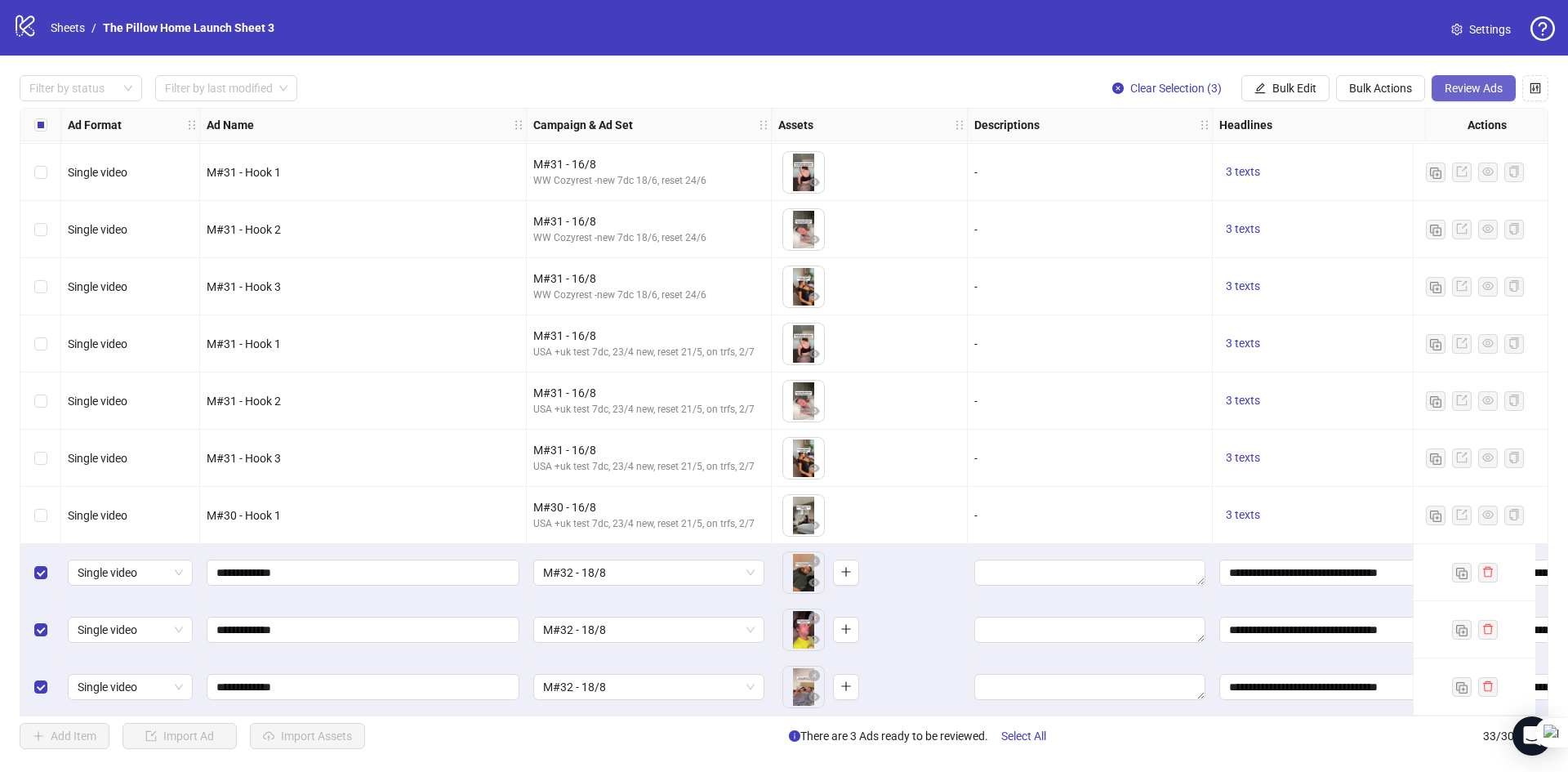
click at [1454, 87] on span "Review Ads" at bounding box center [1473, 88] width 58 height 13
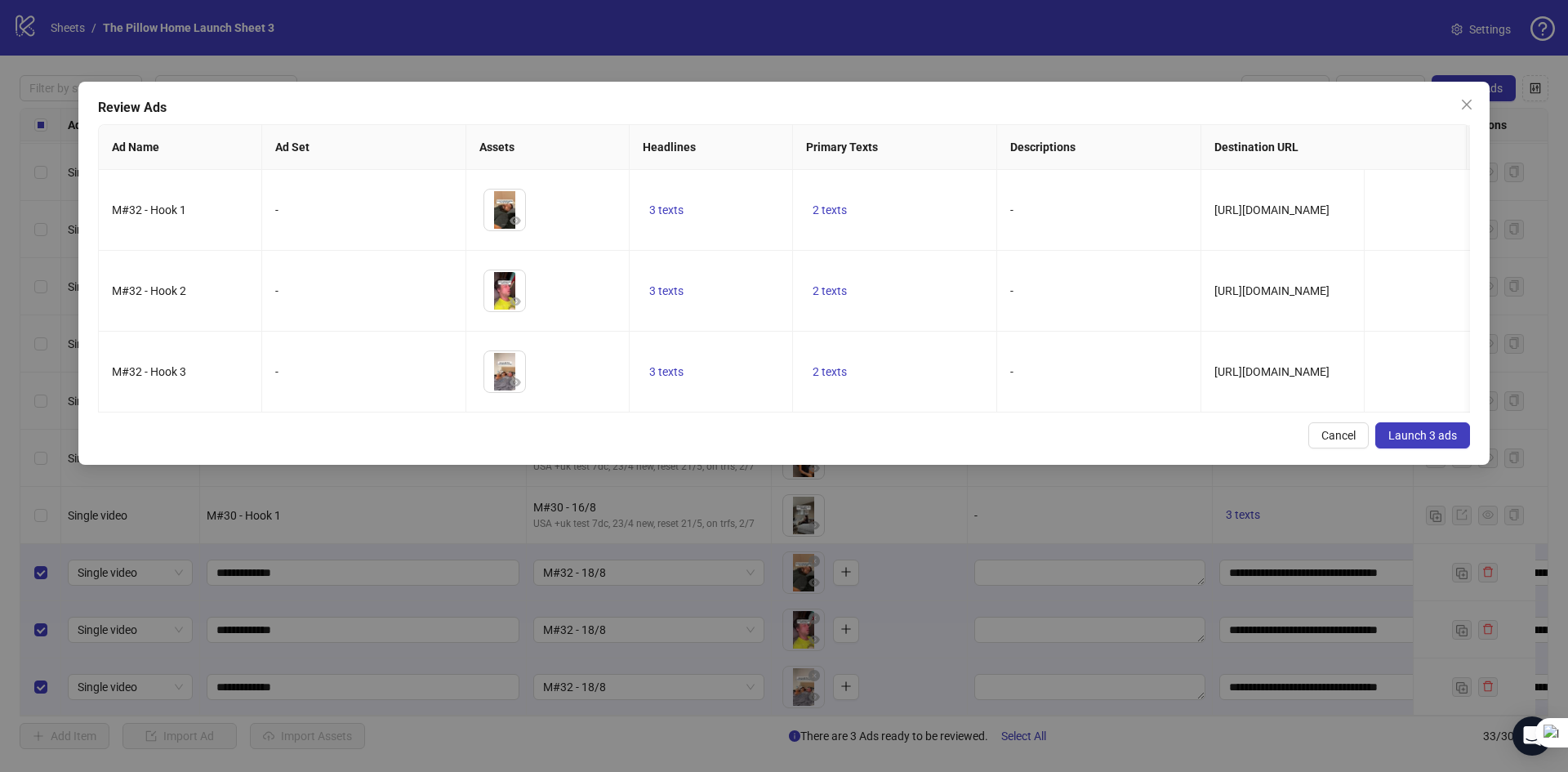
click at [1387, 440] on button "Launch 3 ads" at bounding box center [1422, 435] width 95 height 26
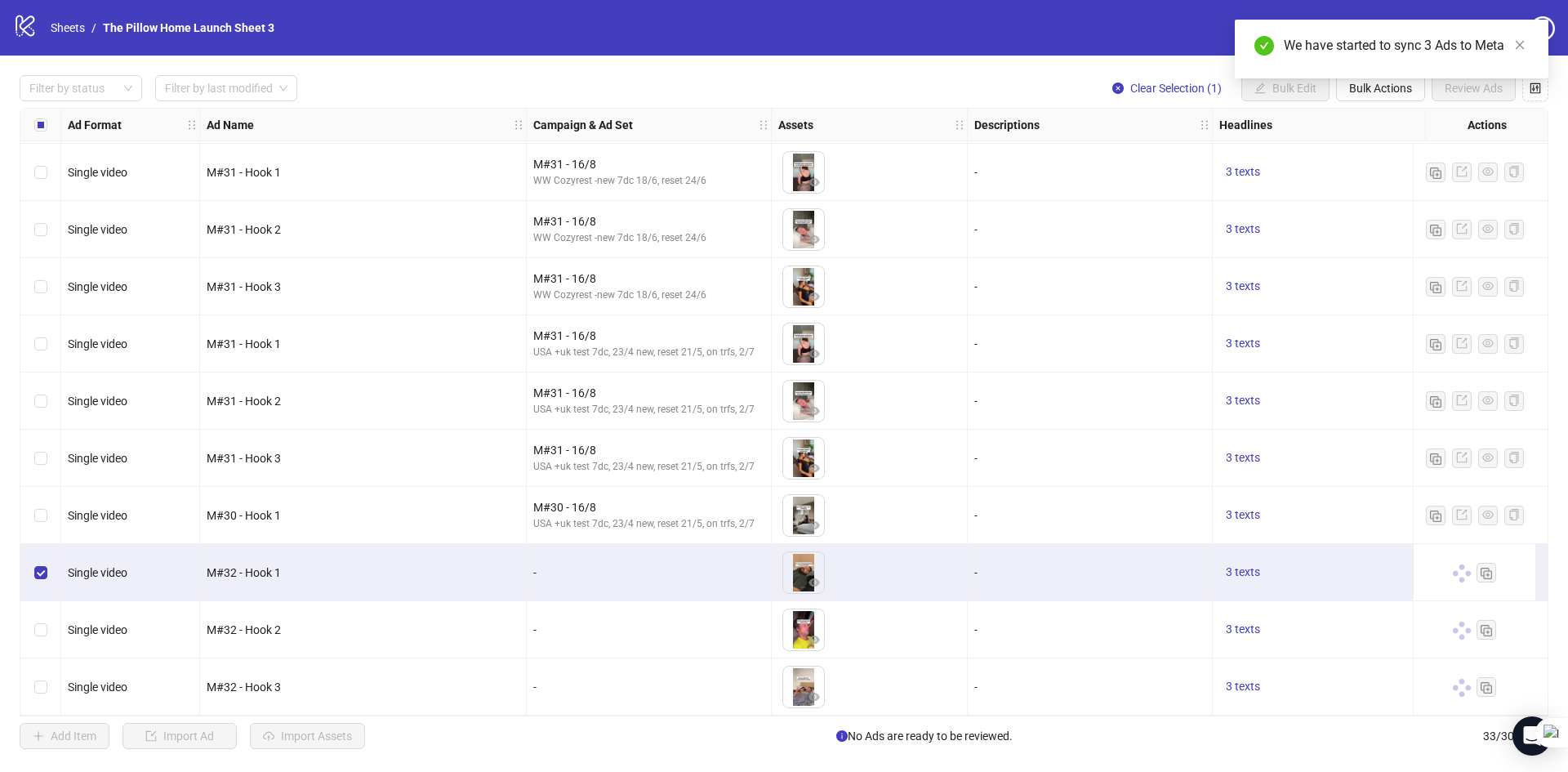
click at [42, 612] on div "Select row 32" at bounding box center [41, 630] width 41 height 57
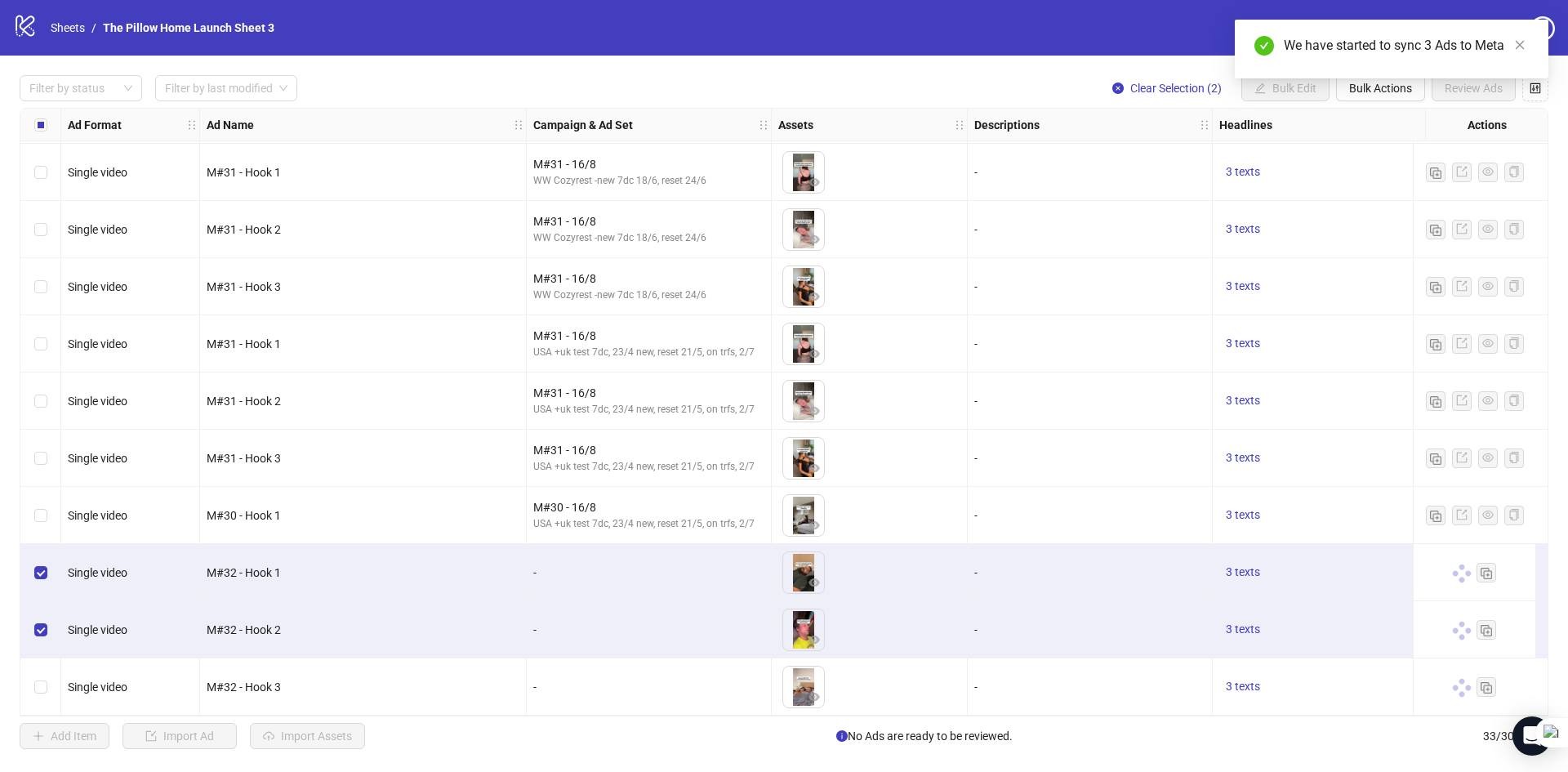
click at [38, 667] on div "Select row 33" at bounding box center [41, 687] width 41 height 57
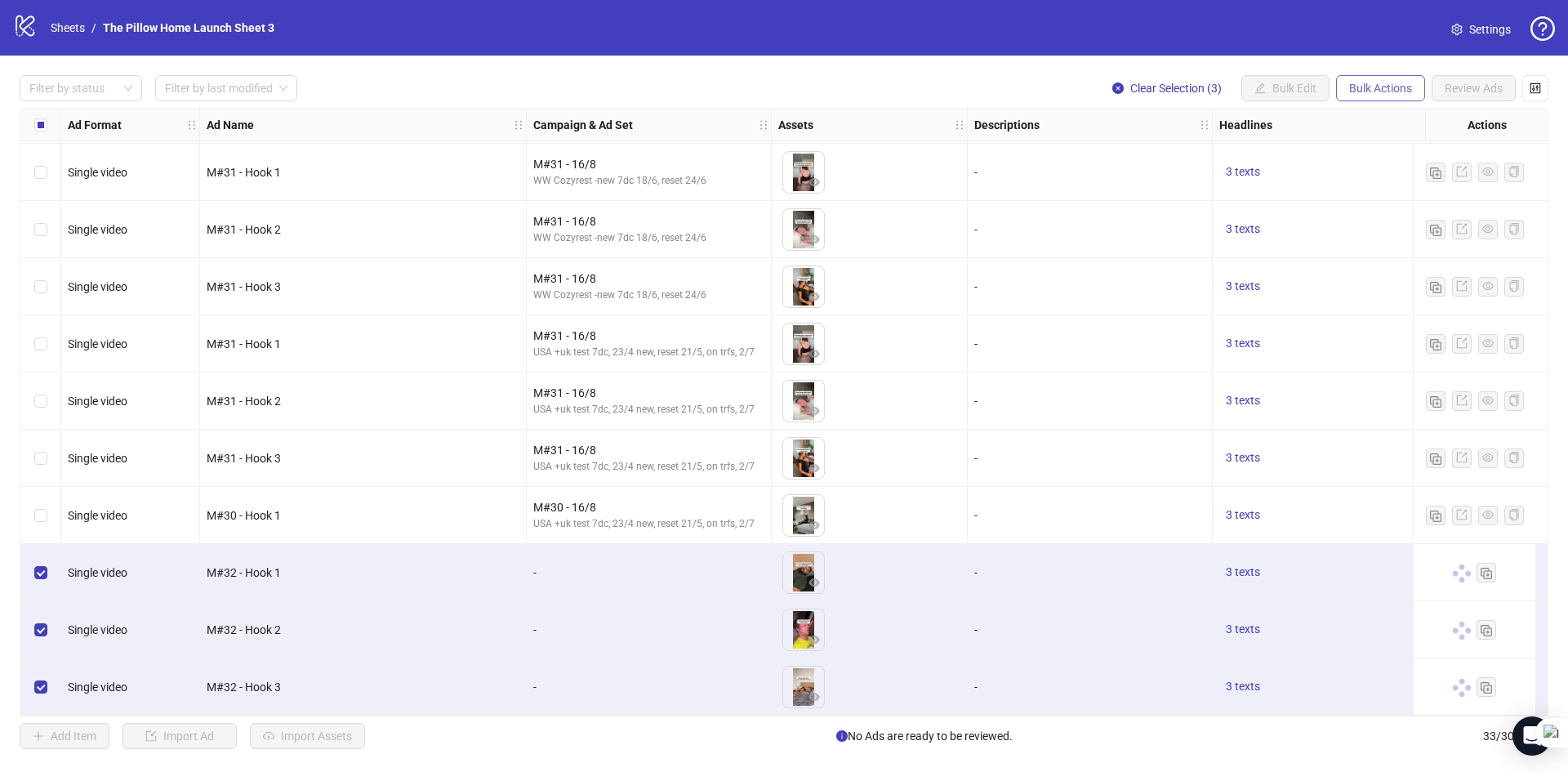
click at [1394, 91] on span "Bulk Actions" at bounding box center [1381, 88] width 63 height 13
click at [1382, 180] on span "Duplicate with assets" at bounding box center [1403, 173] width 112 height 18
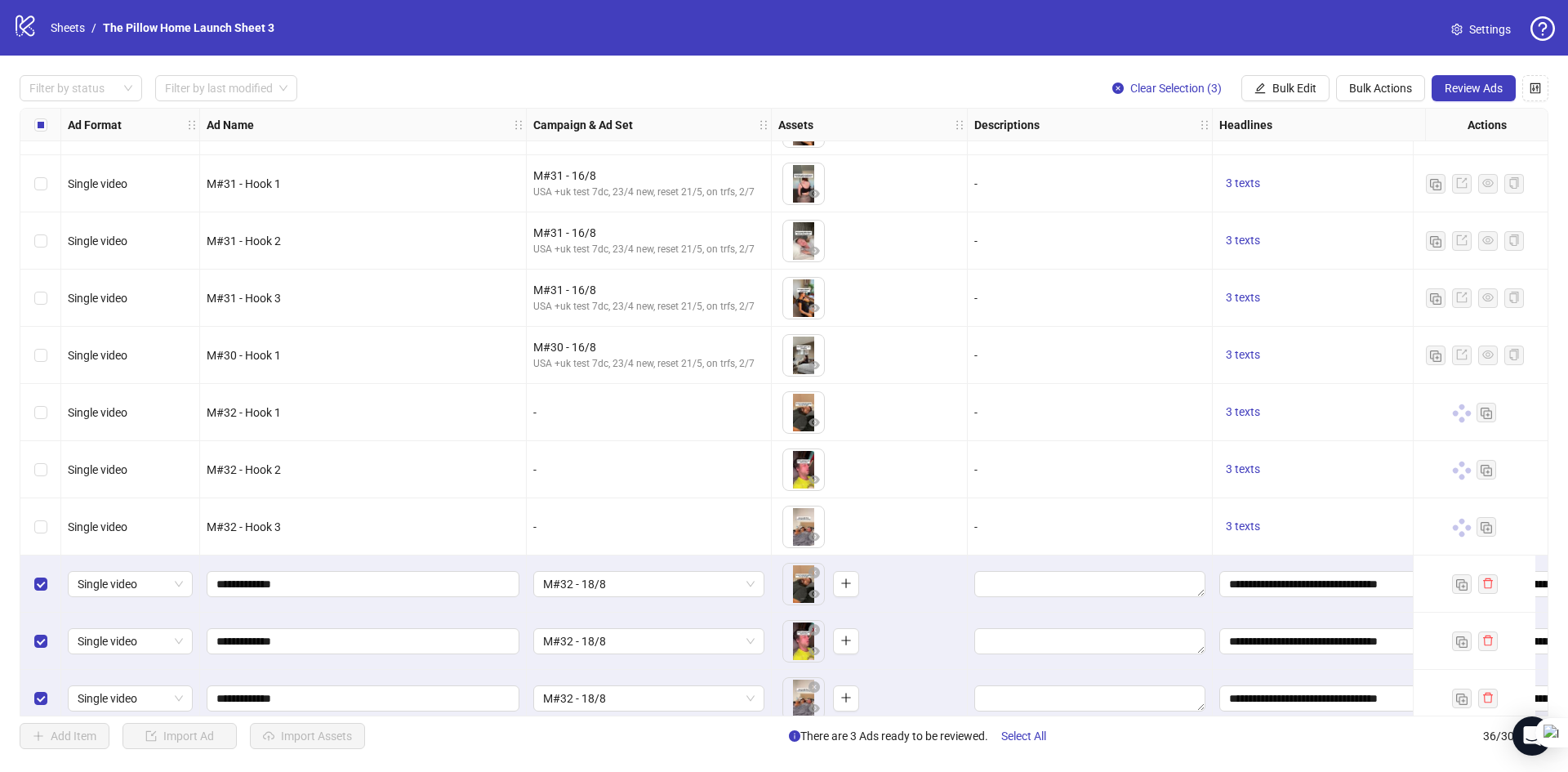
scroll to position [1491, 0]
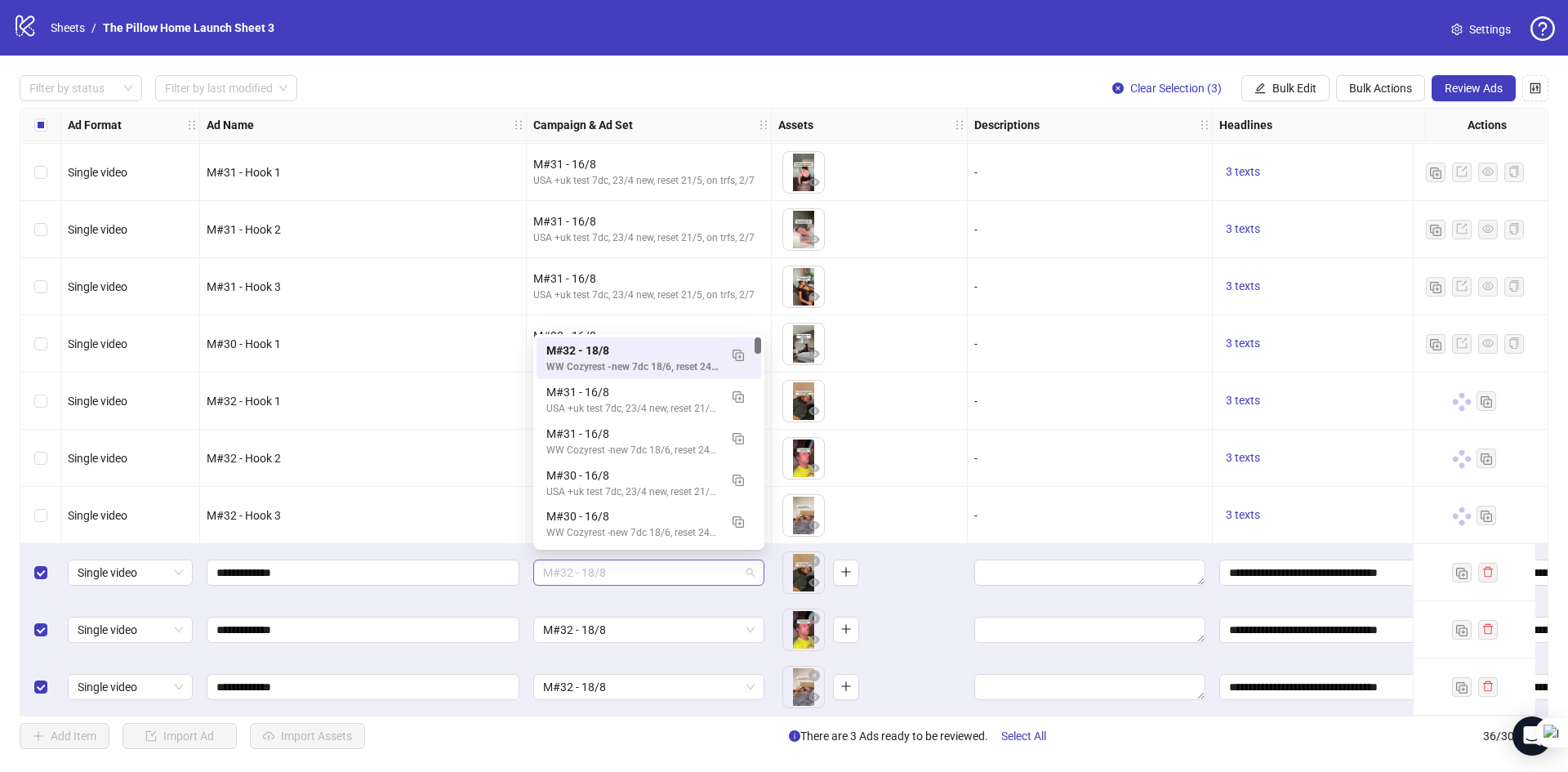
click at [663, 560] on span "M#32 - 18/8" at bounding box center [649, 572] width 212 height 24
click at [736, 399] on img "button" at bounding box center [738, 396] width 11 height 11
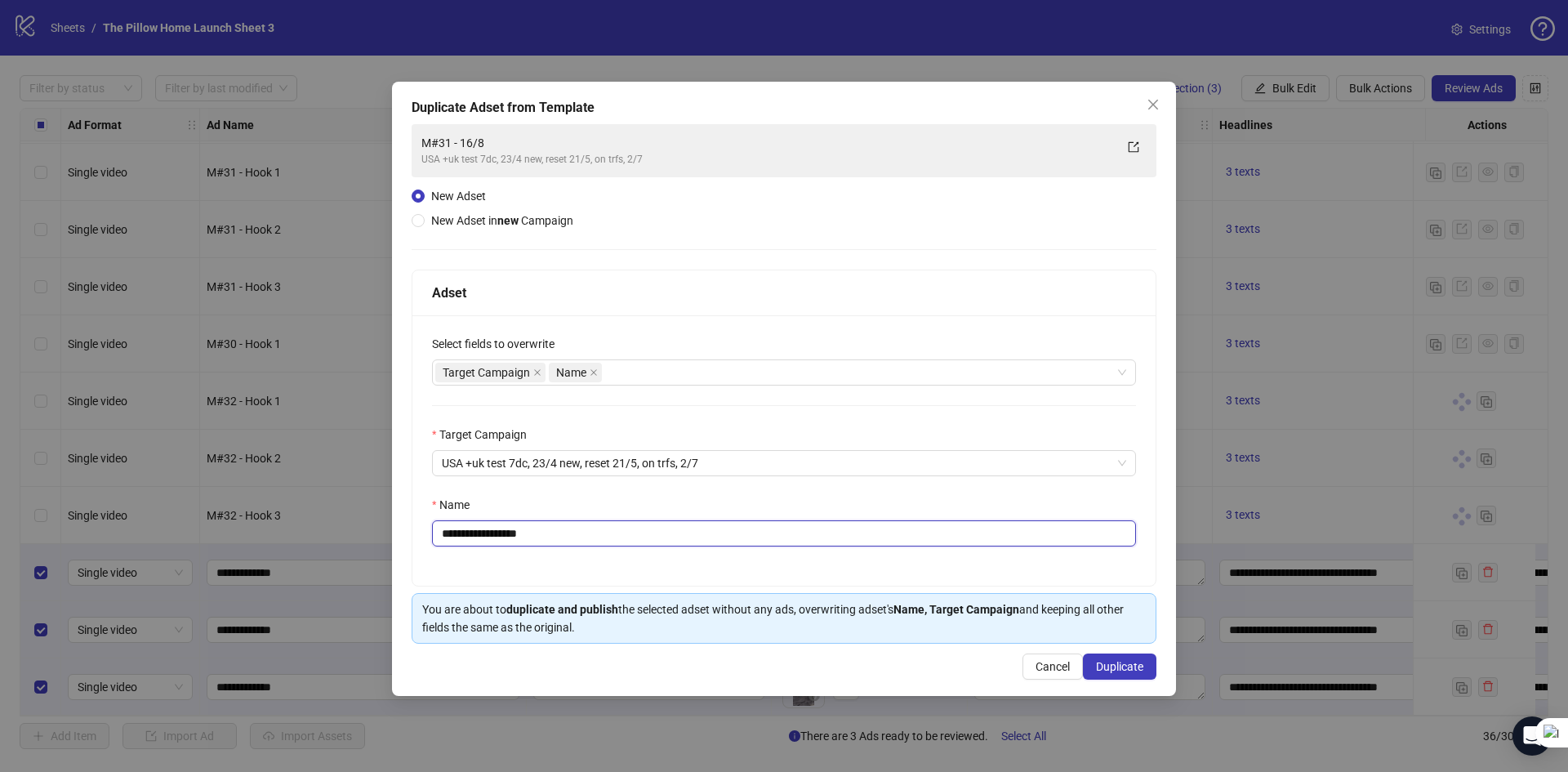
click at [472, 532] on input "**********" at bounding box center [784, 533] width 704 height 26
type input "**********"
click at [1117, 659] on button "Duplicate" at bounding box center [1120, 666] width 74 height 26
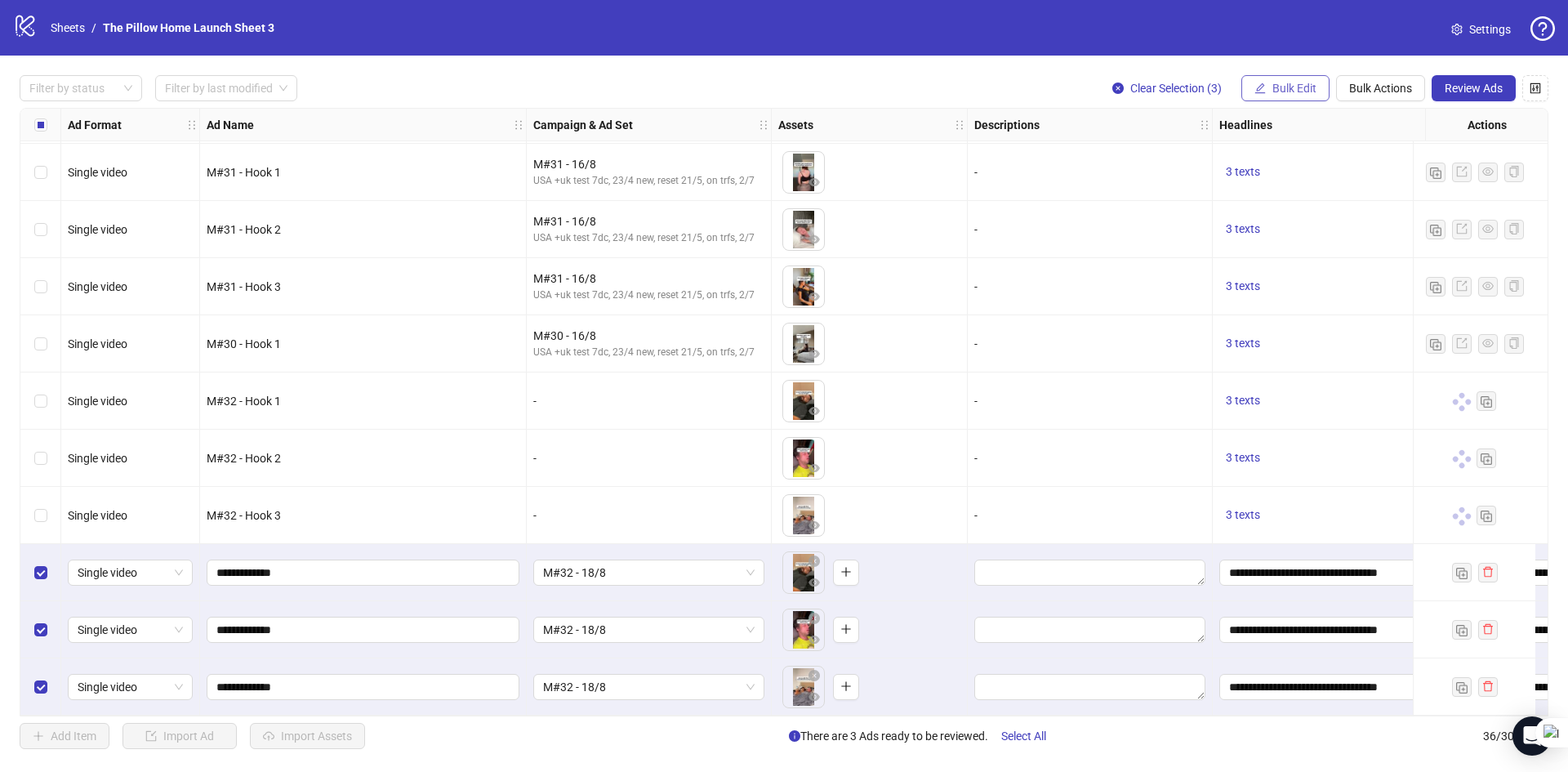
click at [1311, 85] on span "Bulk Edit" at bounding box center [1294, 88] width 44 height 13
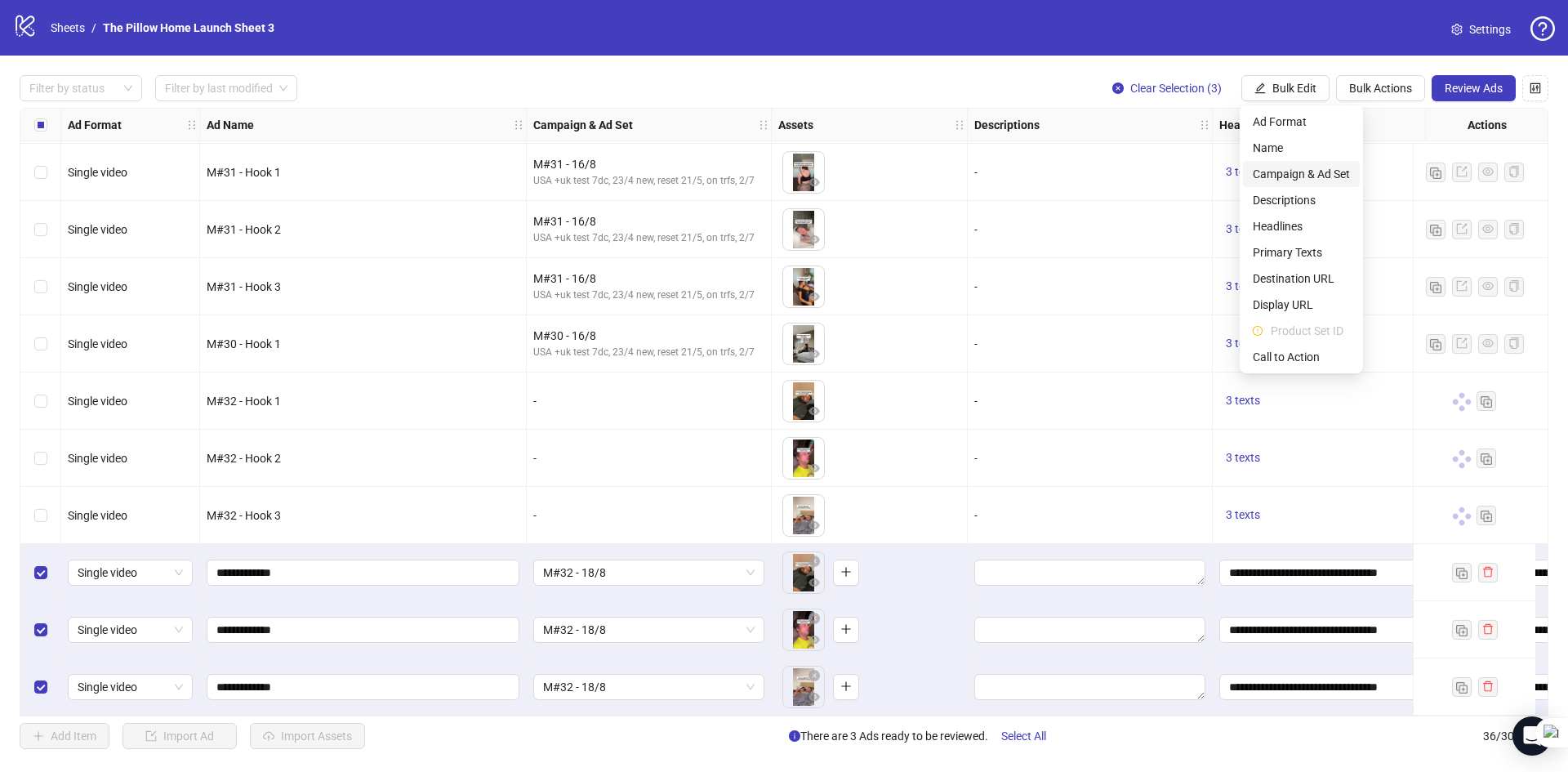
click at [1284, 166] on span "Campaign & Ad Set" at bounding box center [1302, 173] width 97 height 18
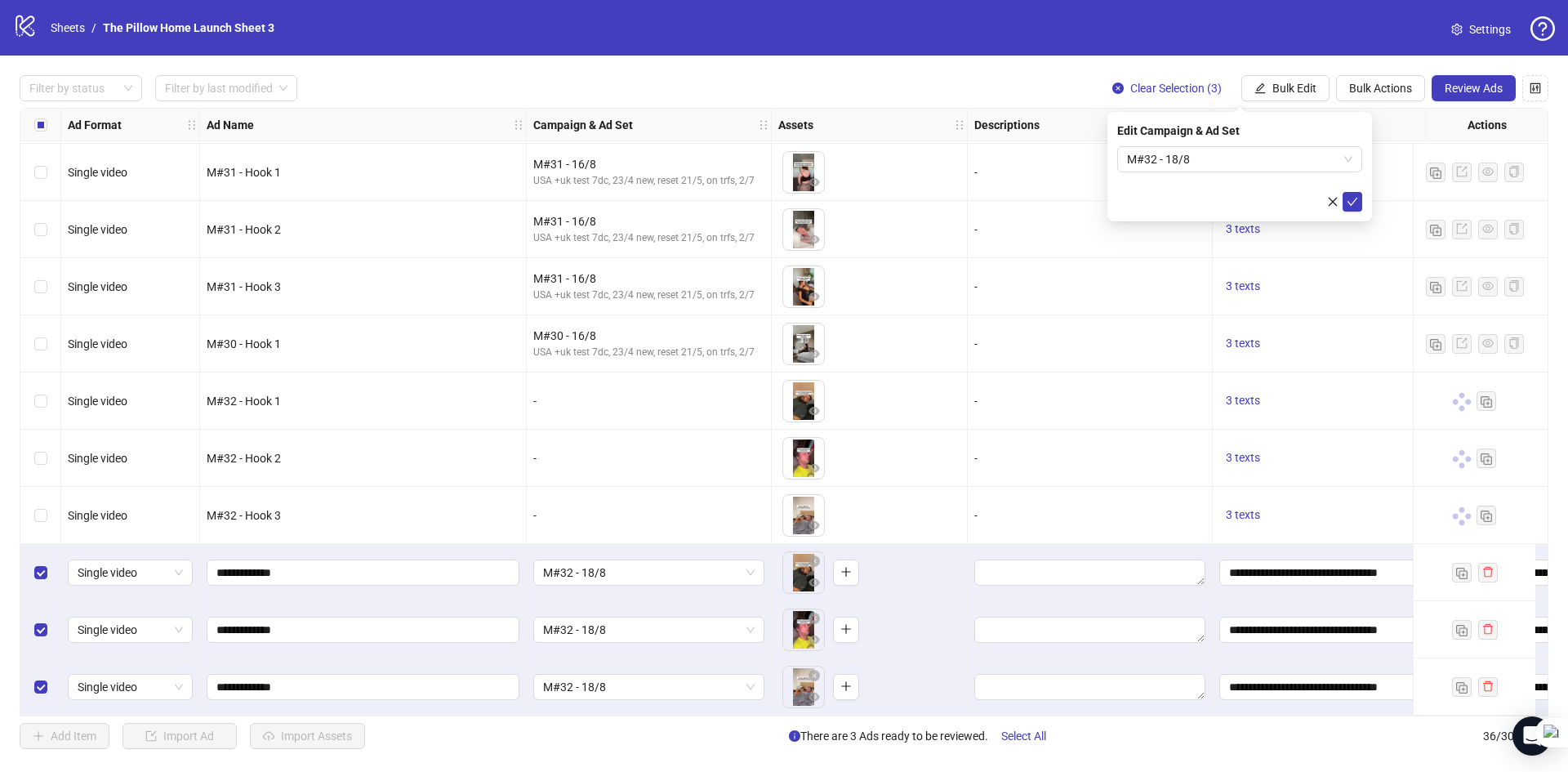
drag, startPoint x: 1273, startPoint y: 176, endPoint x: 1273, endPoint y: 160, distance: 16.0
click at [1273, 174] on form "M#32 - 18/8" at bounding box center [1239, 179] width 245 height 65
click at [1273, 154] on span "M#32 - 18/8" at bounding box center [1240, 160] width 225 height 24
drag, startPoint x: 1362, startPoint y: 203, endPoint x: 1347, endPoint y: 194, distance: 17.5
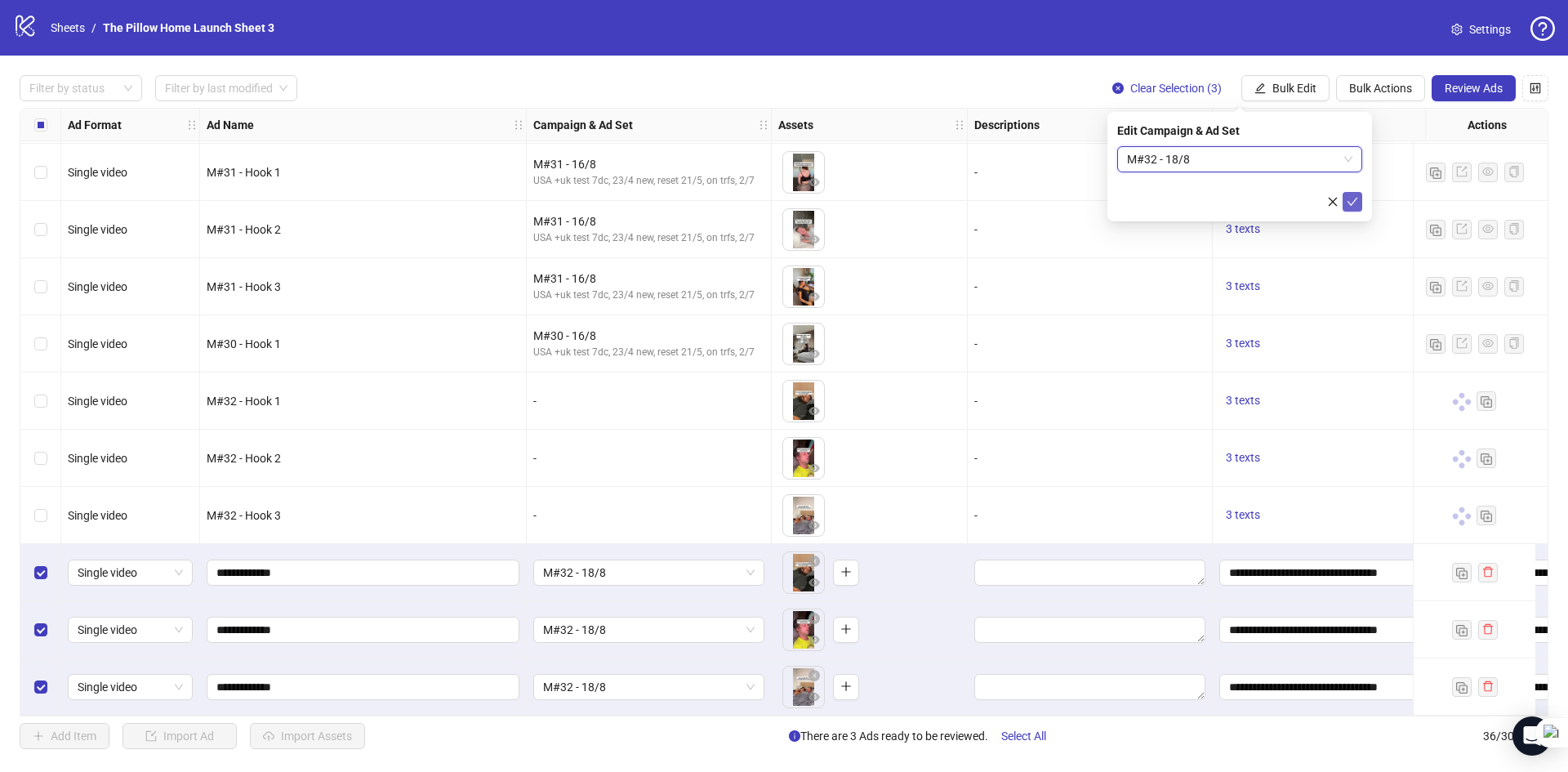
click at [1360, 202] on div "Edit Campaign & Ad Set M#32 - 18/8 M#32 - 18/8" at bounding box center [1239, 167] width 265 height 109
click at [1347, 193] on button "submit" at bounding box center [1352, 201] width 20 height 20
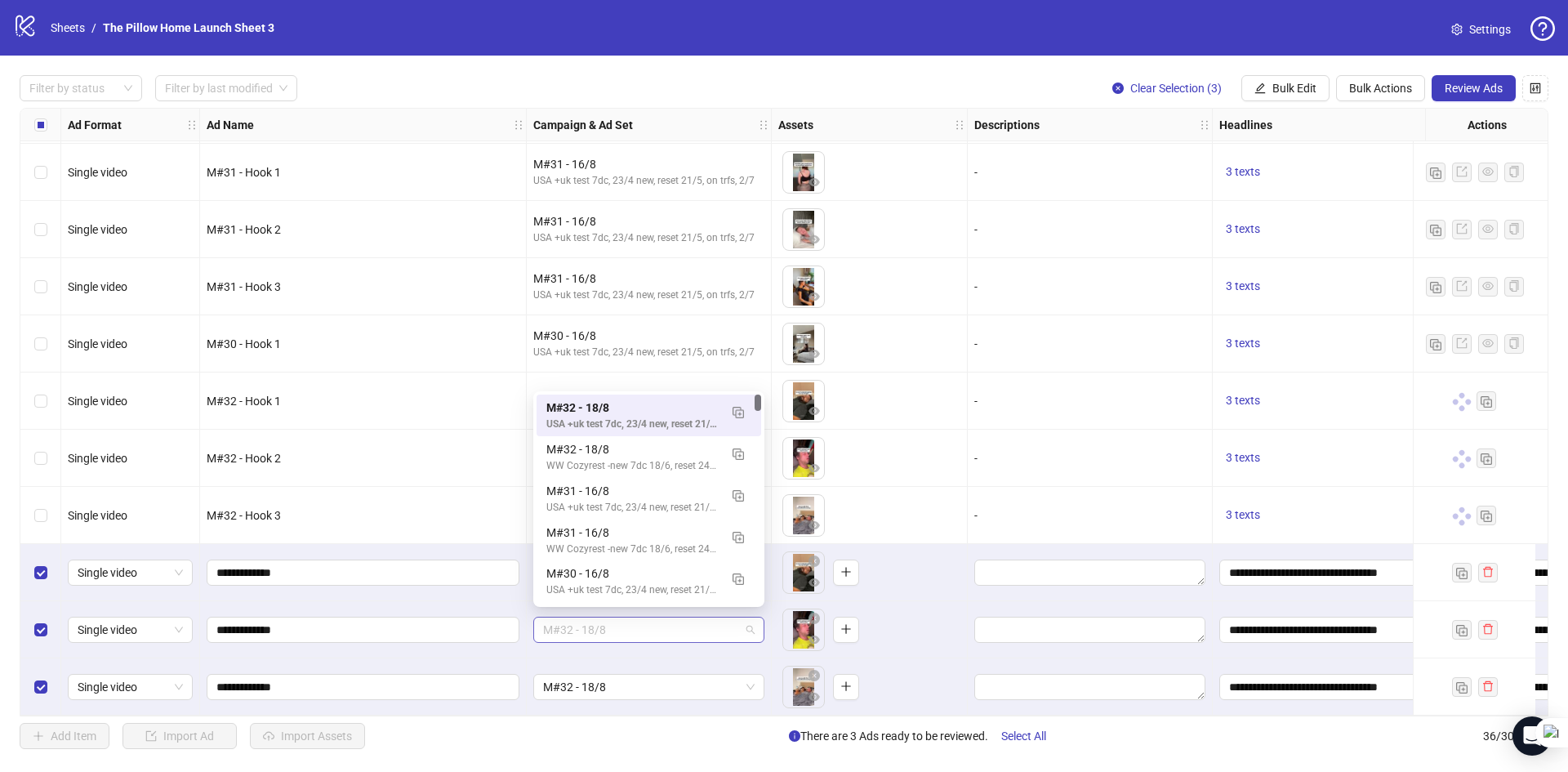
click at [735, 624] on span "M#32 - 18/8" at bounding box center [649, 630] width 212 height 24
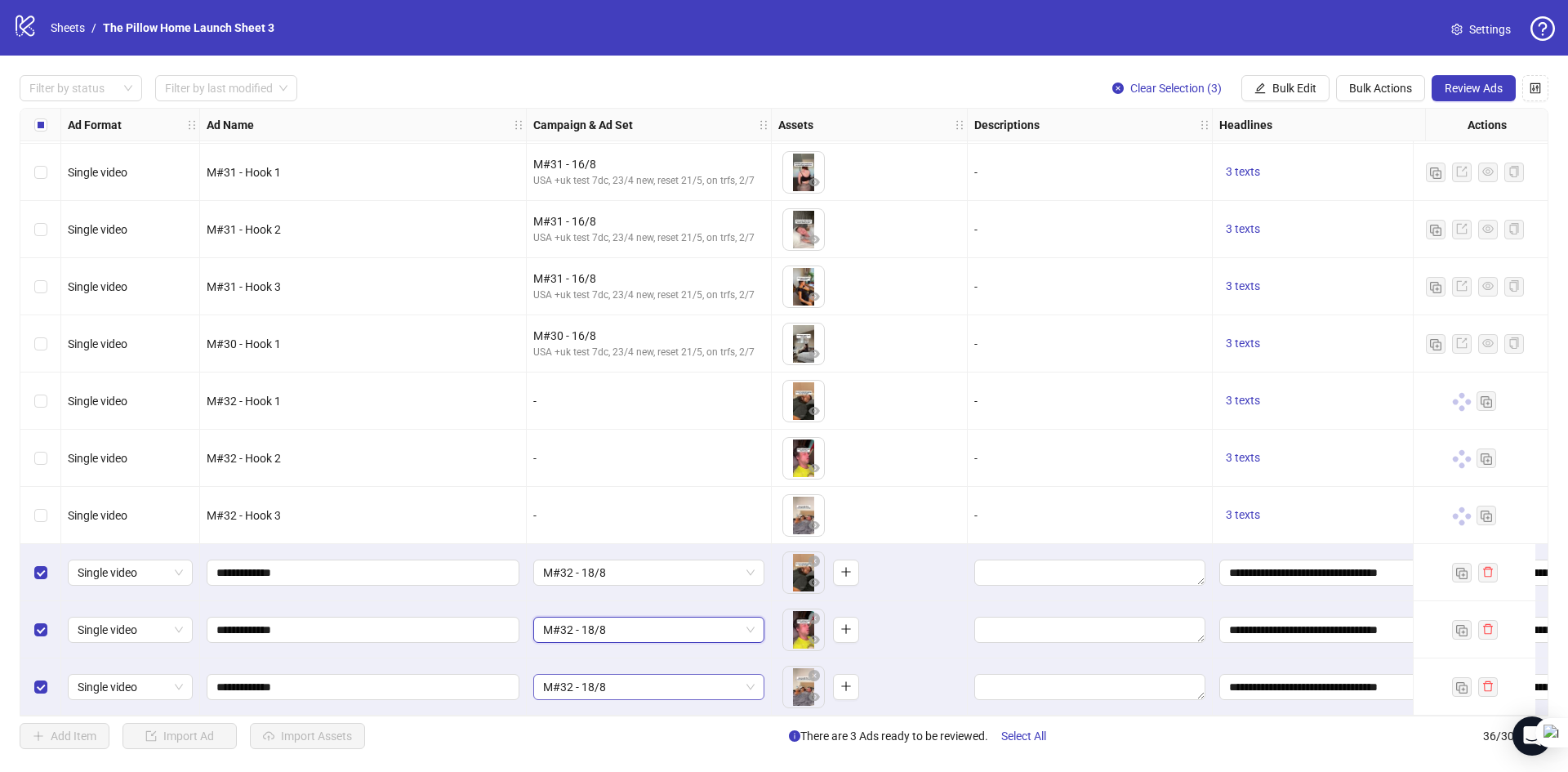
click at [735, 694] on div "M#32 - 18/8" at bounding box center [649, 687] width 232 height 26
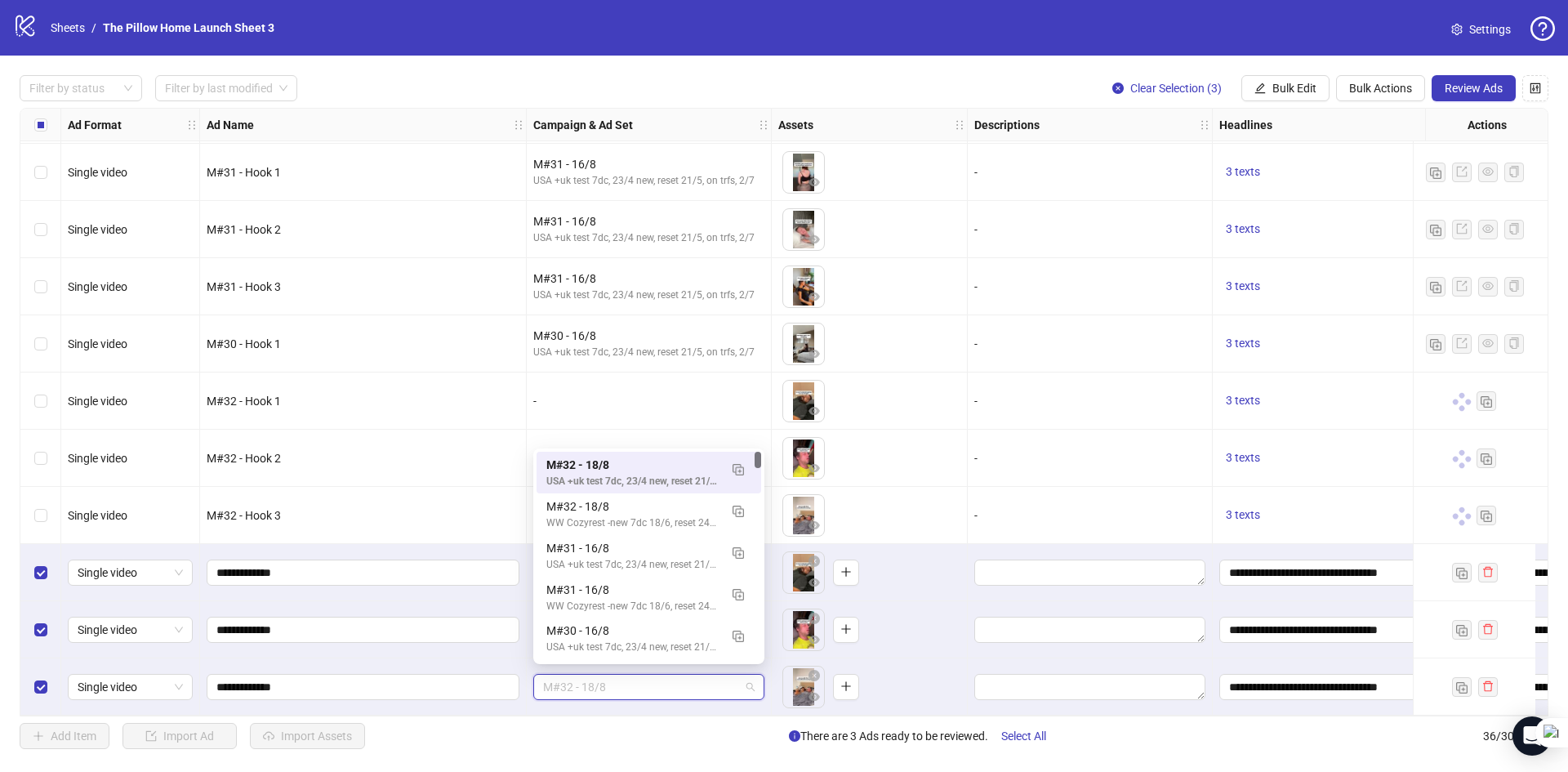
click at [735, 694] on div "M#32 - 18/8" at bounding box center [649, 687] width 232 height 26
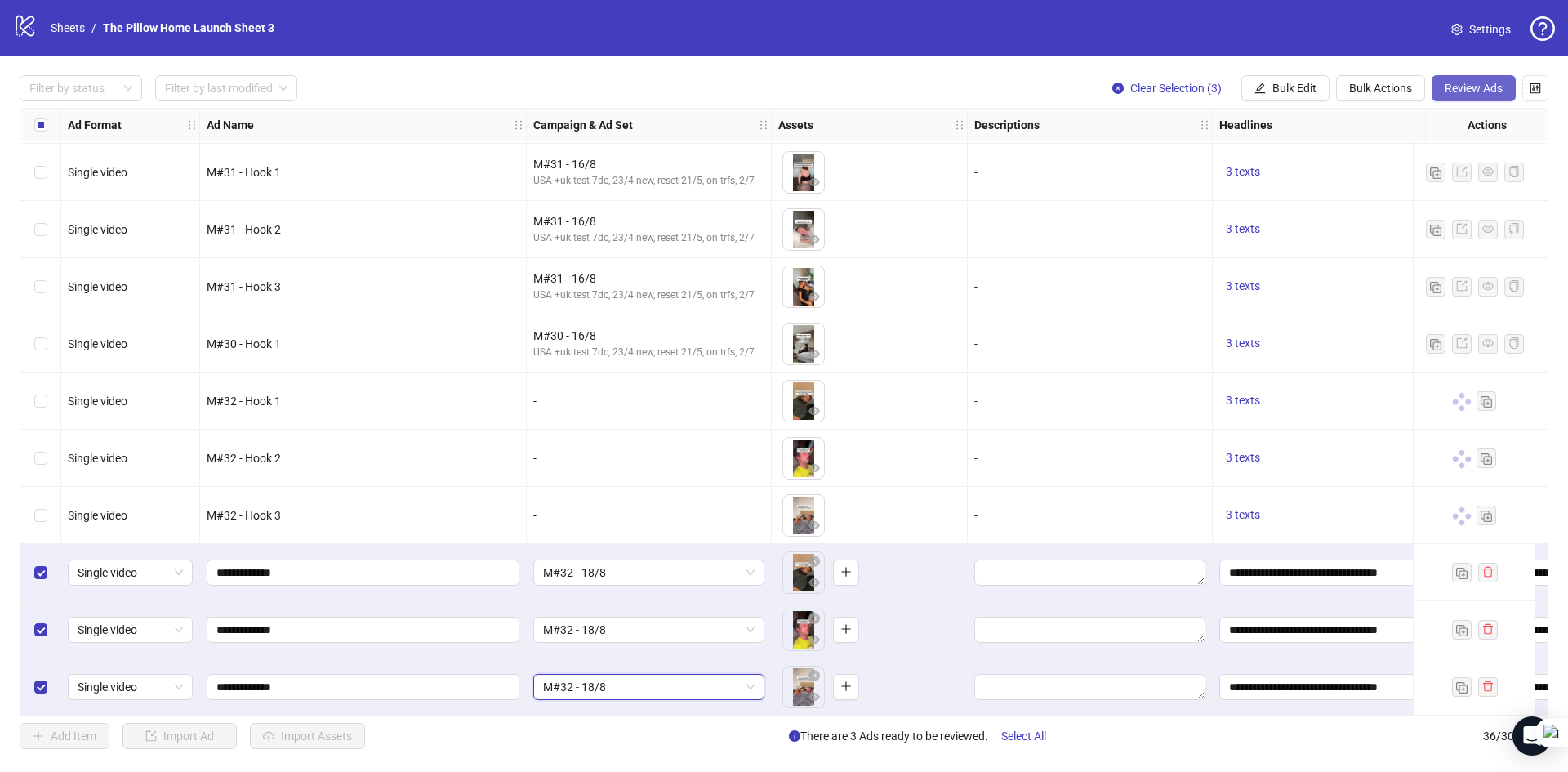
click at [1463, 89] on span "Review Ads" at bounding box center [1473, 88] width 58 height 13
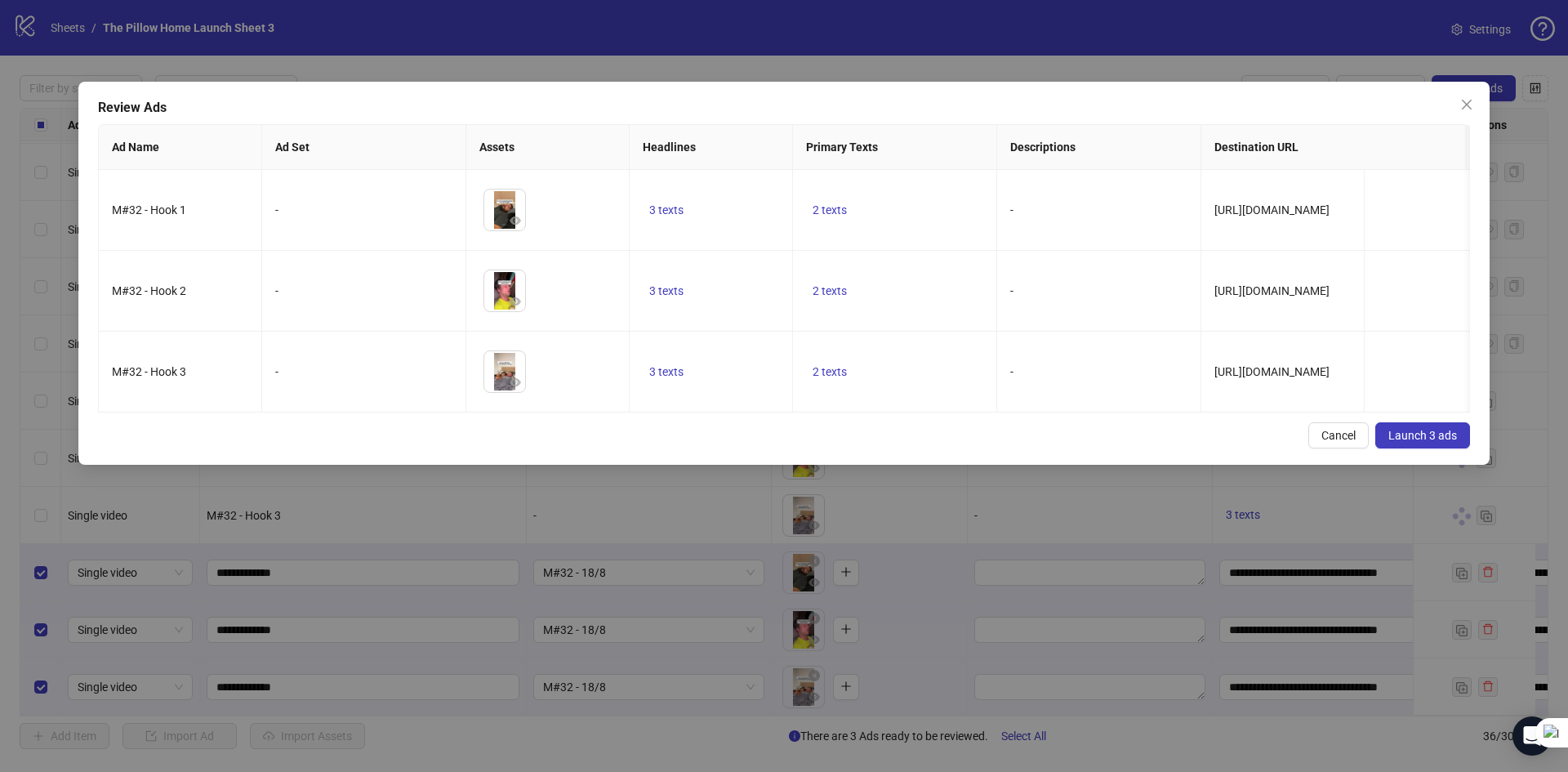
click at [1399, 442] on span "Launch 3 ads" at bounding box center [1422, 435] width 69 height 13
